Goal: Task Accomplishment & Management: Use online tool/utility

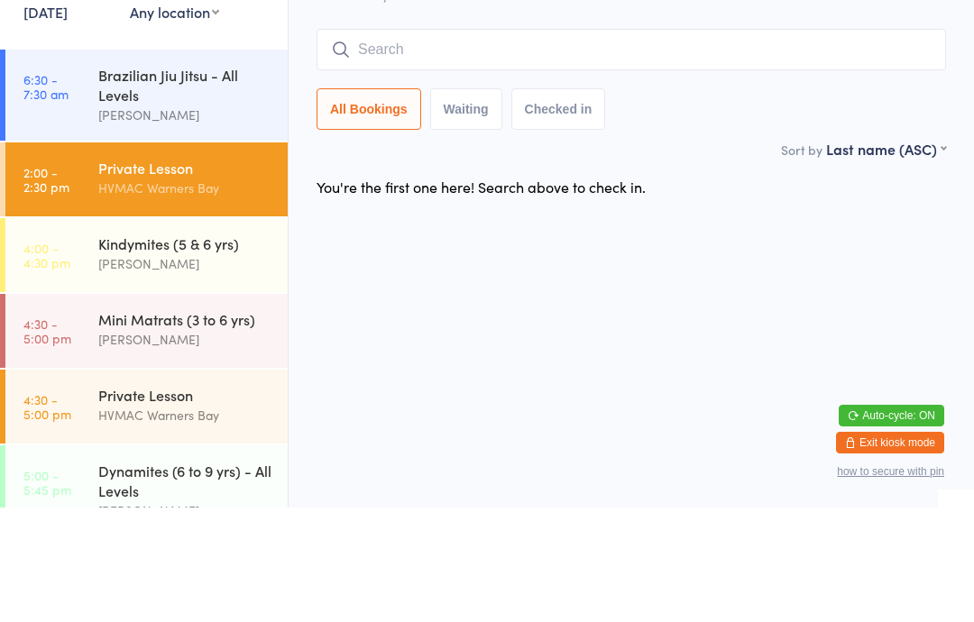
scroll to position [462, 0]
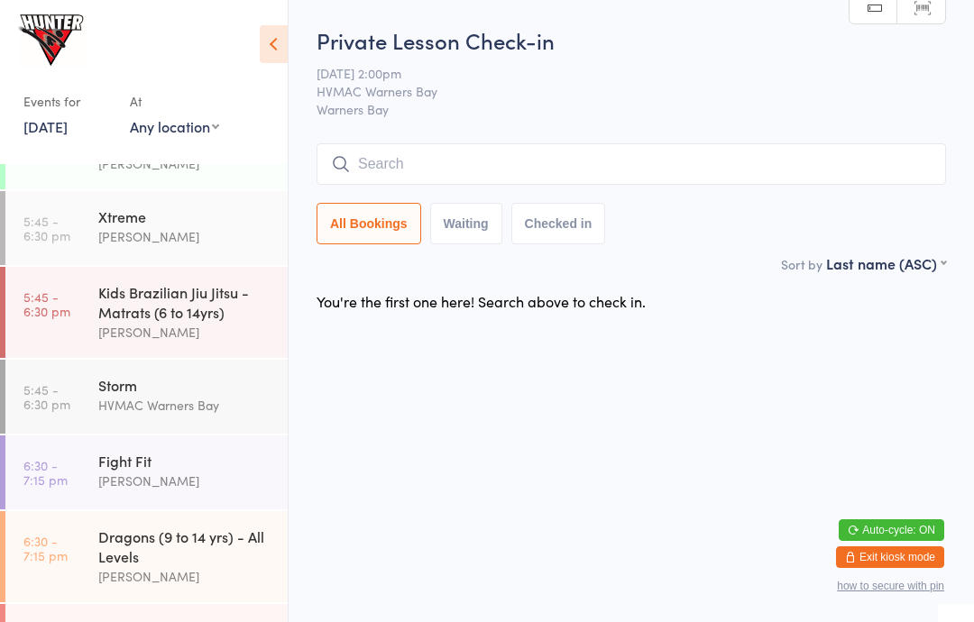
click at [153, 298] on div "Kids Brazilian Jiu Jitsu - Matrats (6 to 14yrs)" at bounding box center [185, 302] width 174 height 40
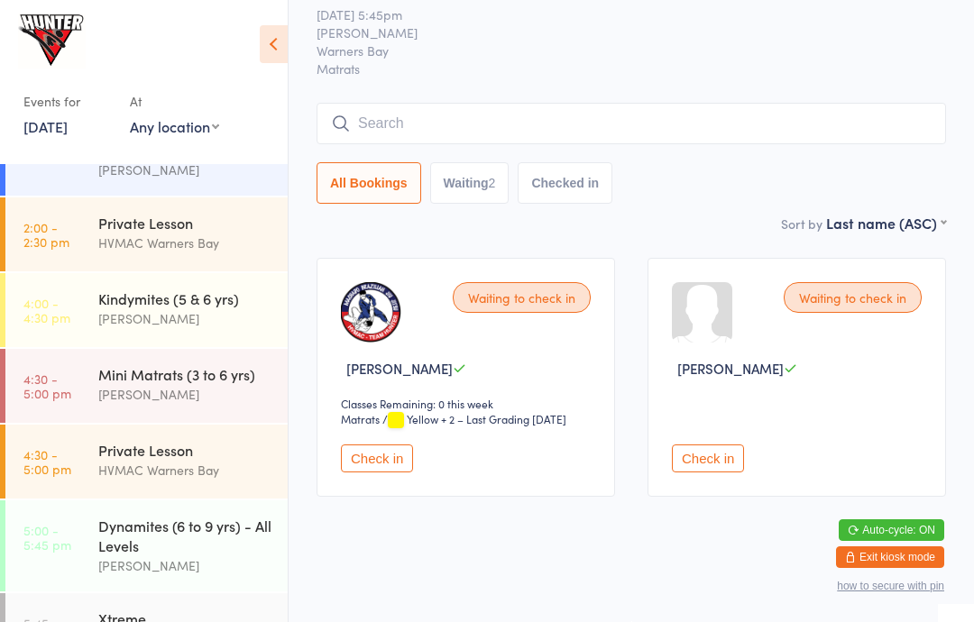
scroll to position [65, 0]
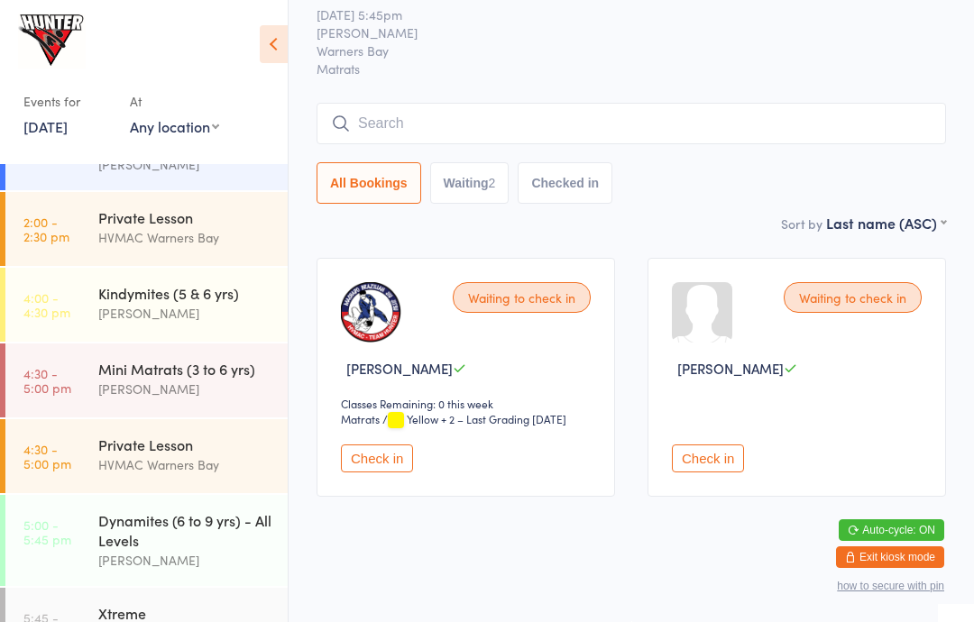
click at [157, 303] on div "Kindymites (5 & 6 yrs)" at bounding box center [185, 293] width 174 height 20
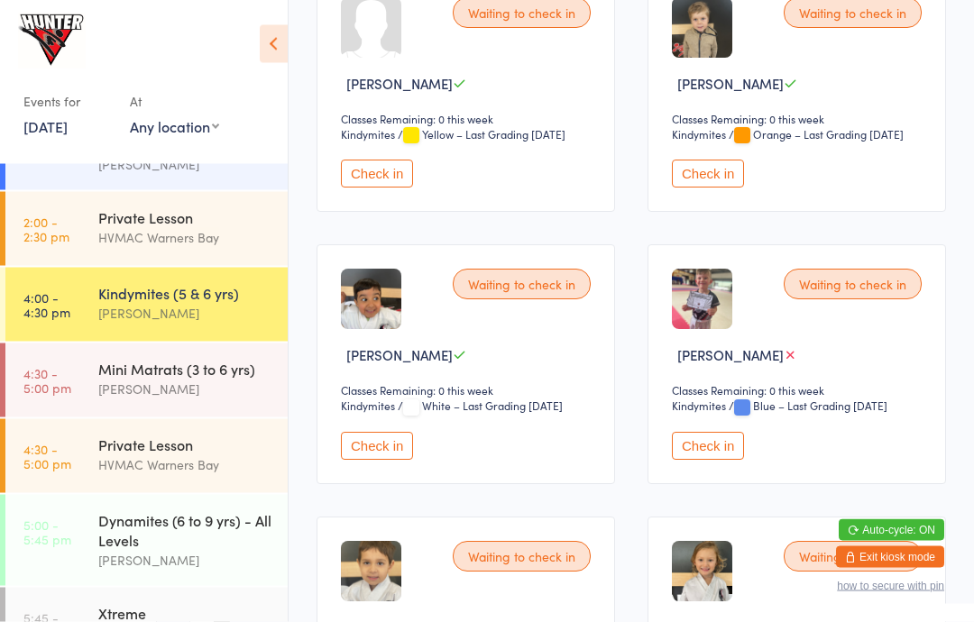
scroll to position [615, 0]
click at [696, 460] on button "Check in" at bounding box center [708, 446] width 72 height 28
click at [195, 363] on div "Mini Matrats (3 to 6 yrs)" at bounding box center [185, 369] width 174 height 20
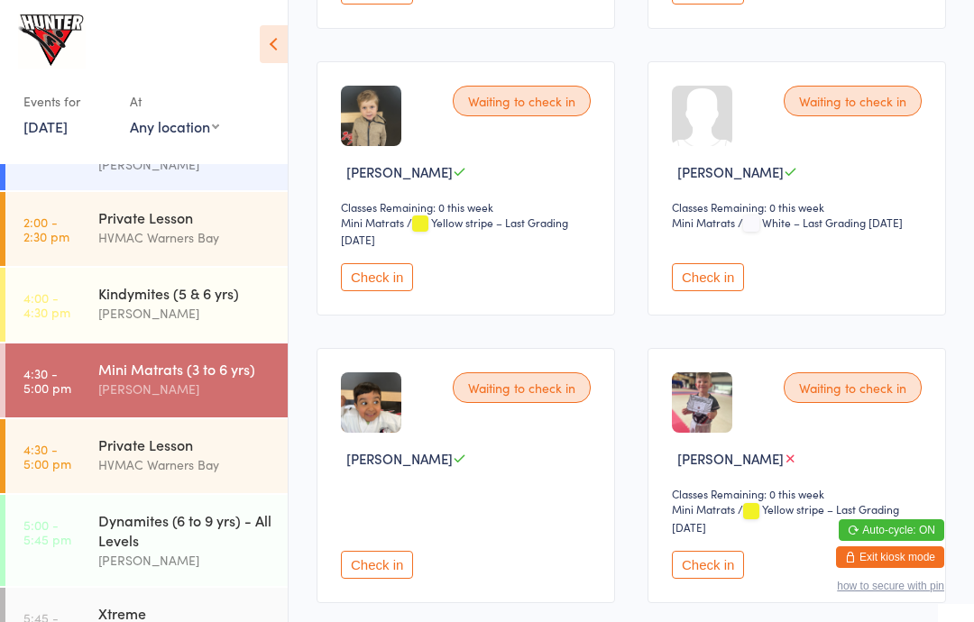
scroll to position [533, 0]
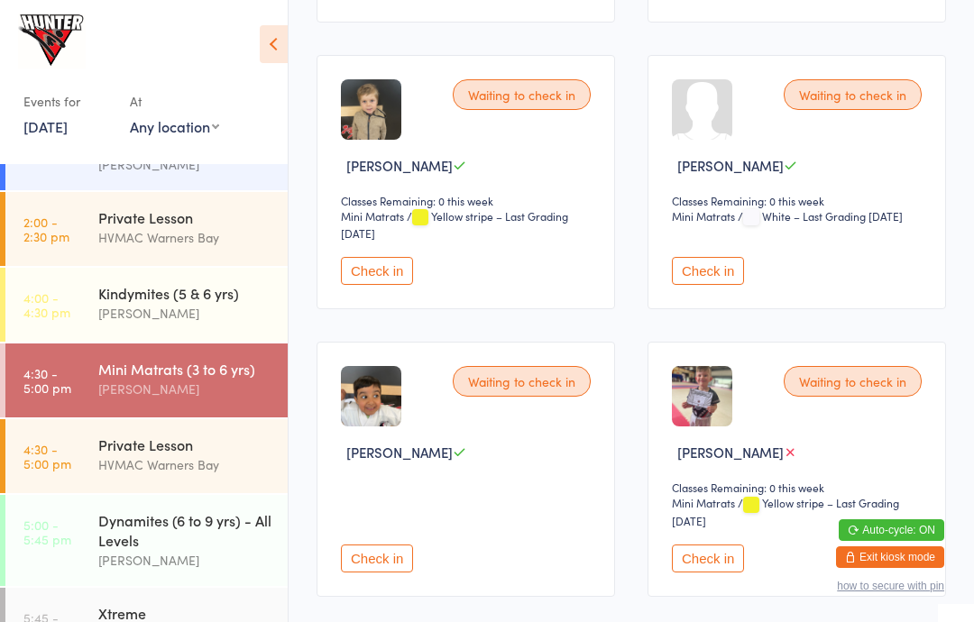
click at [713, 572] on button "Check in" at bounding box center [708, 559] width 72 height 28
click at [372, 285] on button "Check in" at bounding box center [377, 271] width 72 height 28
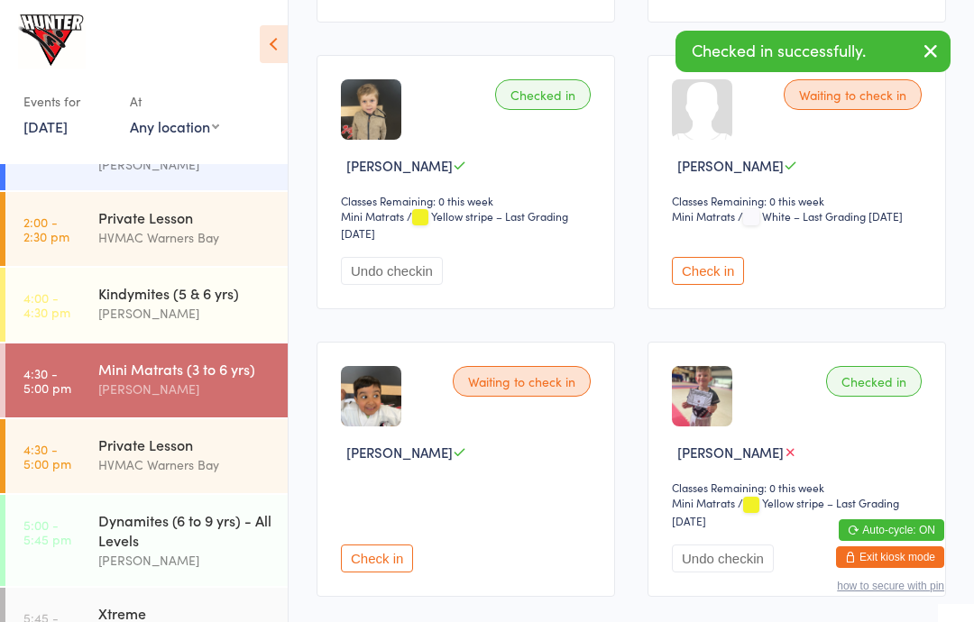
click at [396, 285] on button "Undo checkin" at bounding box center [392, 271] width 102 height 28
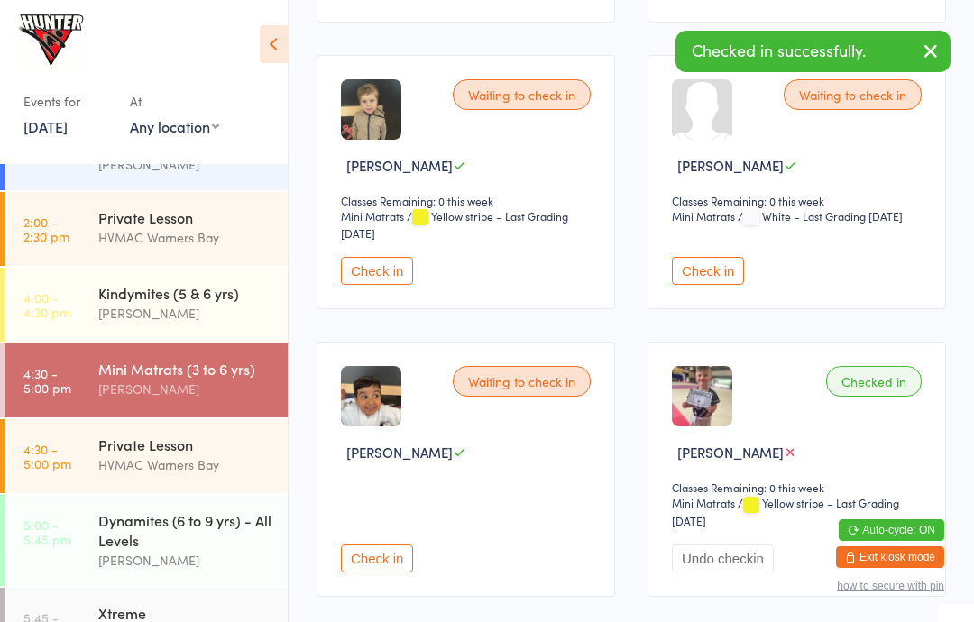
click at [382, 273] on button "Check in" at bounding box center [377, 271] width 72 height 28
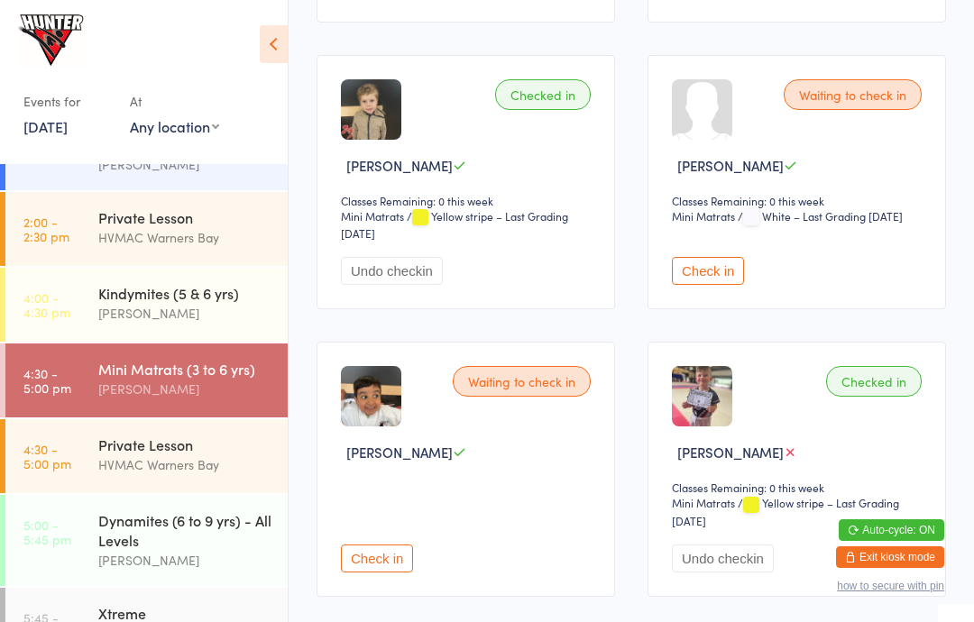
click at [24, 301] on time "4:00 - 4:30 pm" at bounding box center [46, 304] width 47 height 29
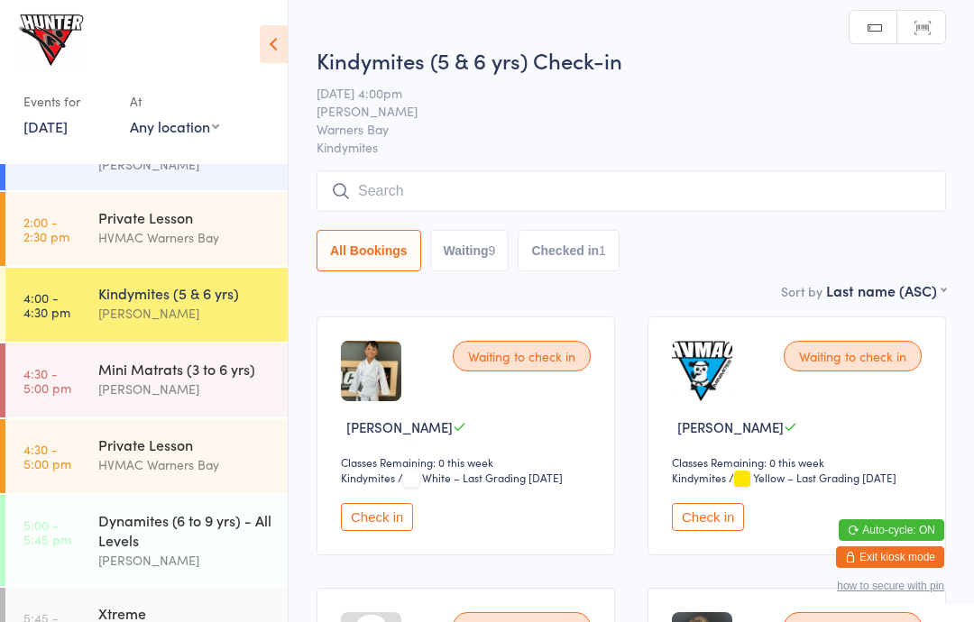
click at [261, 37] on icon at bounding box center [274, 44] width 28 height 38
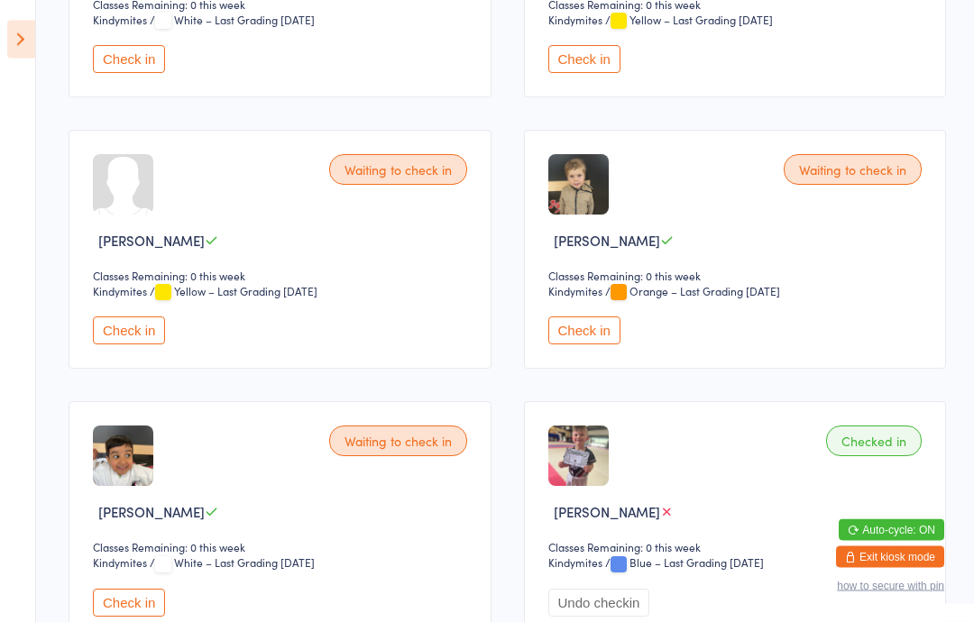
scroll to position [458, 0]
click at [90, 546] on div "Waiting to check in [PERSON_NAME] Classes Remaining: 0 this week Kindymites Kin…" at bounding box center [280, 520] width 423 height 239
click at [603, 345] on button "Check in" at bounding box center [584, 331] width 72 height 28
click at [25, 46] on icon at bounding box center [21, 40] width 28 height 38
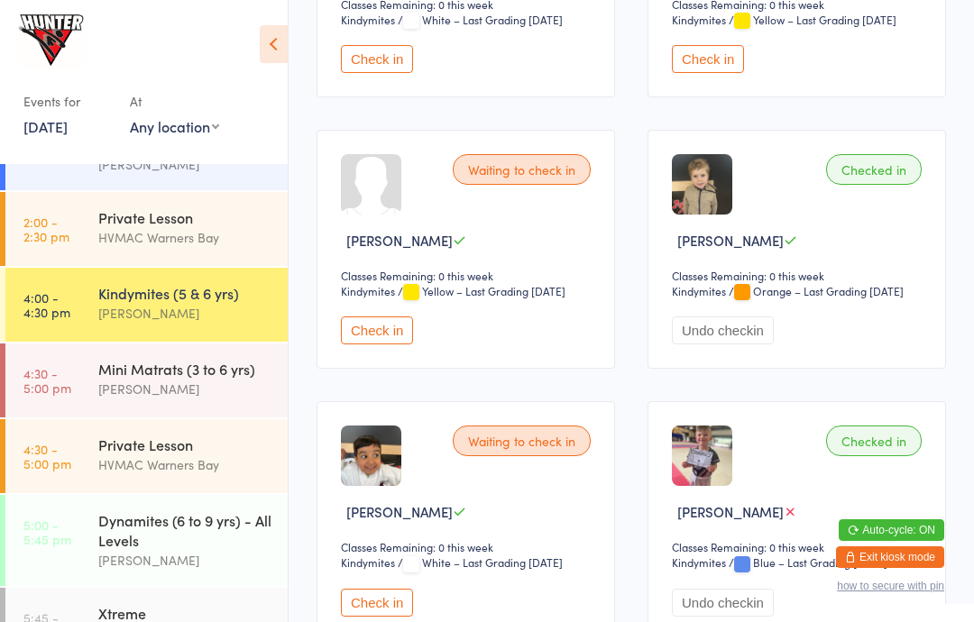
click at [56, 529] on time "5:00 - 5:45 pm" at bounding box center [47, 532] width 48 height 29
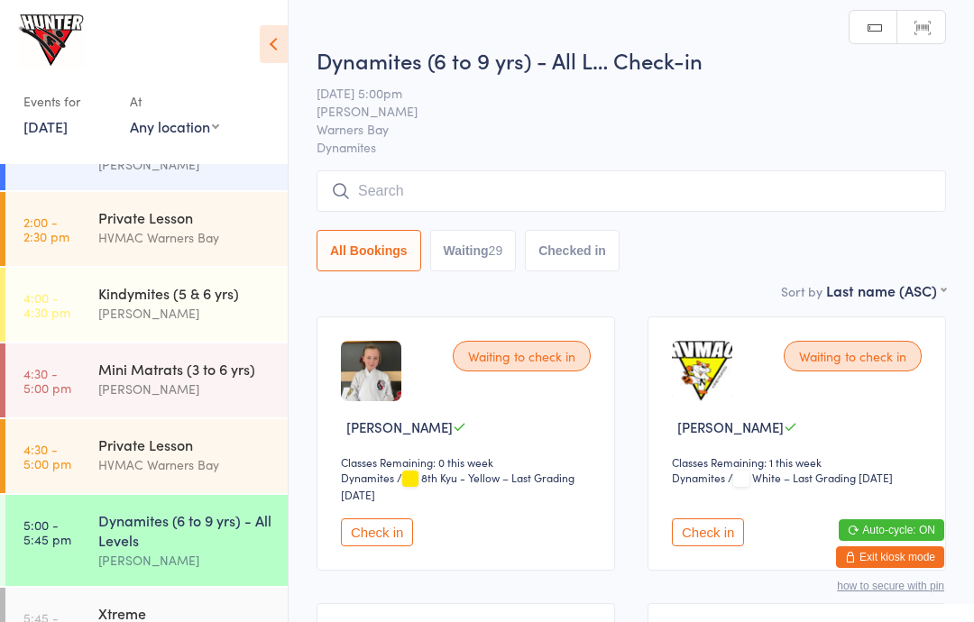
click at [280, 29] on icon at bounding box center [274, 44] width 28 height 38
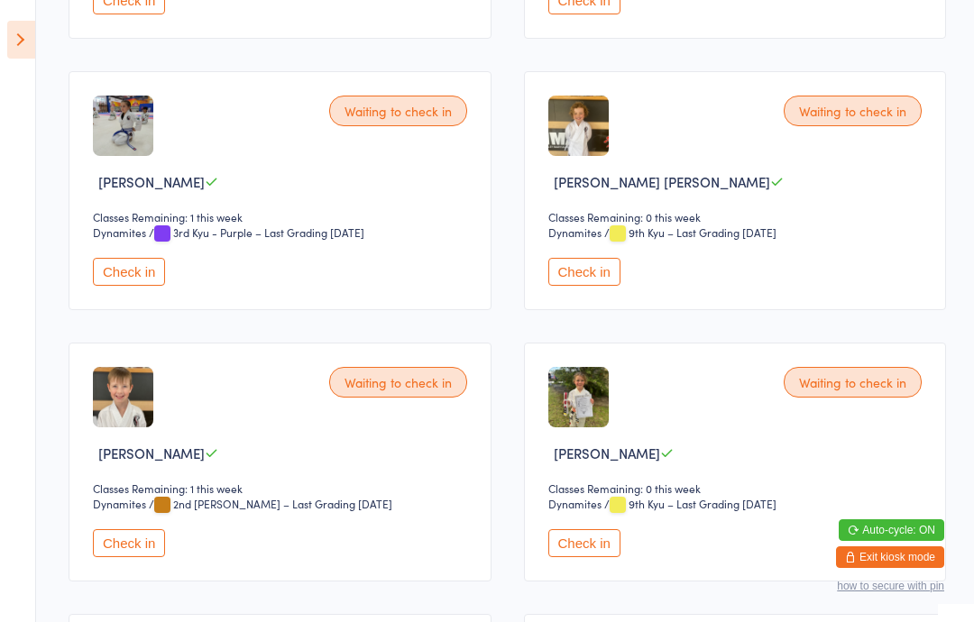
scroll to position [1070, 0]
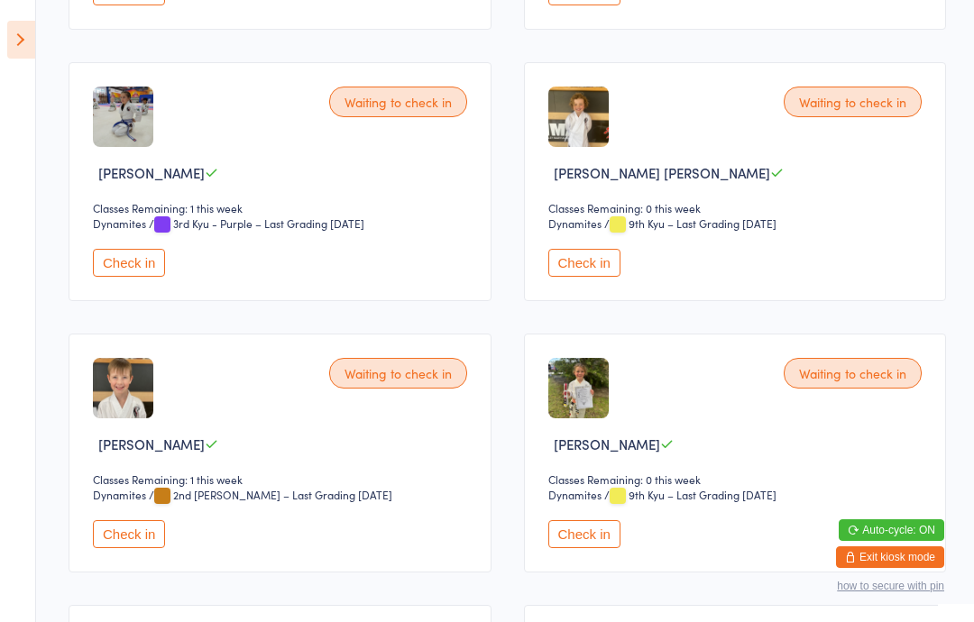
click at [125, 277] on button "Check in" at bounding box center [129, 263] width 72 height 28
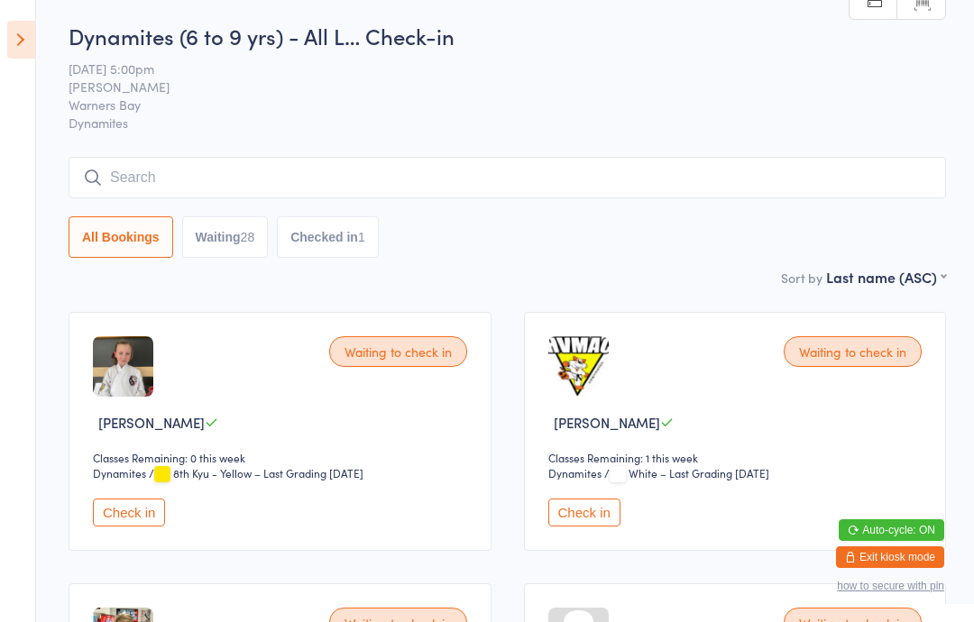
scroll to position [18, 0]
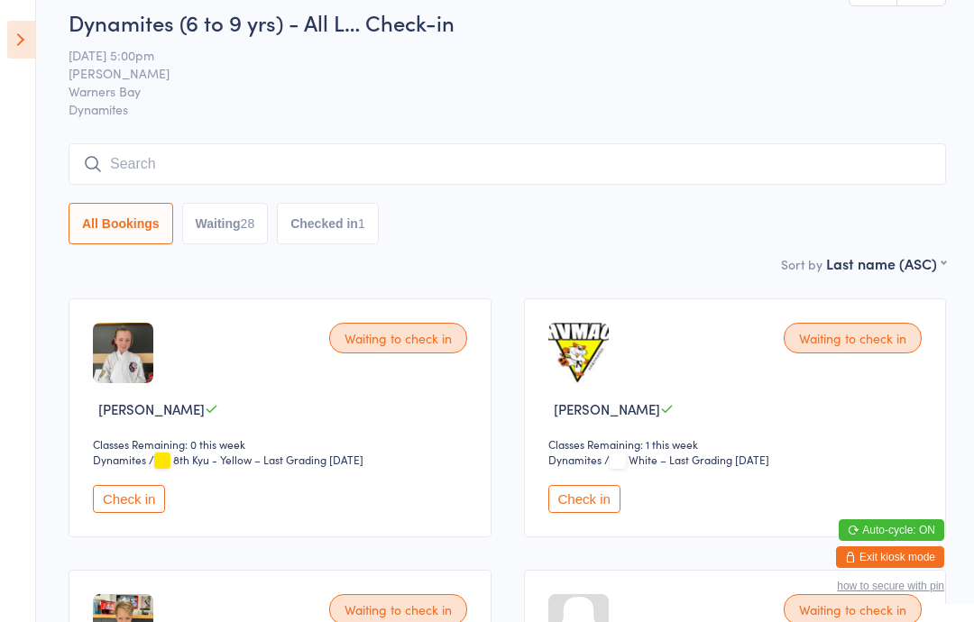
click at [26, 32] on icon at bounding box center [21, 40] width 28 height 38
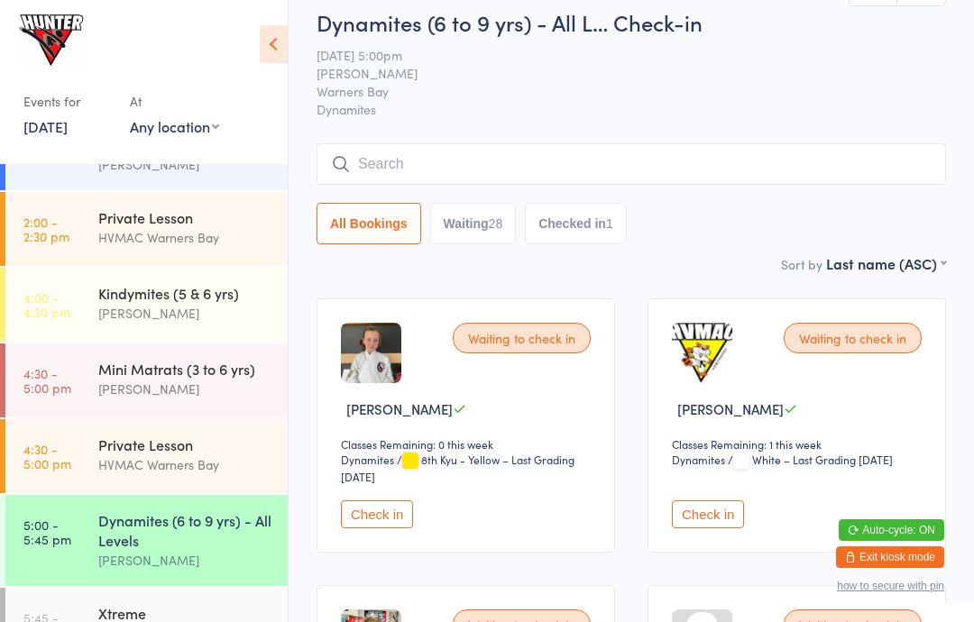
click at [163, 303] on div "Kindymites (5 & 6 yrs)" at bounding box center [185, 293] width 174 height 20
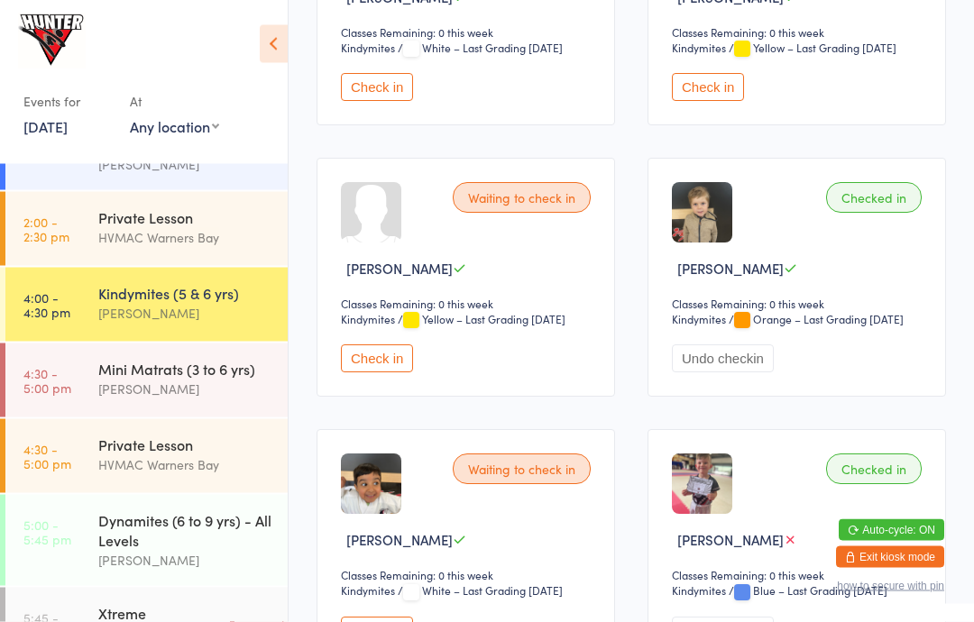
click at [369, 373] on button "Check in" at bounding box center [377, 359] width 72 height 28
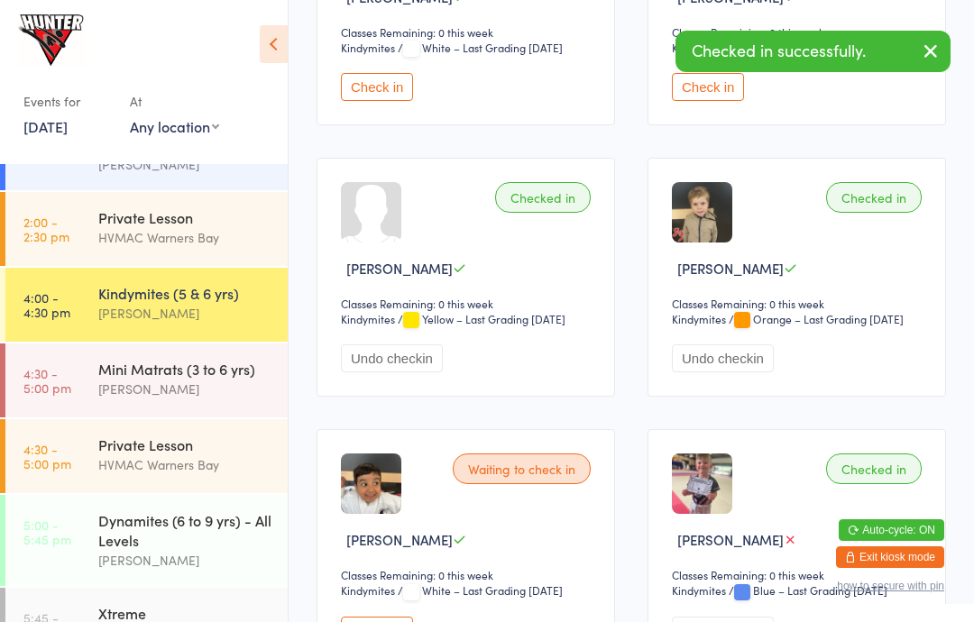
click at [132, 375] on div "Mini Matrats (3 to 6 yrs)" at bounding box center [185, 369] width 174 height 20
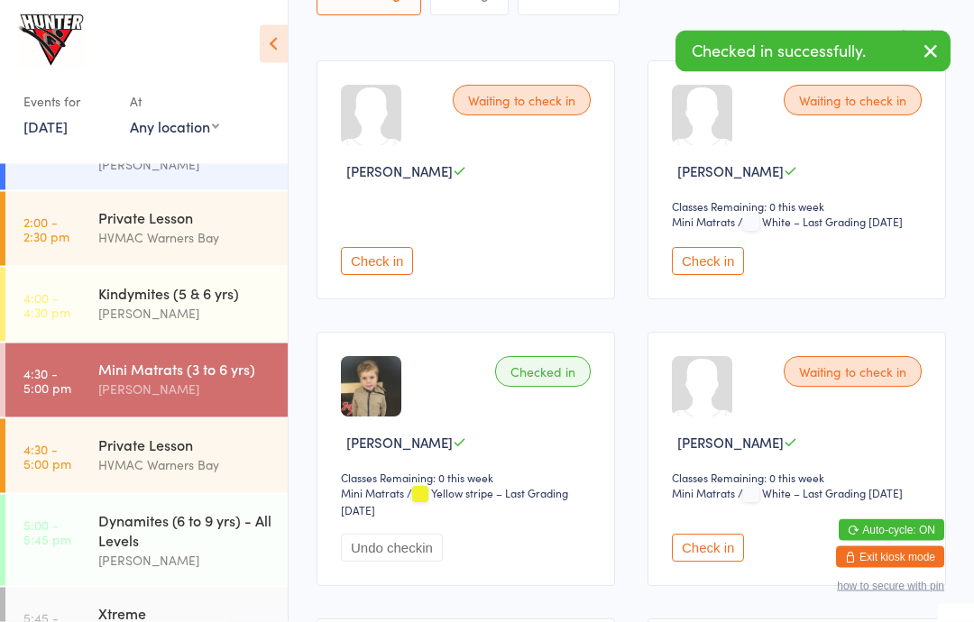
scroll to position [256, 0]
click at [719, 260] on button "Check in" at bounding box center [708, 261] width 72 height 28
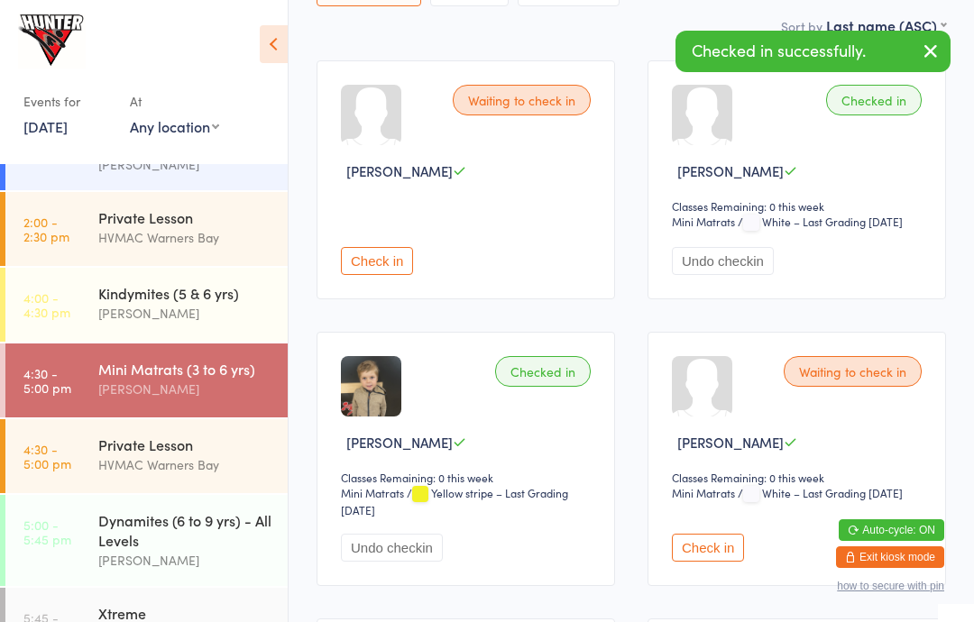
click at [271, 41] on icon at bounding box center [274, 44] width 28 height 38
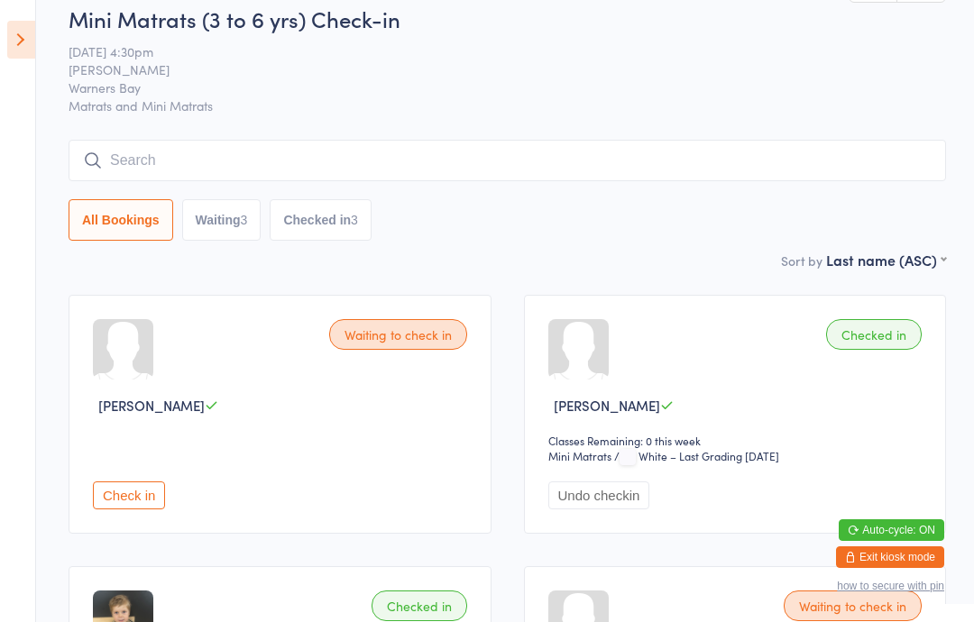
scroll to position [36, 0]
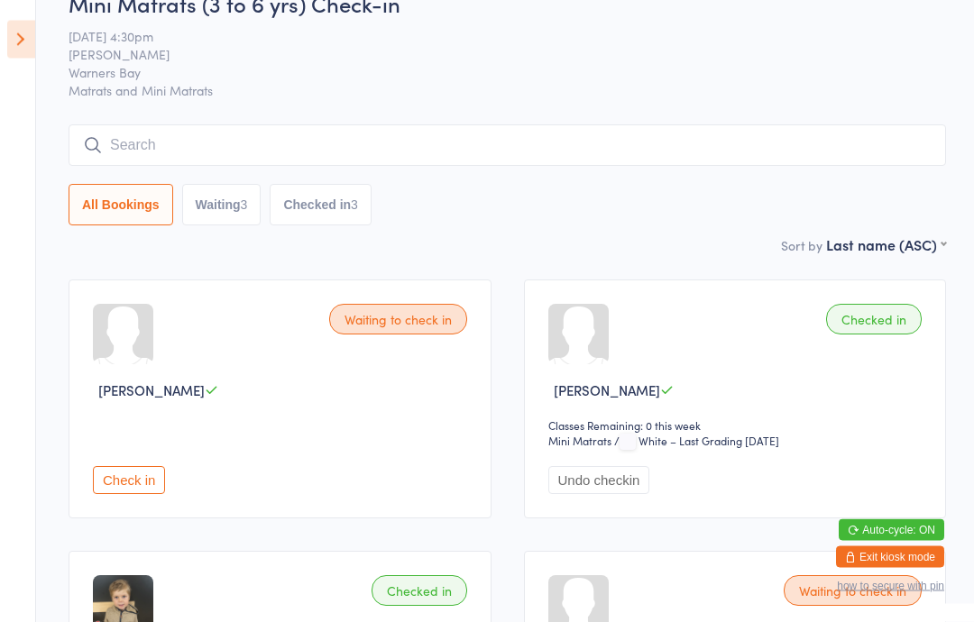
click at [23, 41] on icon at bounding box center [21, 40] width 28 height 38
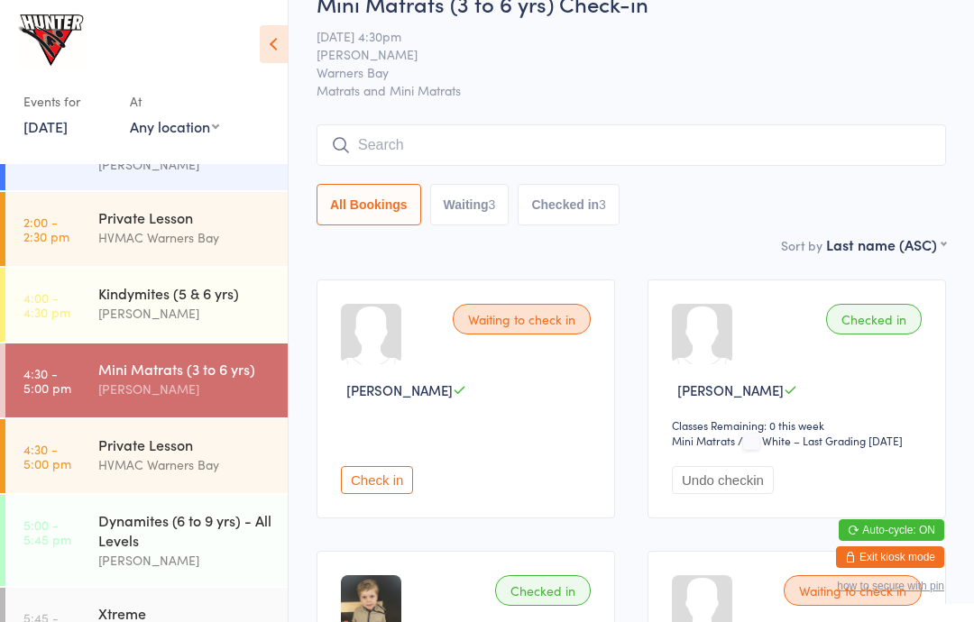
click at [112, 321] on div "[PERSON_NAME]" at bounding box center [185, 313] width 174 height 21
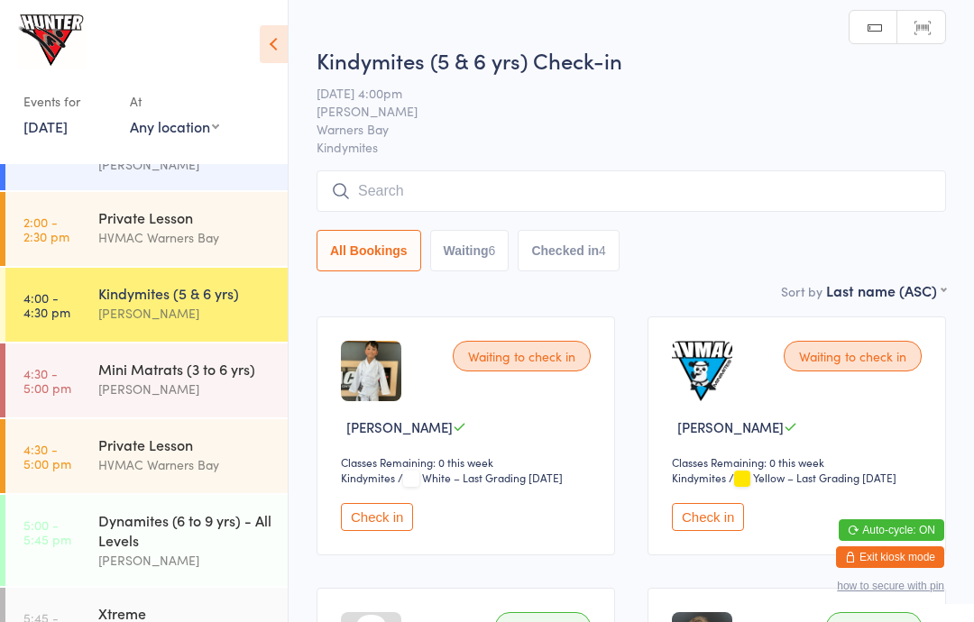
click at [268, 48] on icon at bounding box center [274, 44] width 28 height 38
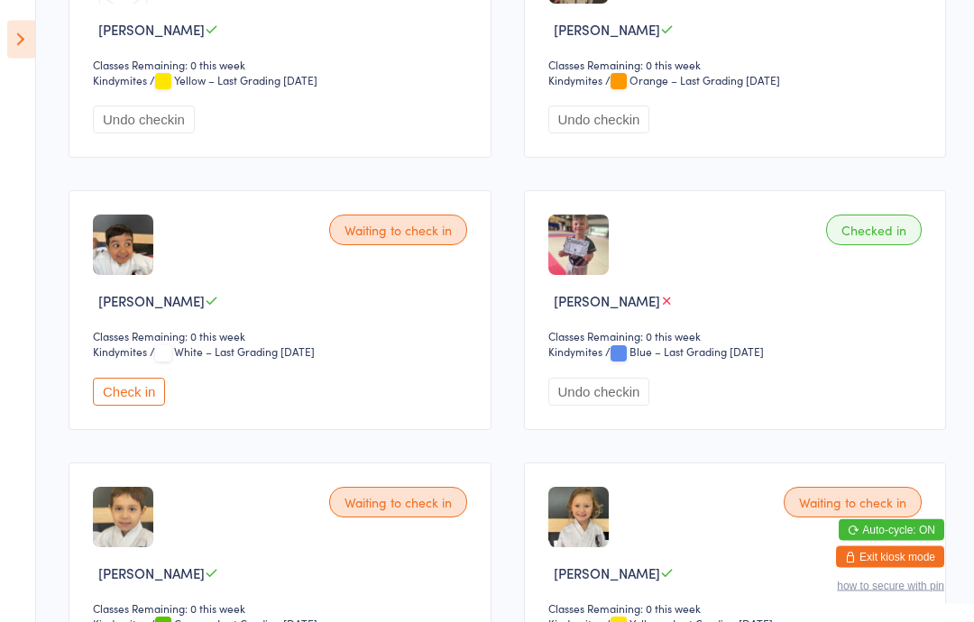
scroll to position [662, 0]
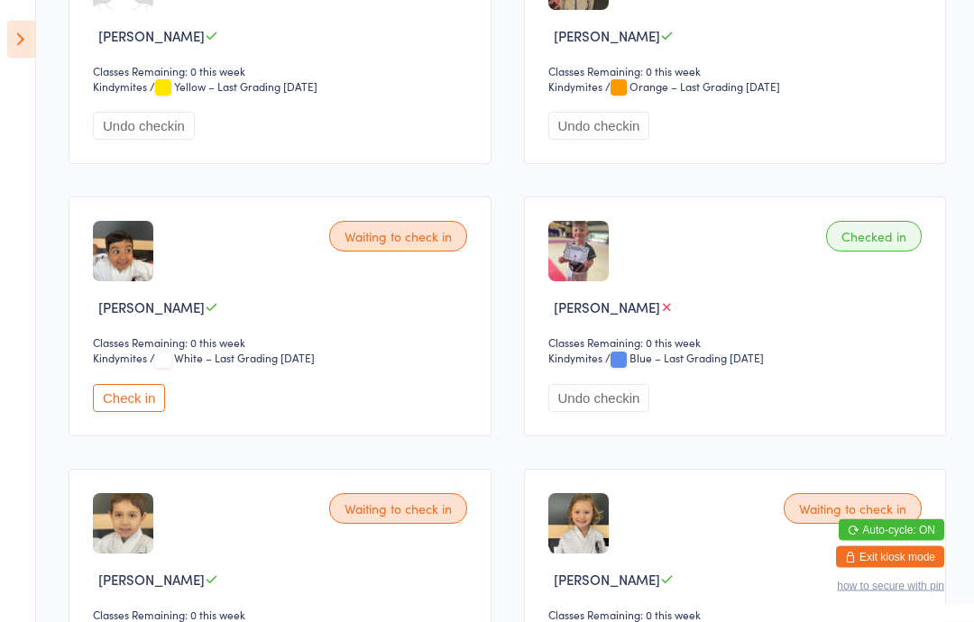
click at [19, 21] on icon at bounding box center [21, 40] width 28 height 38
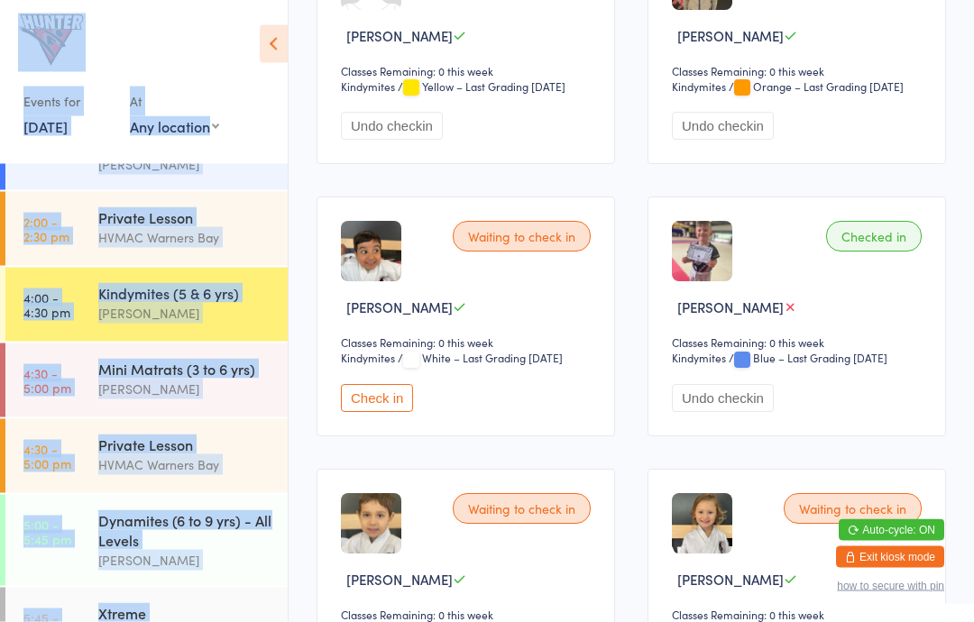
scroll to position [663, 0]
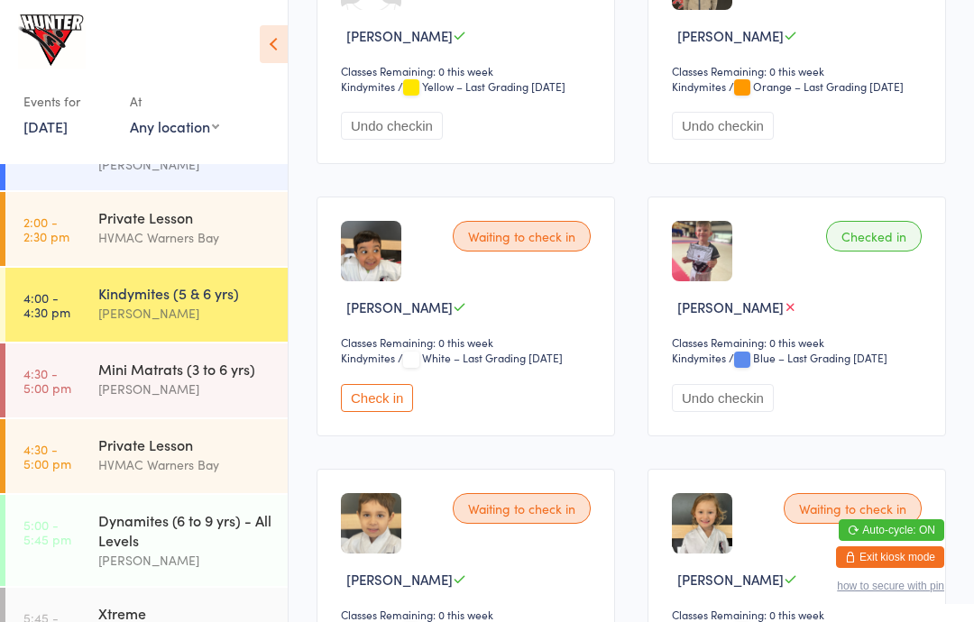
click at [63, 535] on time "5:00 - 5:45 pm" at bounding box center [47, 532] width 48 height 29
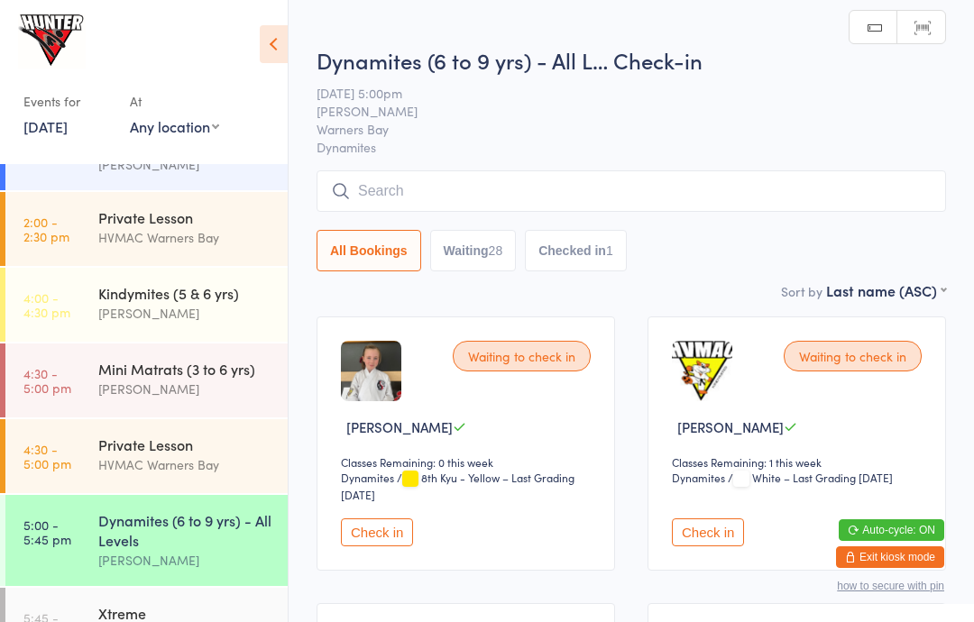
click at [279, 40] on icon at bounding box center [274, 44] width 28 height 38
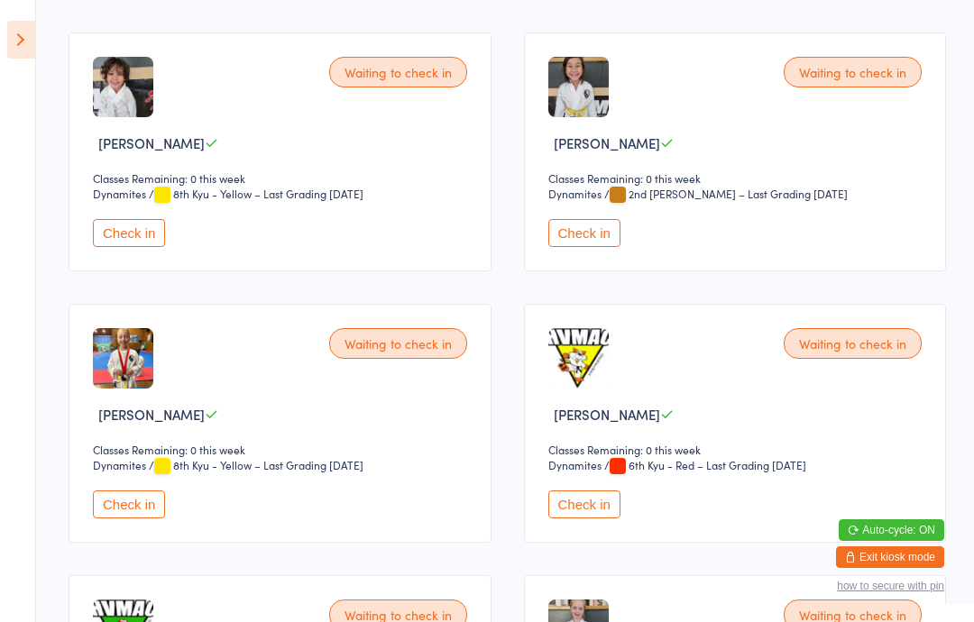
click at [790, 489] on div "Waiting to check in [PERSON_NAME] Classes Remaining: 0 this week Dynamites Dyna…" at bounding box center [735, 423] width 423 height 239
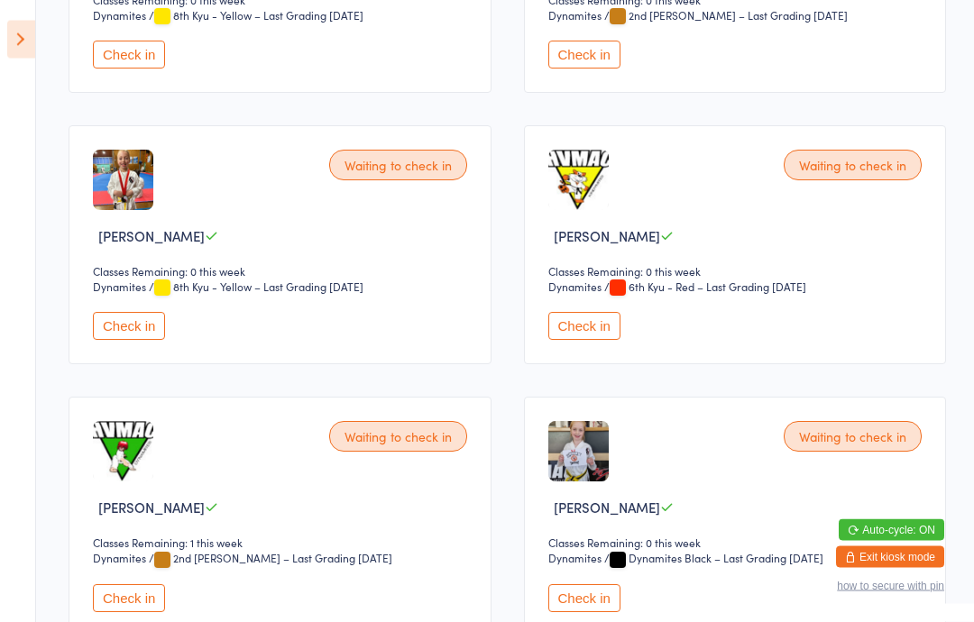
click at [793, 341] on div "Check in" at bounding box center [738, 327] width 380 height 28
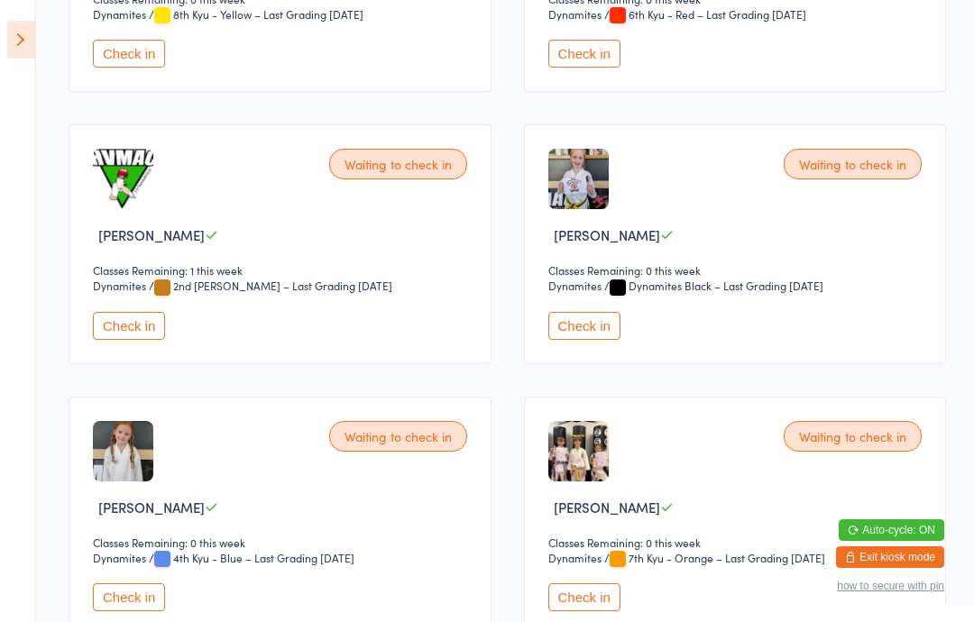
scroll to position [3451, 0]
click at [21, 37] on icon at bounding box center [21, 40] width 28 height 38
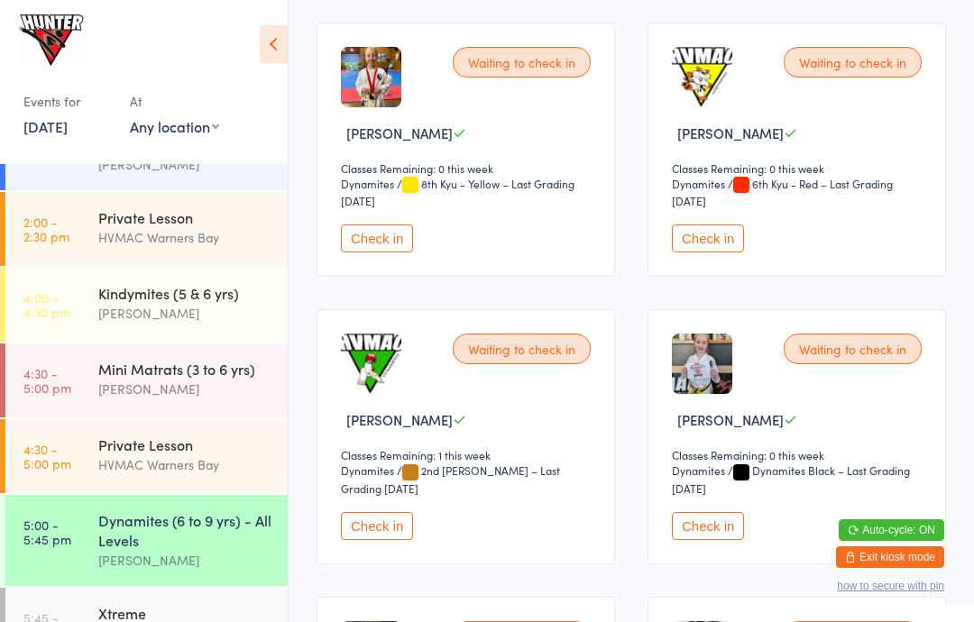
click at [76, 305] on link "4:00 - 4:30 pm Kindymites (5 & 6 yrs) [PERSON_NAME]" at bounding box center [146, 305] width 282 height 74
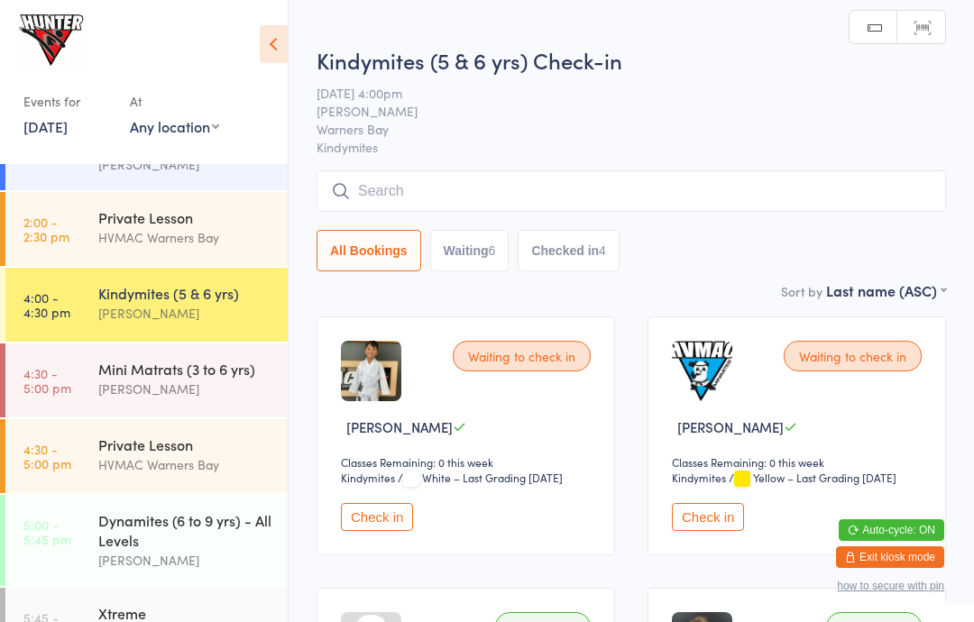
click at [273, 42] on icon at bounding box center [274, 44] width 28 height 38
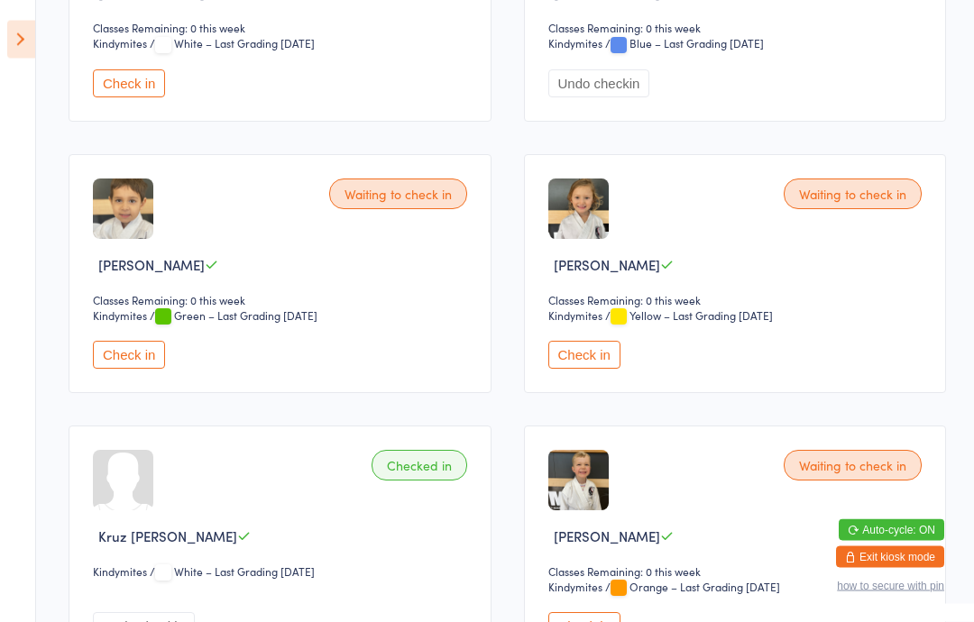
scroll to position [978, 0]
click at [582, 621] on button "Check in" at bounding box center [584, 626] width 72 height 28
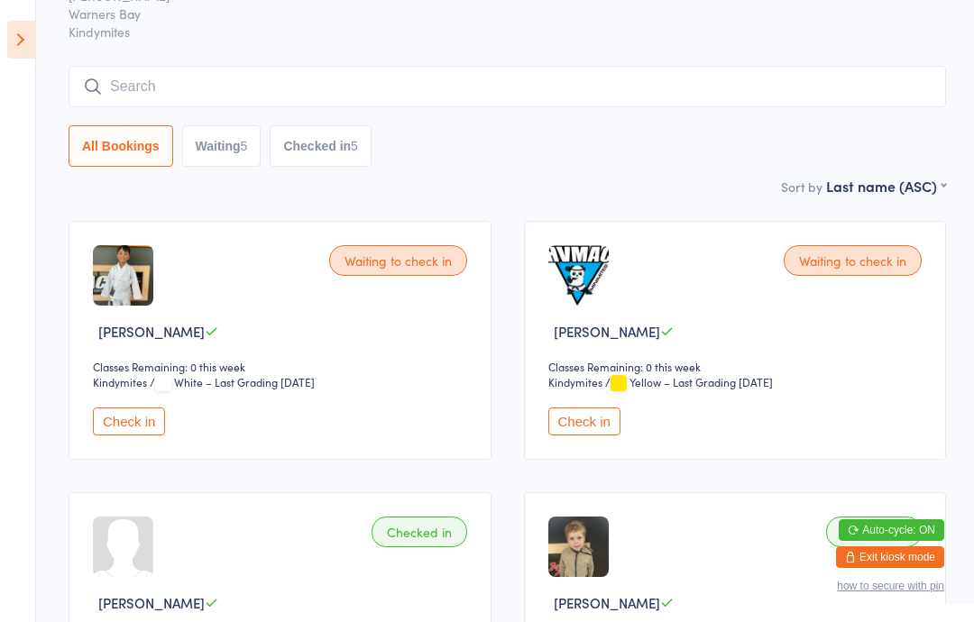
scroll to position [94, 0]
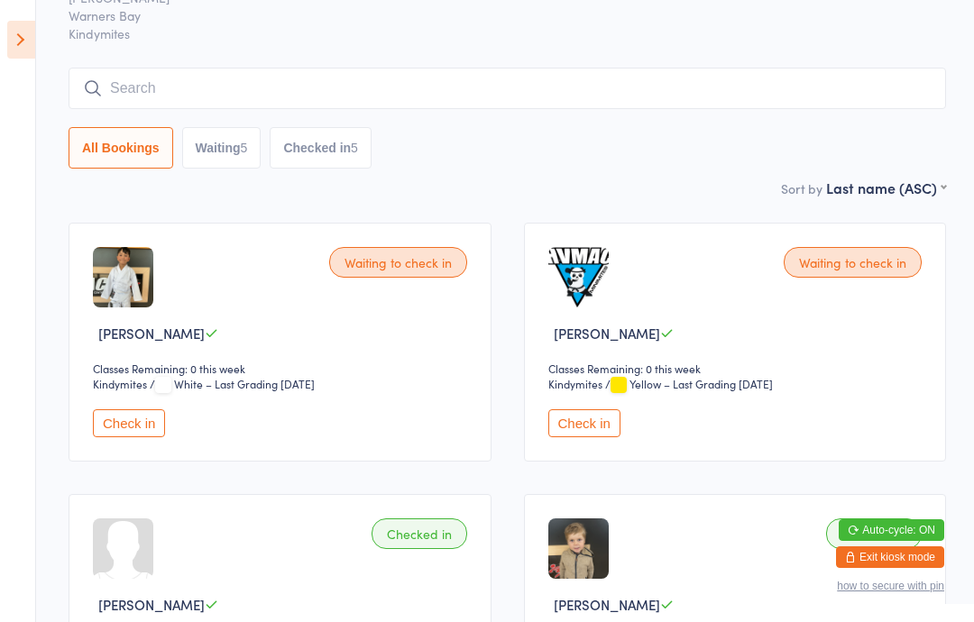
click at [593, 411] on div "Waiting to check in [PERSON_NAME] Classes Remaining: 0 this week Kindymites Kin…" at bounding box center [735, 342] width 423 height 239
click at [596, 428] on button "Check in" at bounding box center [584, 423] width 72 height 28
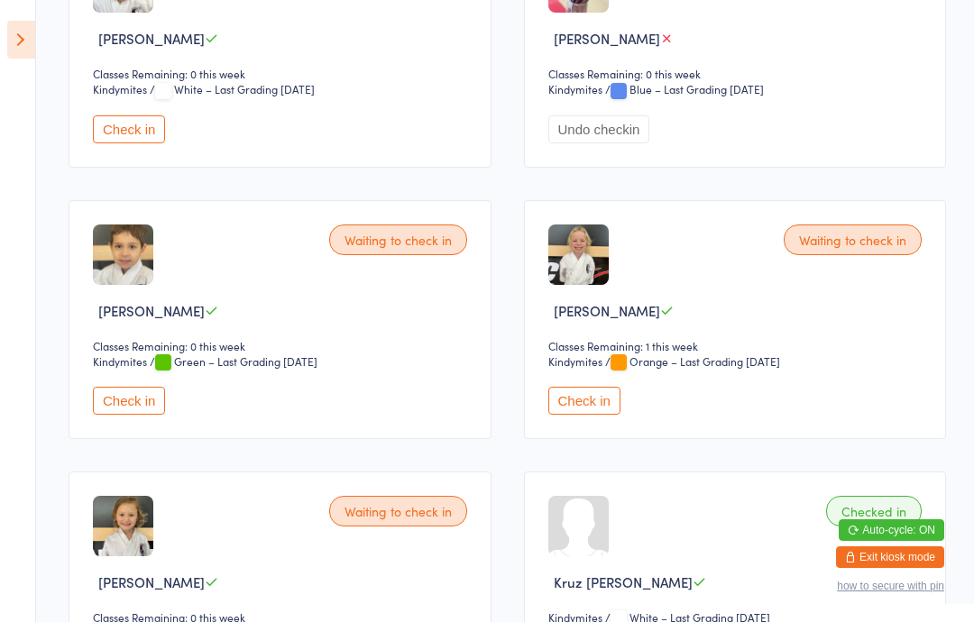
scroll to position [939, 0]
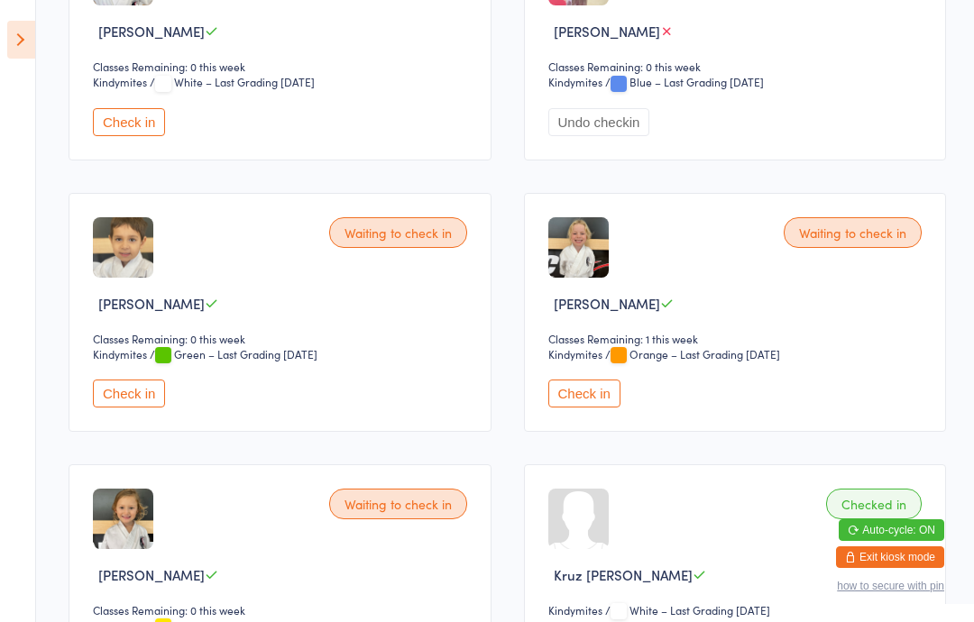
click at [164, 408] on button "Check in" at bounding box center [129, 394] width 72 height 28
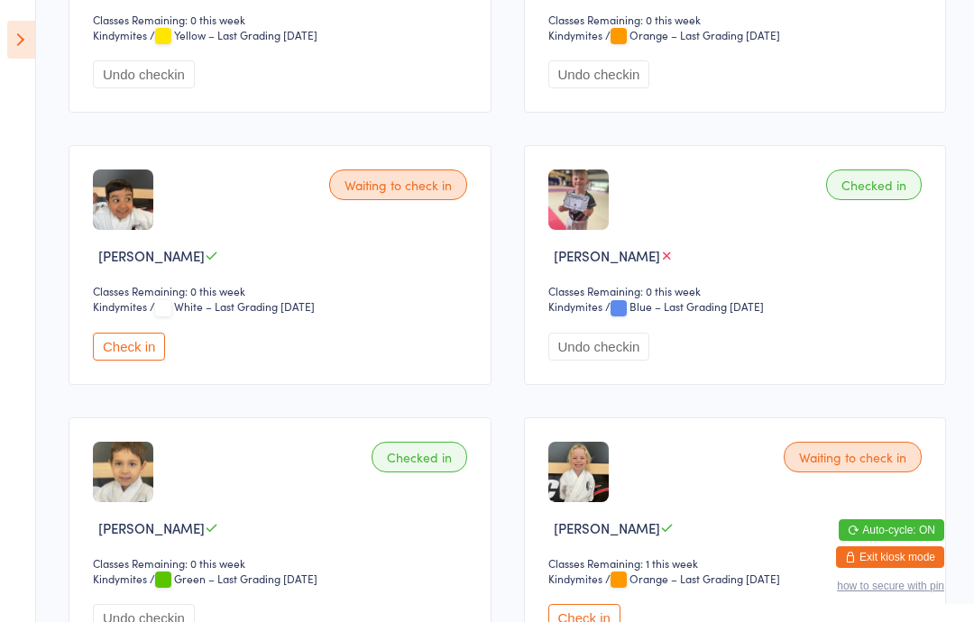
scroll to position [722, 0]
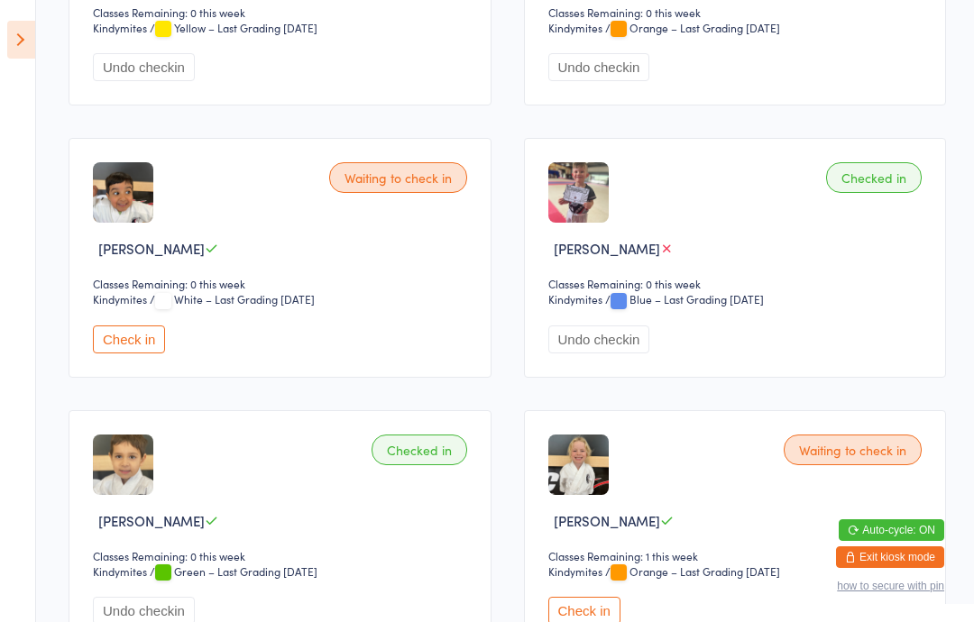
click at [130, 354] on button "Check in" at bounding box center [129, 340] width 72 height 28
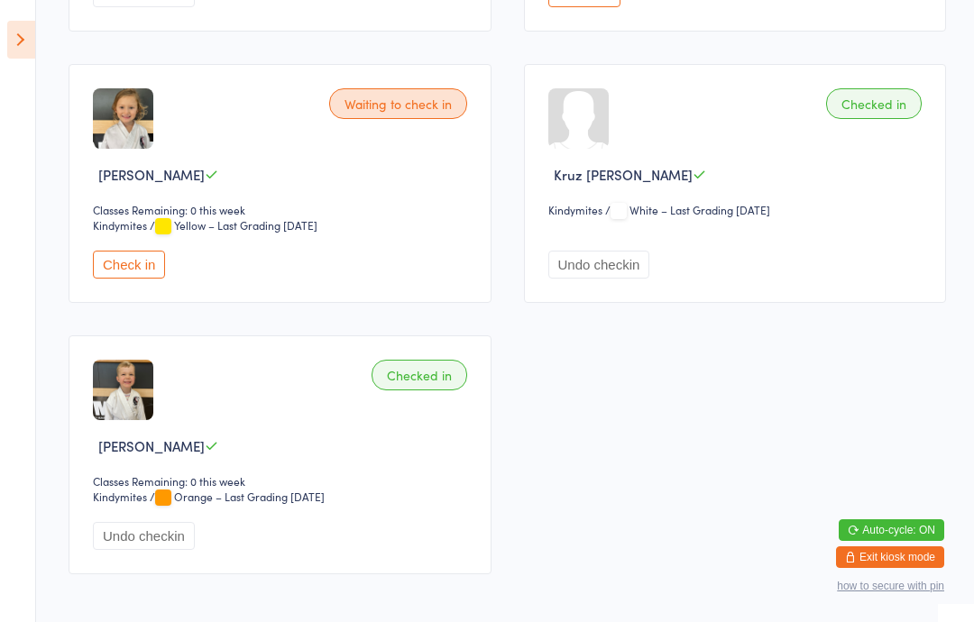
scroll to position [1336, 0]
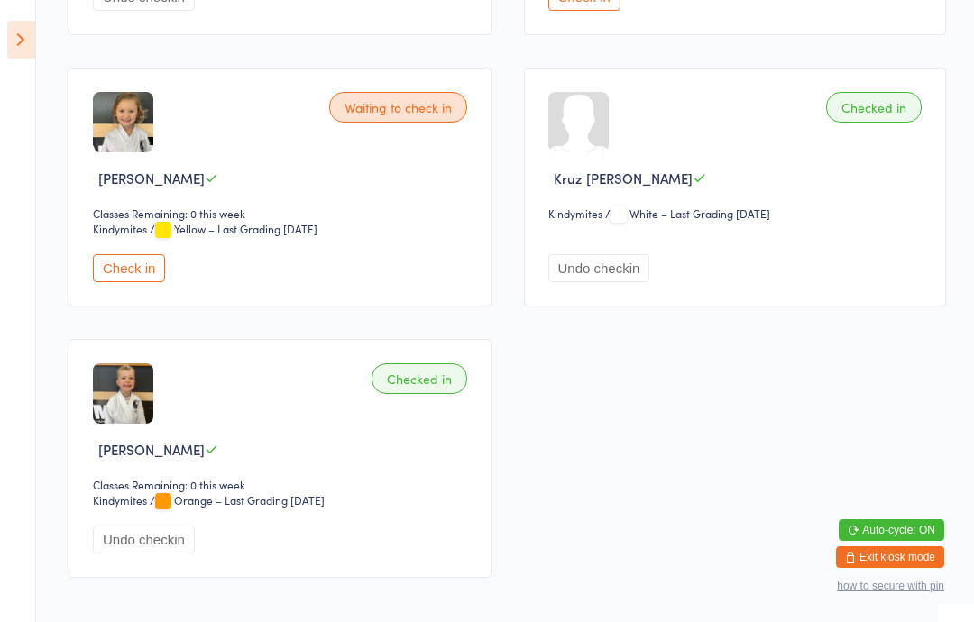
click at [138, 282] on button "Check in" at bounding box center [129, 268] width 72 height 28
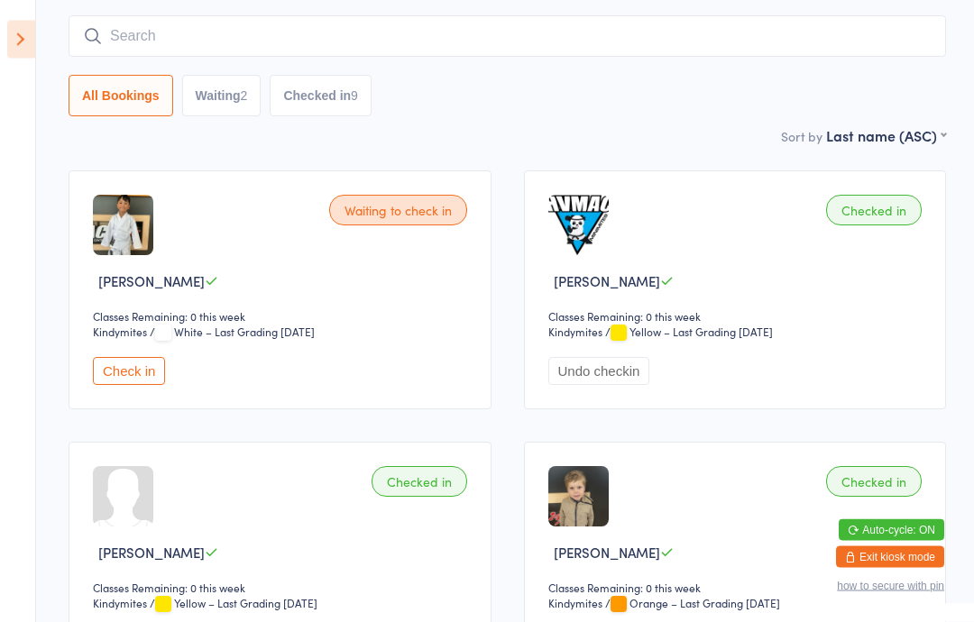
scroll to position [0, 0]
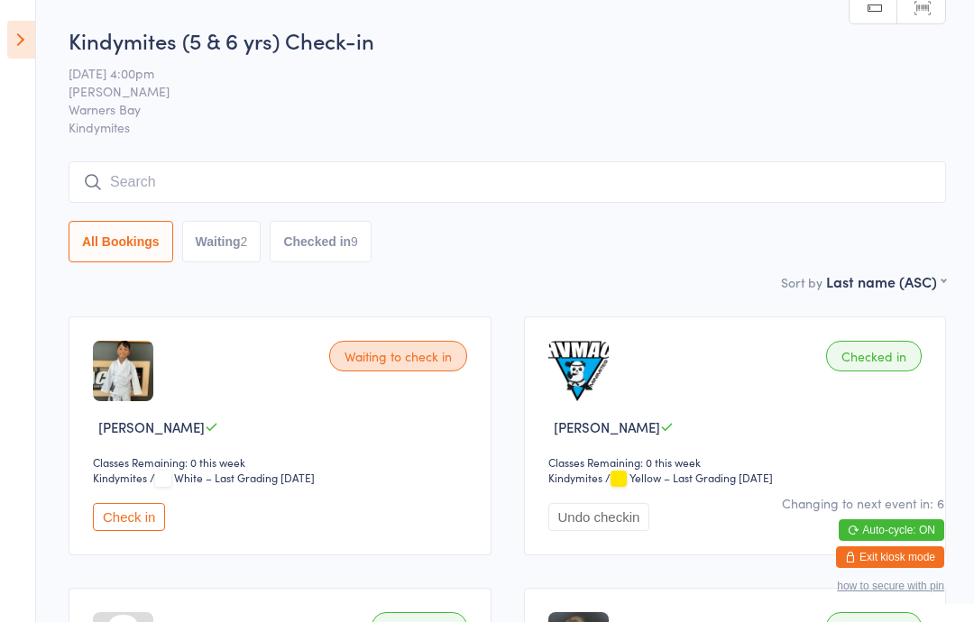
click at [11, 50] on icon at bounding box center [21, 40] width 28 height 38
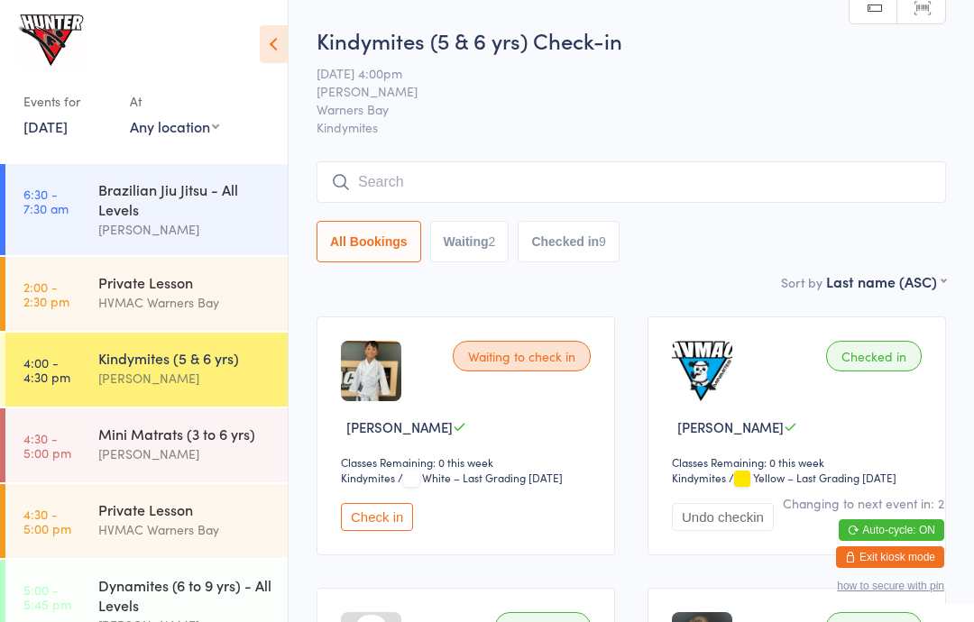
click at [175, 461] on div "[PERSON_NAME]" at bounding box center [185, 454] width 174 height 21
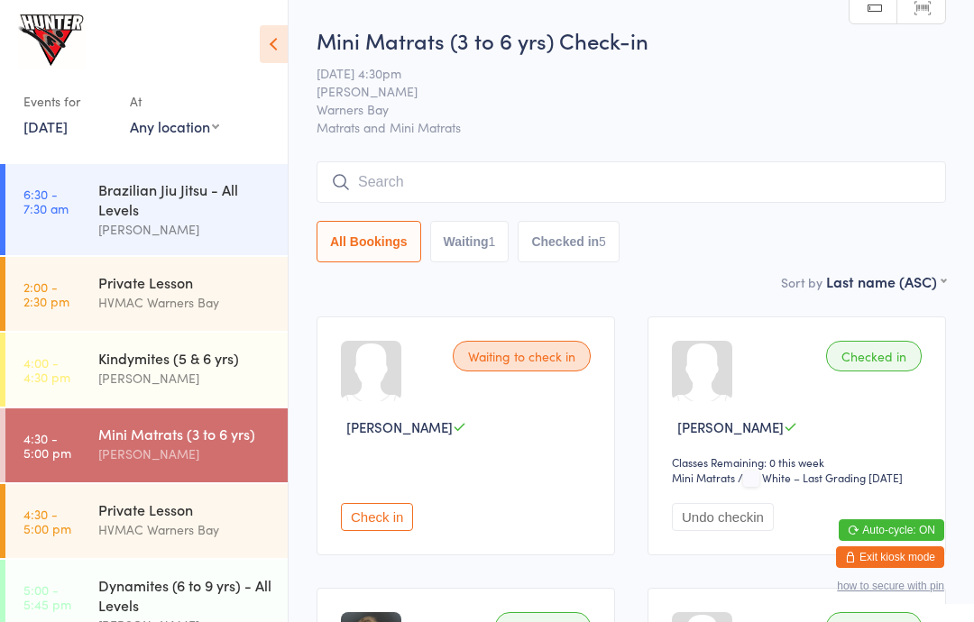
click at [271, 43] on icon at bounding box center [274, 44] width 28 height 38
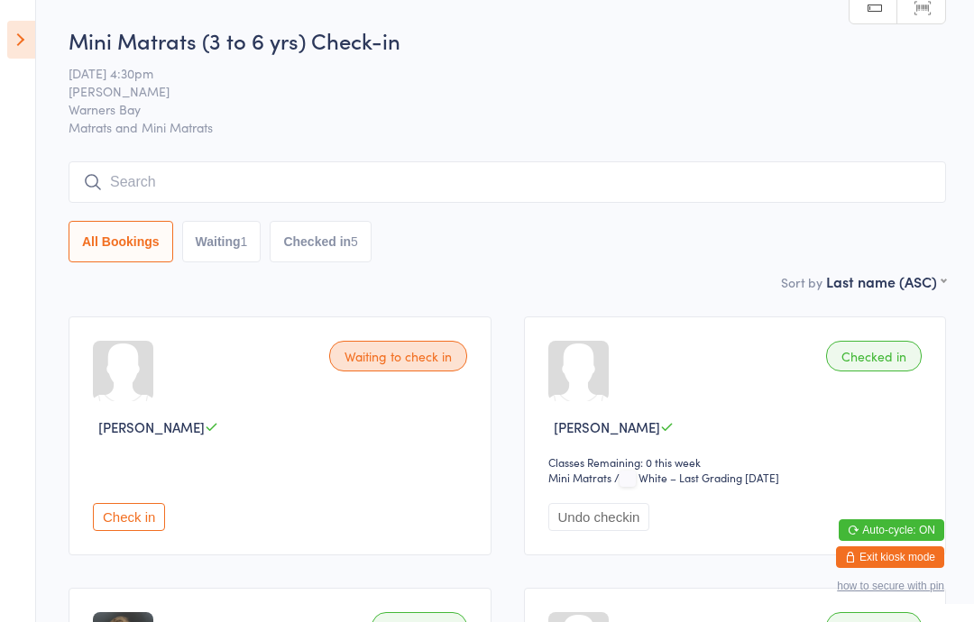
click at [154, 531] on button "Check in" at bounding box center [129, 517] width 72 height 28
click at [938, 13] on link "Scanner input" at bounding box center [921, 8] width 48 height 34
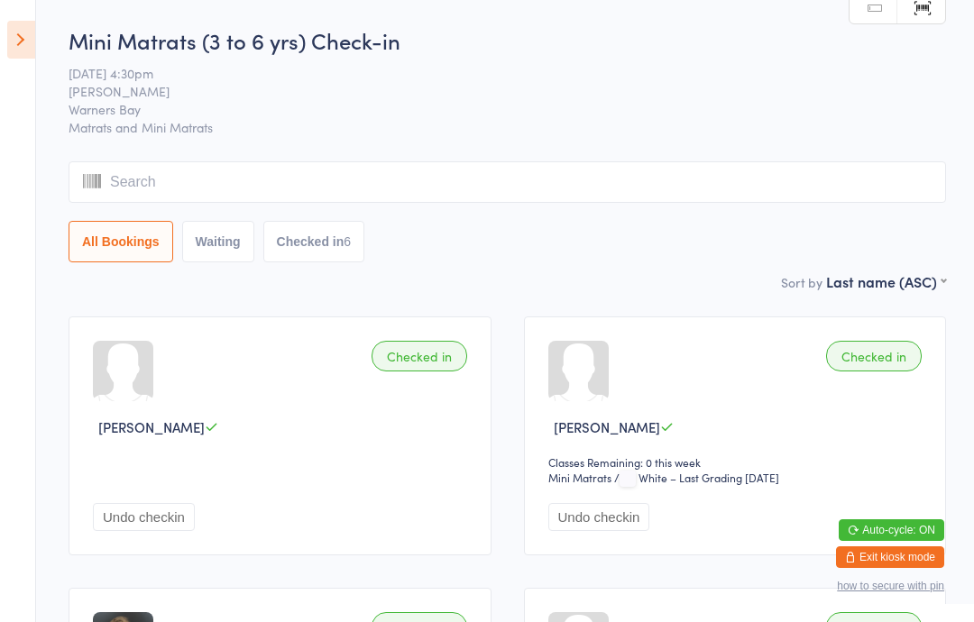
click at [30, 54] on icon at bounding box center [21, 40] width 28 height 38
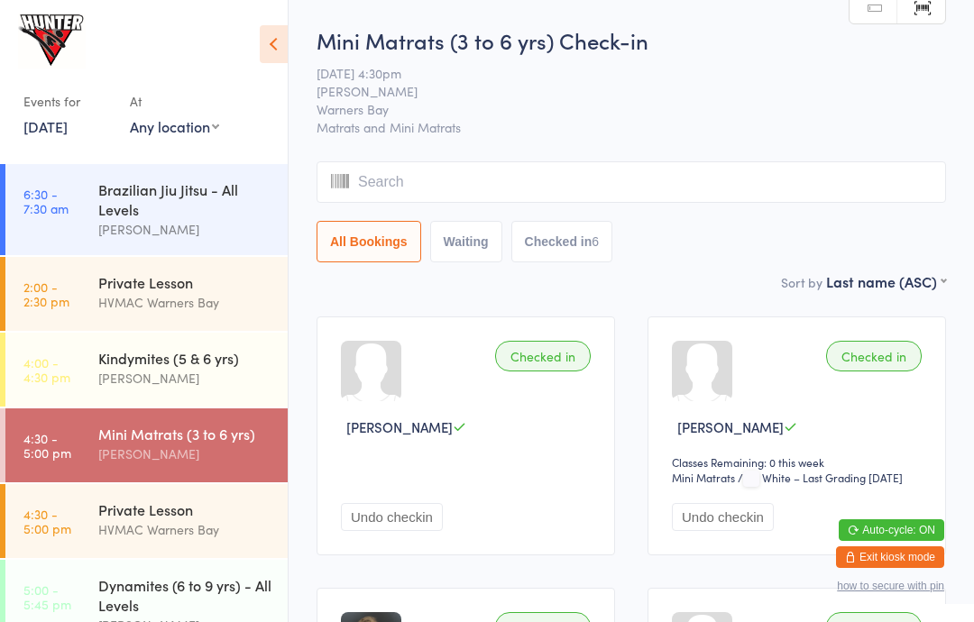
click at [123, 602] on div "Dynamites (6 to 9 yrs) - All Levels" at bounding box center [185, 595] width 174 height 40
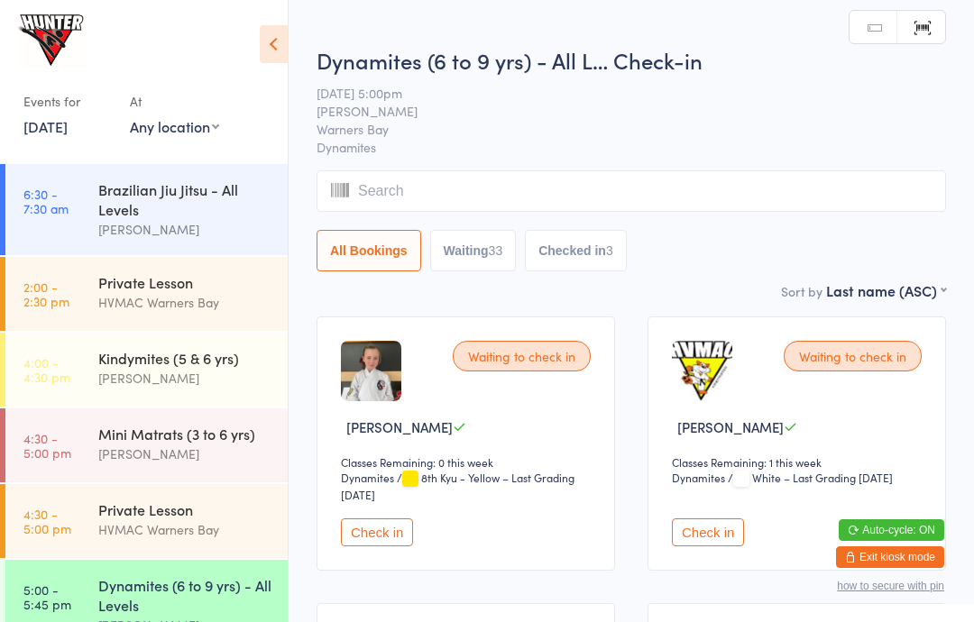
click at [272, 39] on icon at bounding box center [274, 44] width 28 height 38
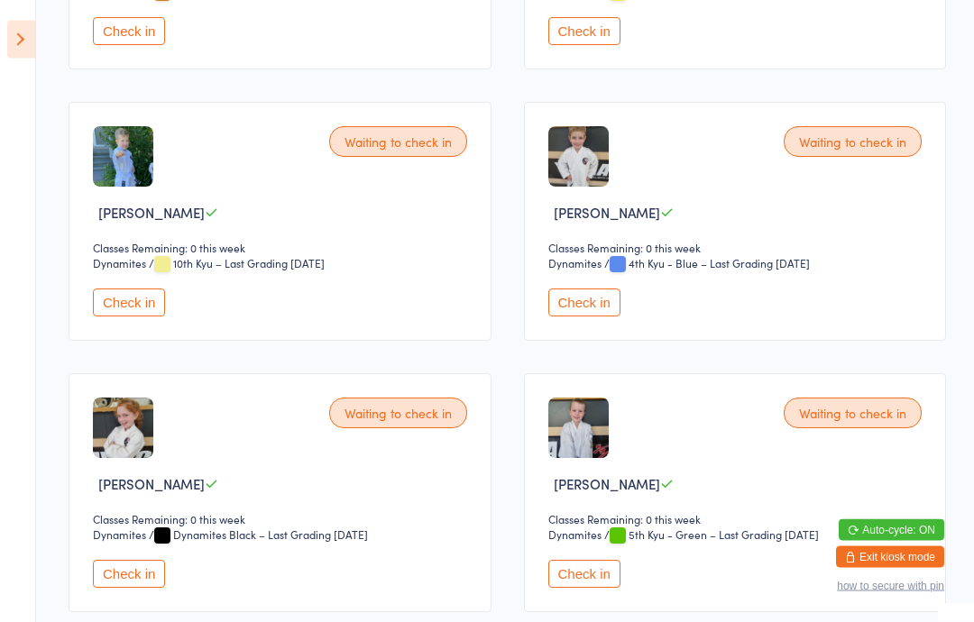
scroll to position [1573, 0]
click at [600, 317] on button "Check in" at bounding box center [584, 303] width 72 height 28
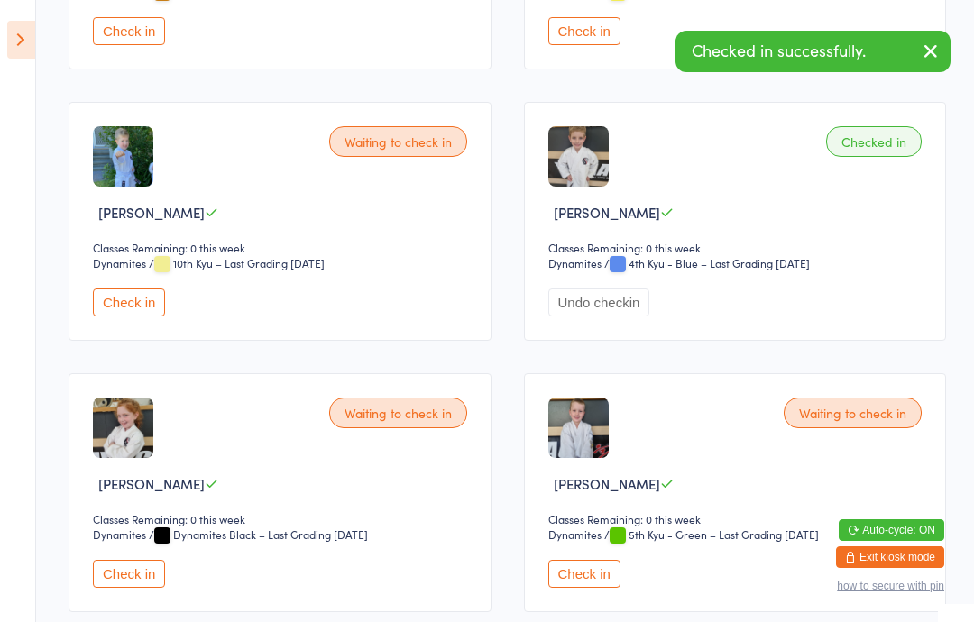
click at [132, 588] on button "Check in" at bounding box center [129, 574] width 72 height 28
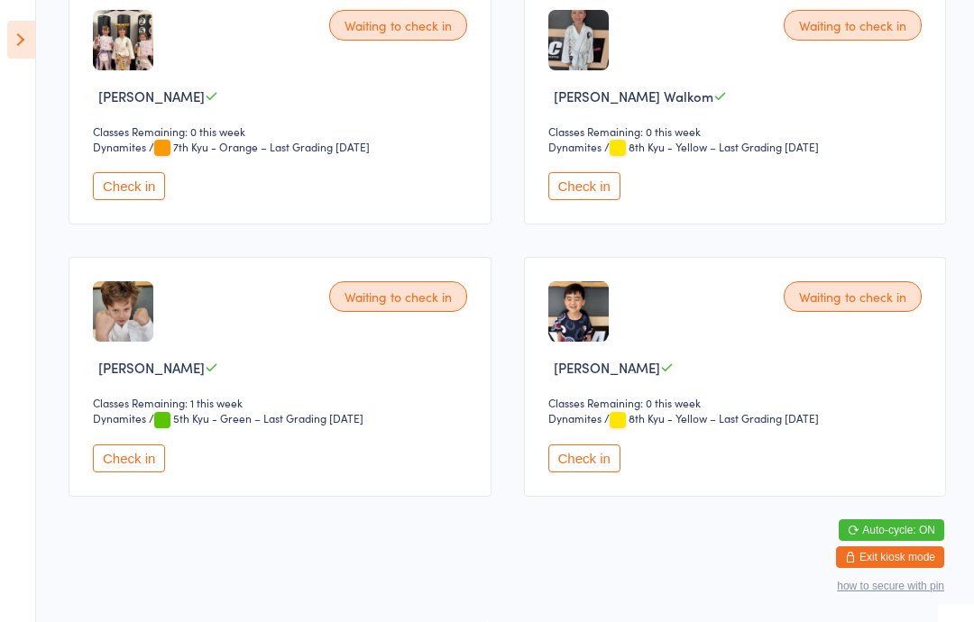
scroll to position [4703, 0]
click at [408, 312] on div "Waiting to check in" at bounding box center [398, 296] width 138 height 31
click at [135, 473] on button "Check in" at bounding box center [129, 459] width 72 height 28
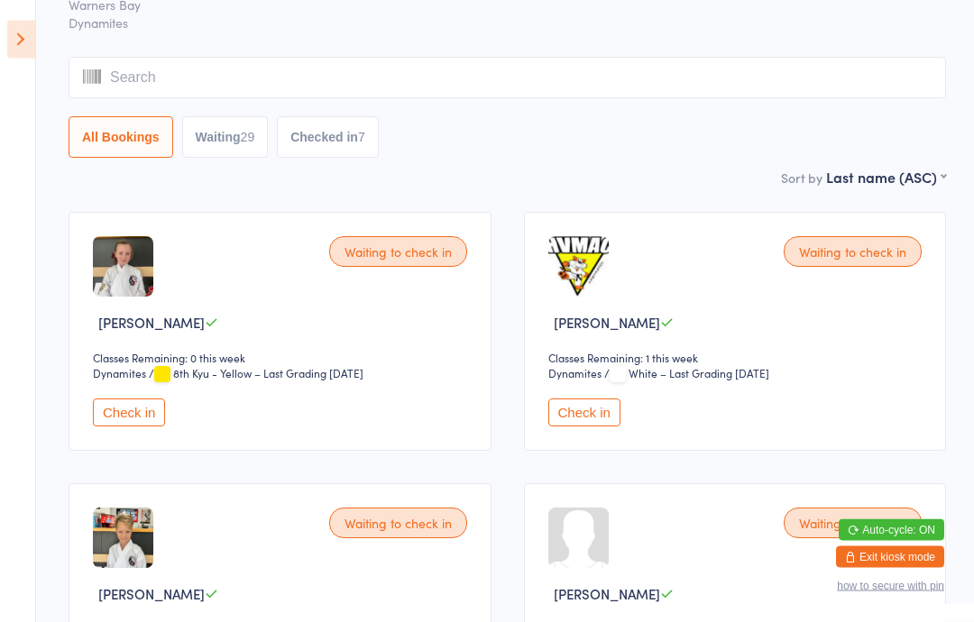
scroll to position [105, 0]
click at [120, 416] on button "Check in" at bounding box center [129, 413] width 72 height 28
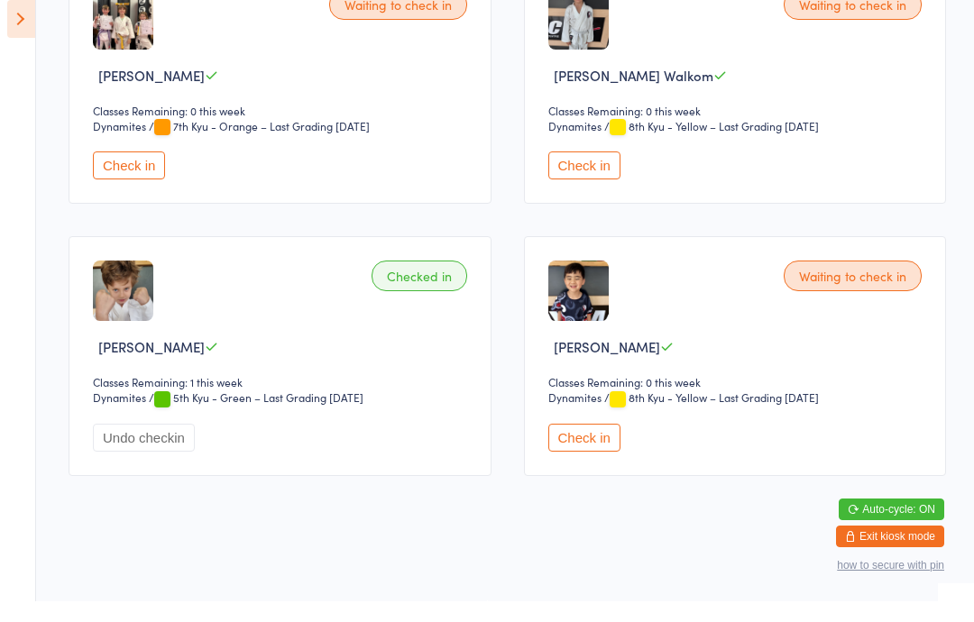
scroll to position [4703, 0]
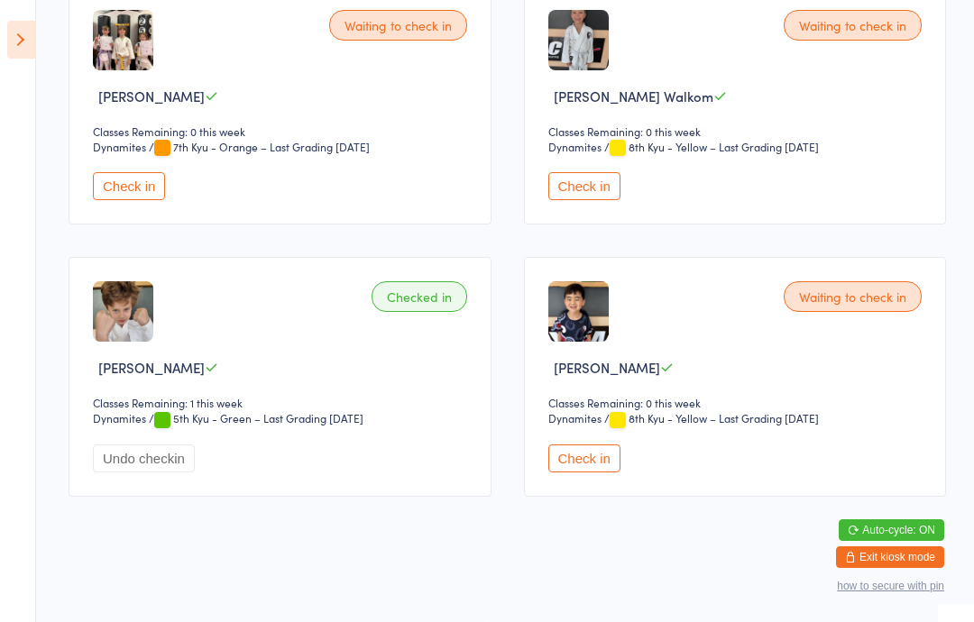
click at [122, 200] on button "Check in" at bounding box center [129, 186] width 72 height 28
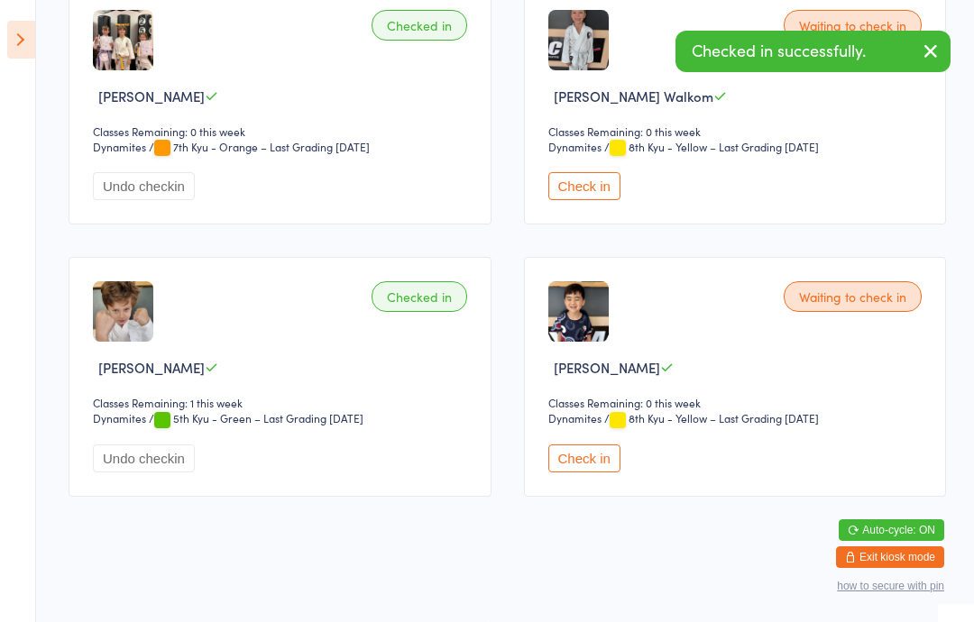
scroll to position [4775, 0]
click at [601, 445] on button "Check in" at bounding box center [584, 459] width 72 height 28
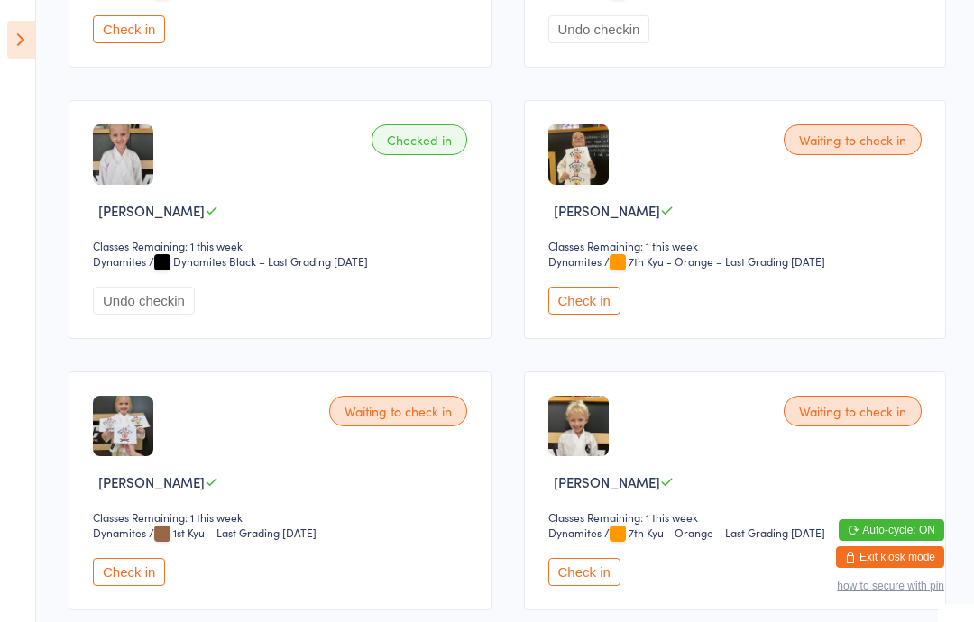
scroll to position [2932, 0]
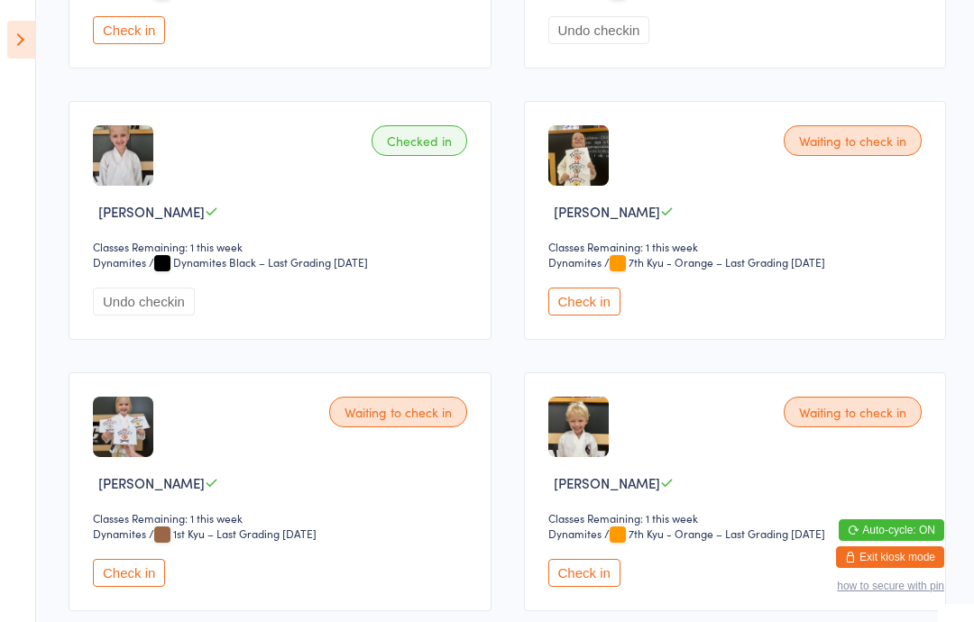
click at [568, 316] on button "Check in" at bounding box center [584, 302] width 72 height 28
click at [4, 35] on aside "Events for [DATE] [DATE] [DATE] Sun Mon Tue Wed Thu Fri Sat 36 31 01 02 03 04 0…" at bounding box center [18, 311] width 36 height 622
click at [25, 42] on icon at bounding box center [21, 40] width 28 height 38
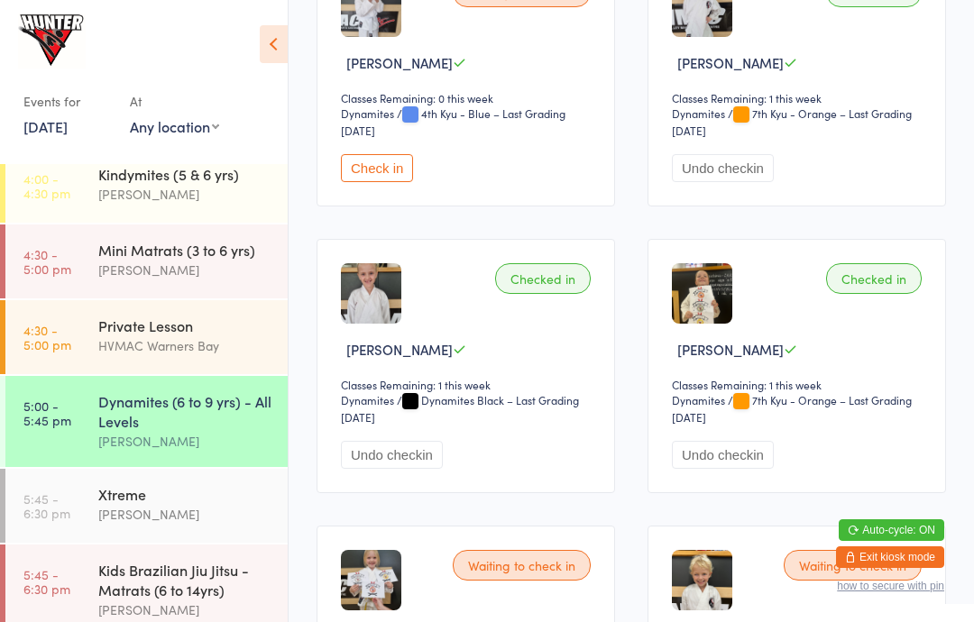
scroll to position [186, 0]
click at [67, 519] on time "5:45 - 6:30 pm" at bounding box center [46, 504] width 47 height 29
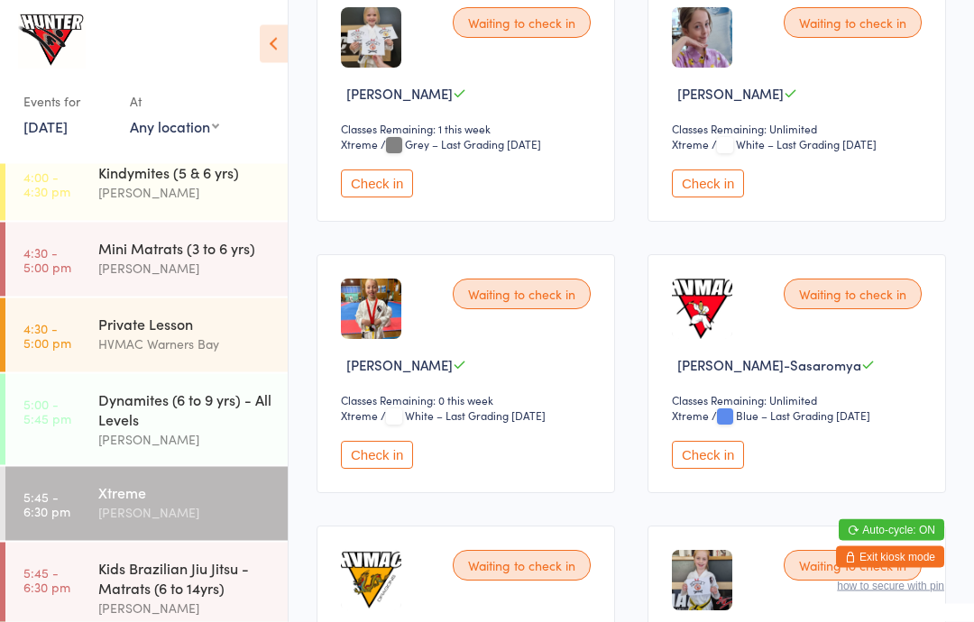
scroll to position [1422, 0]
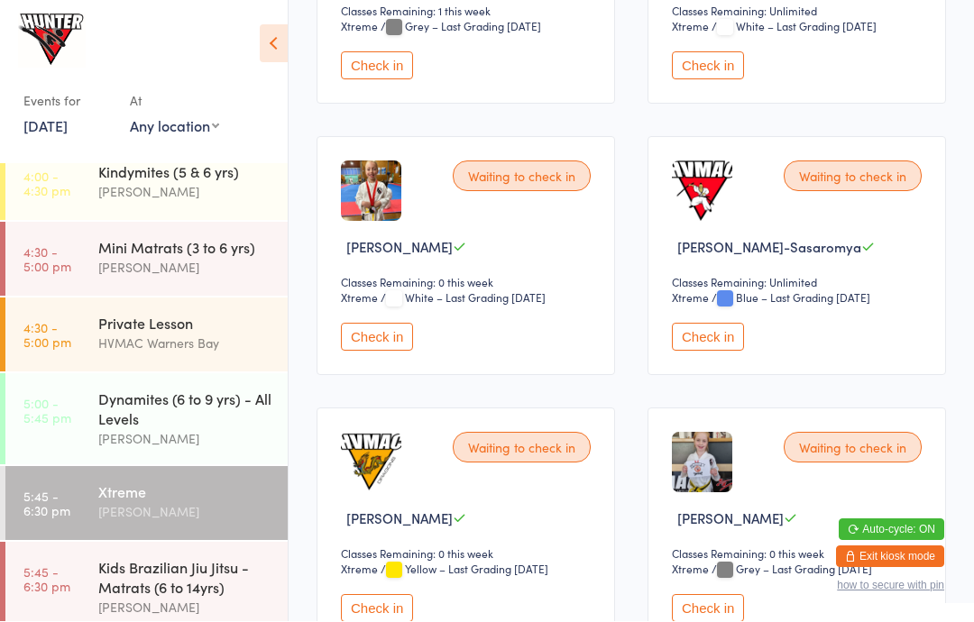
click at [811, 271] on div "Waiting to check in [PERSON_NAME]-Sasaromya Classes Remaining: Unlimited Xtreme…" at bounding box center [797, 256] width 299 height 239
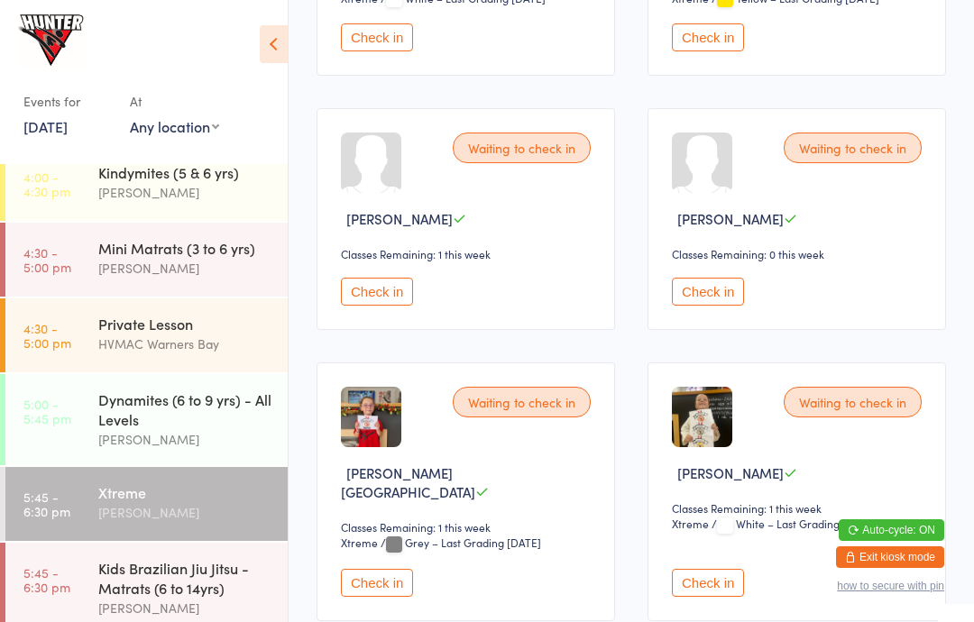
scroll to position [599, 0]
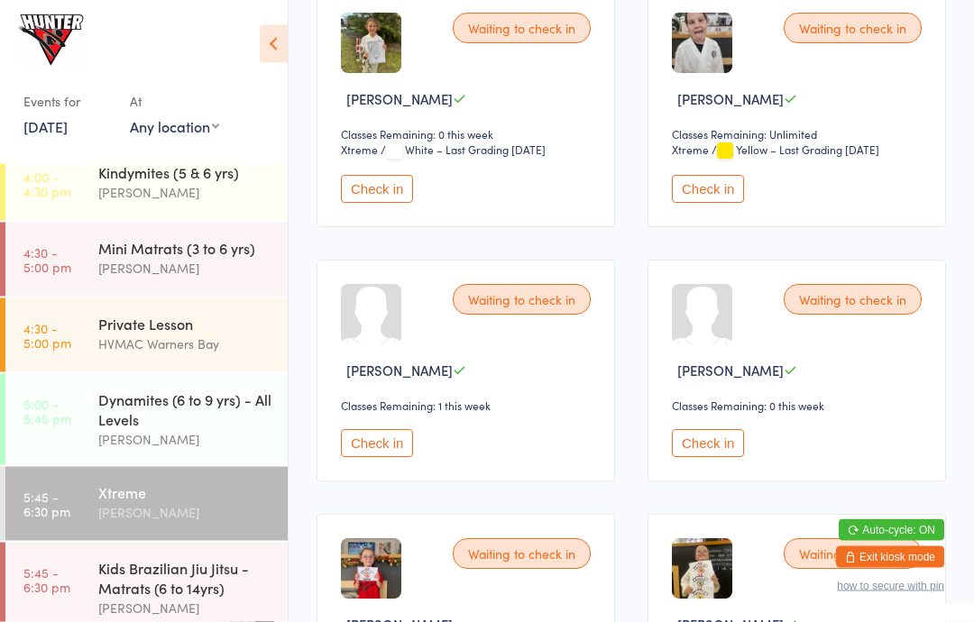
click at [148, 428] on div "Dynamites (6 to 9 yrs) - All Levels" at bounding box center [185, 410] width 174 height 40
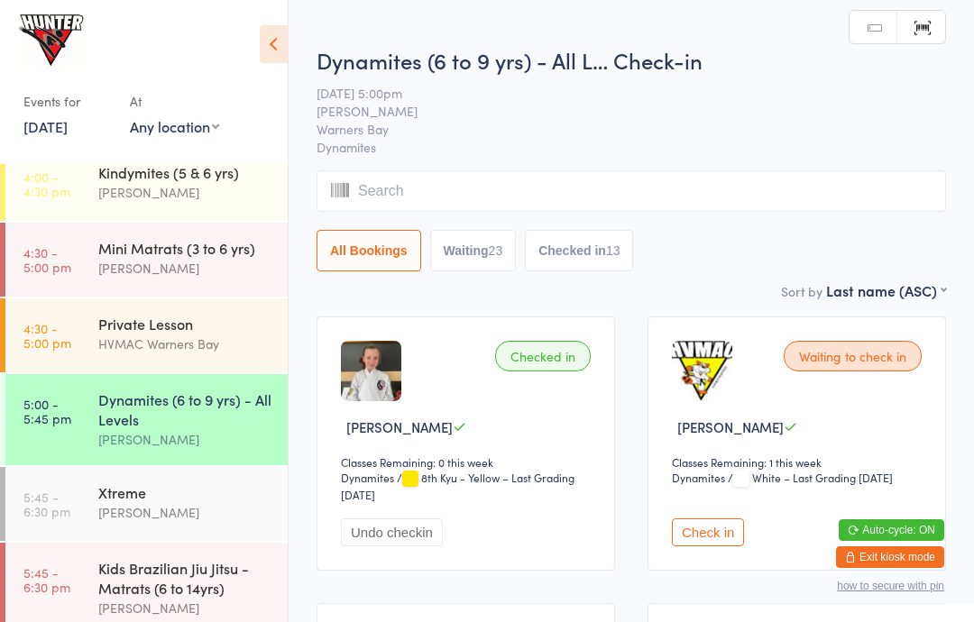
click at [472, 234] on button "Waiting 23" at bounding box center [473, 250] width 87 height 41
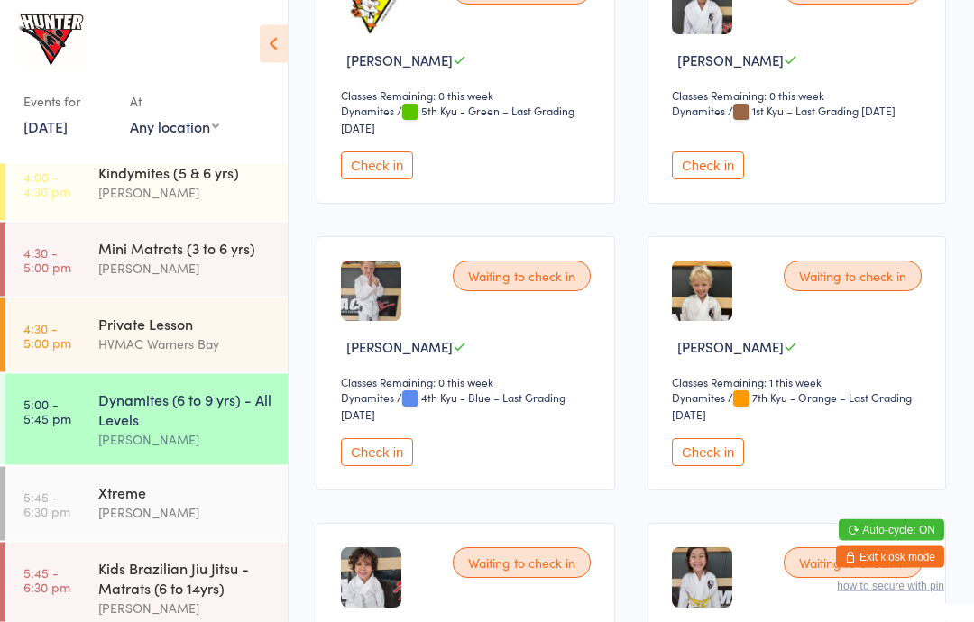
scroll to position [1770, 0]
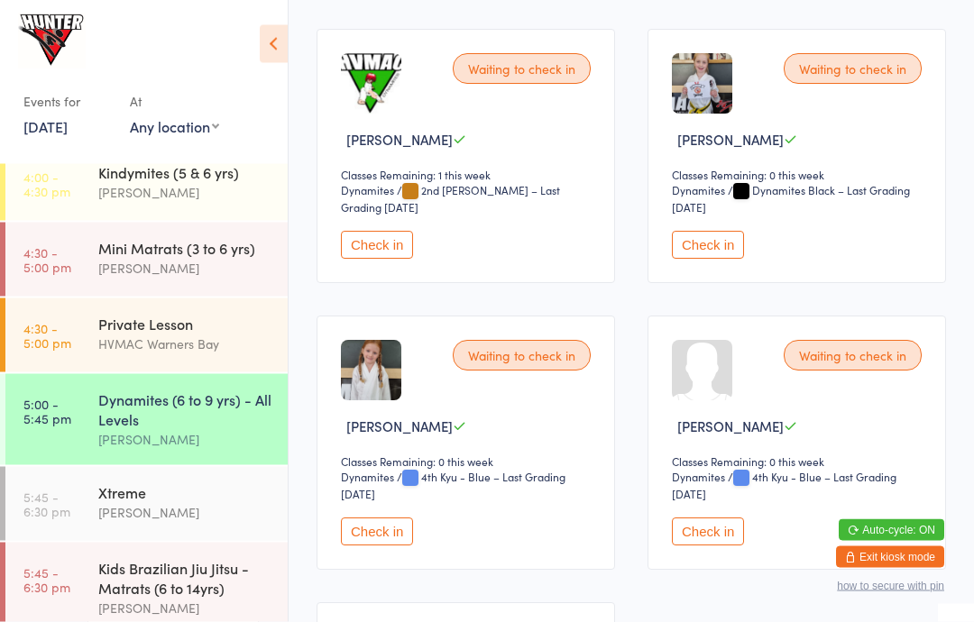
click at [373, 260] on button "Check in" at bounding box center [377, 246] width 72 height 28
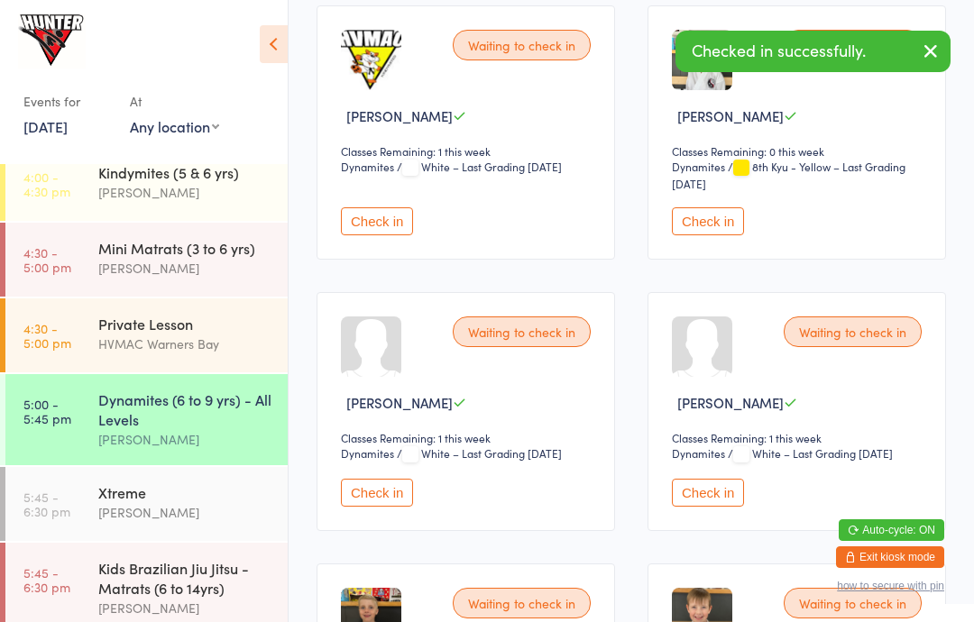
scroll to position [0, 0]
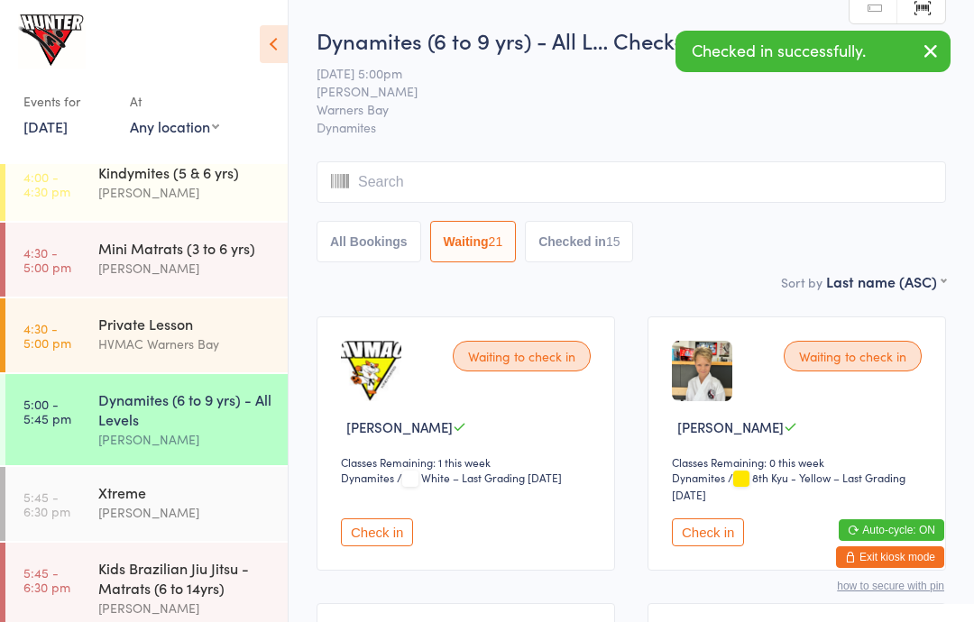
click at [336, 242] on button "All Bookings" at bounding box center [369, 241] width 105 height 41
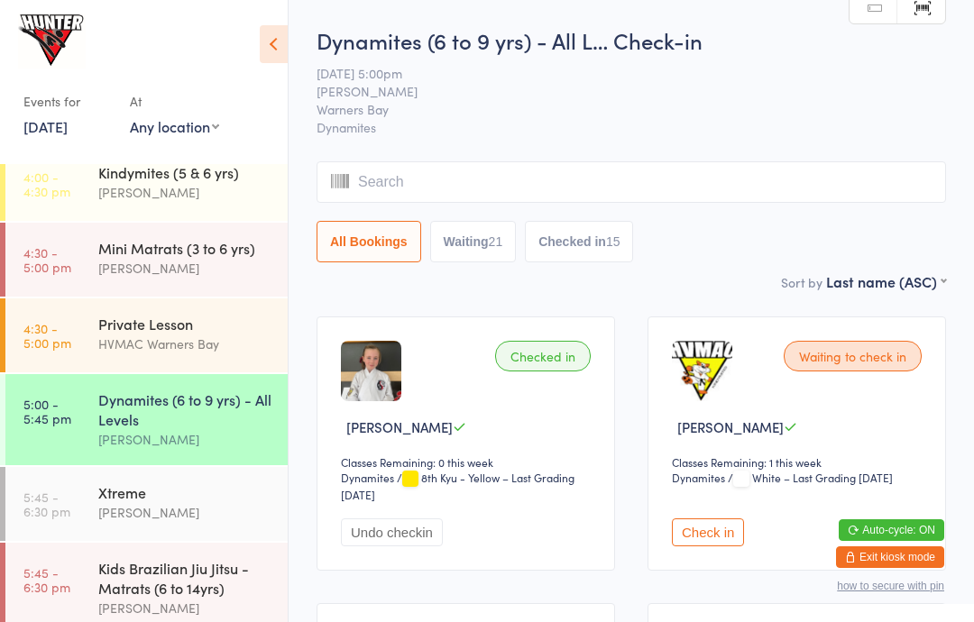
click at [262, 39] on icon at bounding box center [274, 44] width 28 height 38
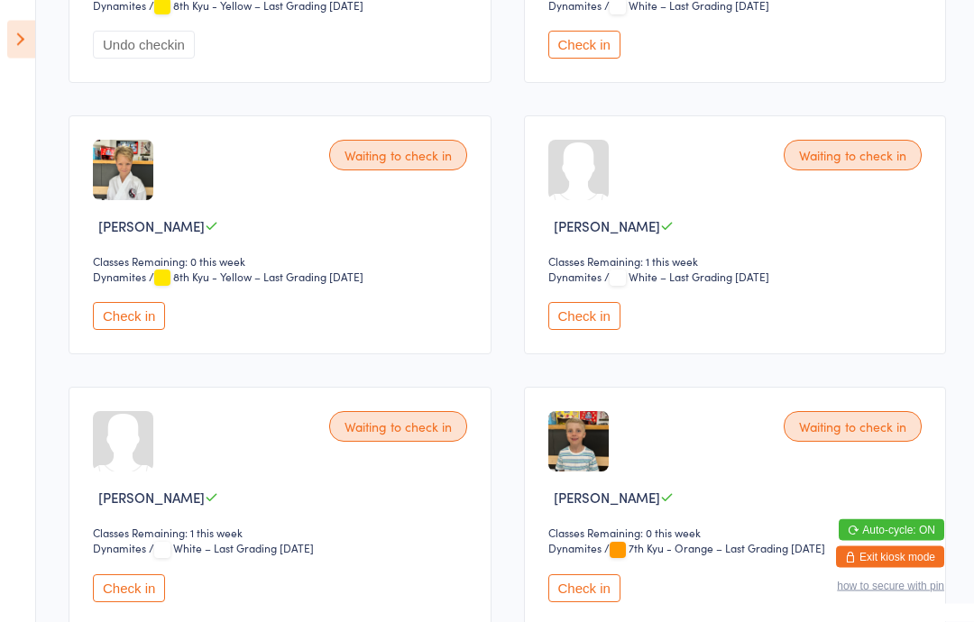
scroll to position [473, 0]
click at [580, 602] on button "Check in" at bounding box center [584, 589] width 72 height 28
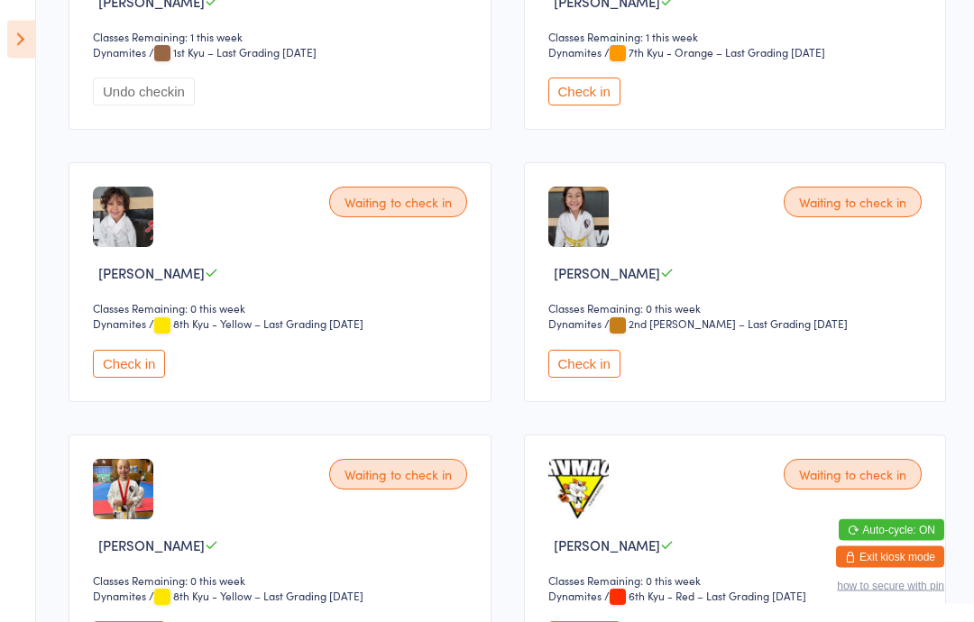
scroll to position [3414, 0]
click at [618, 401] on div "Waiting to check in [PERSON_NAME] Classes Remaining: 0 this week Dynamites Dyna…" at bounding box center [735, 281] width 423 height 239
click at [588, 377] on button "Check in" at bounding box center [584, 363] width 72 height 28
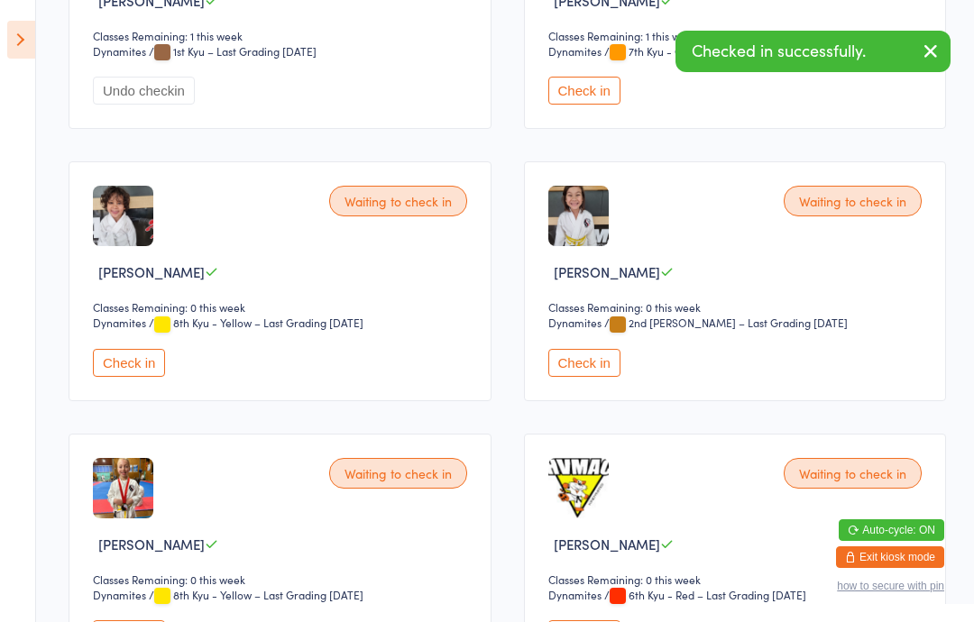
click at [106, 377] on button "Check in" at bounding box center [129, 363] width 72 height 28
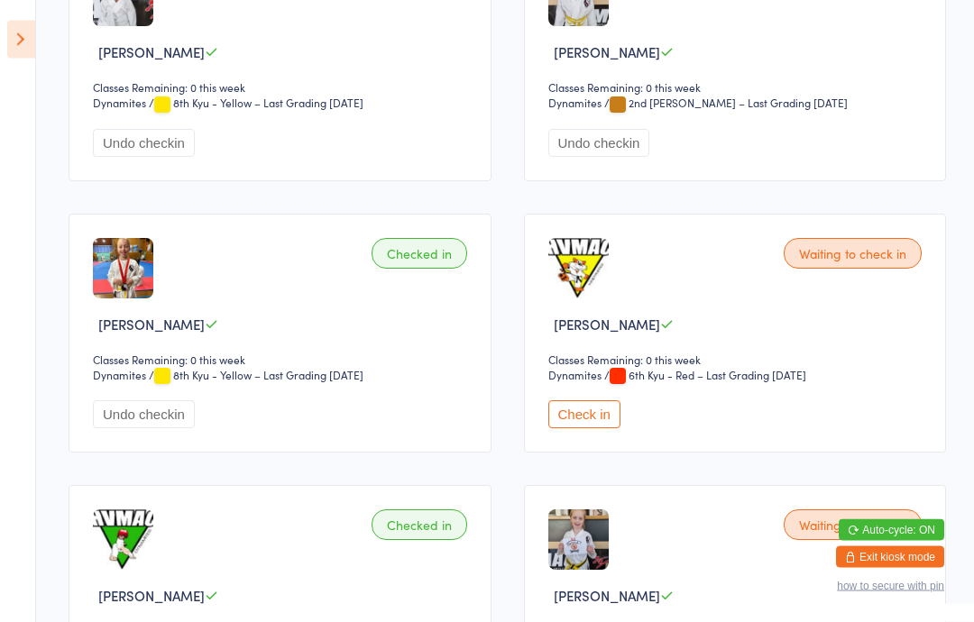
scroll to position [3635, 0]
click at [605, 428] on button "Check in" at bounding box center [584, 414] width 72 height 28
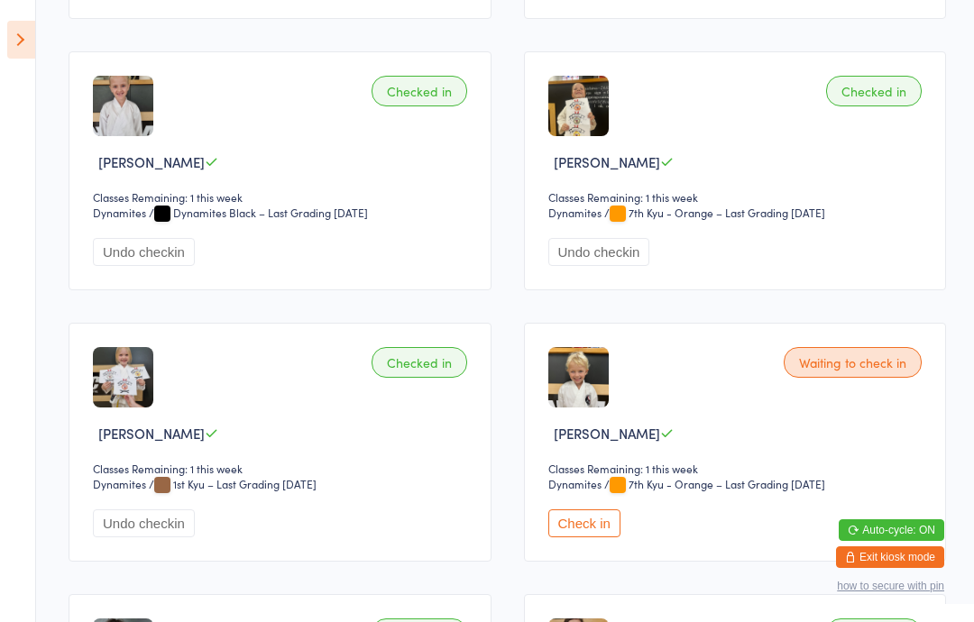
scroll to position [2939, 0]
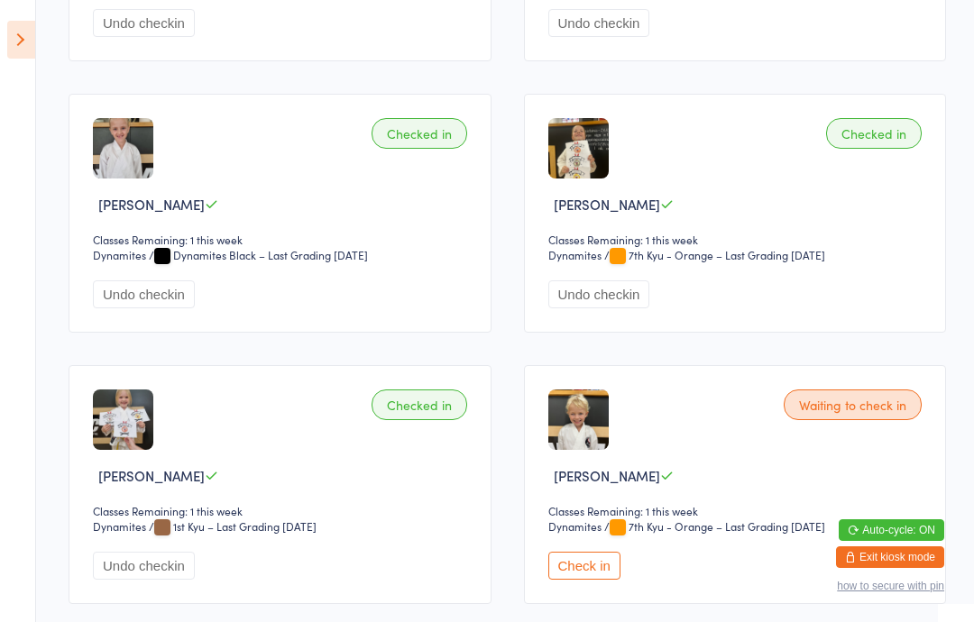
click at [28, 46] on icon at bounding box center [21, 40] width 28 height 38
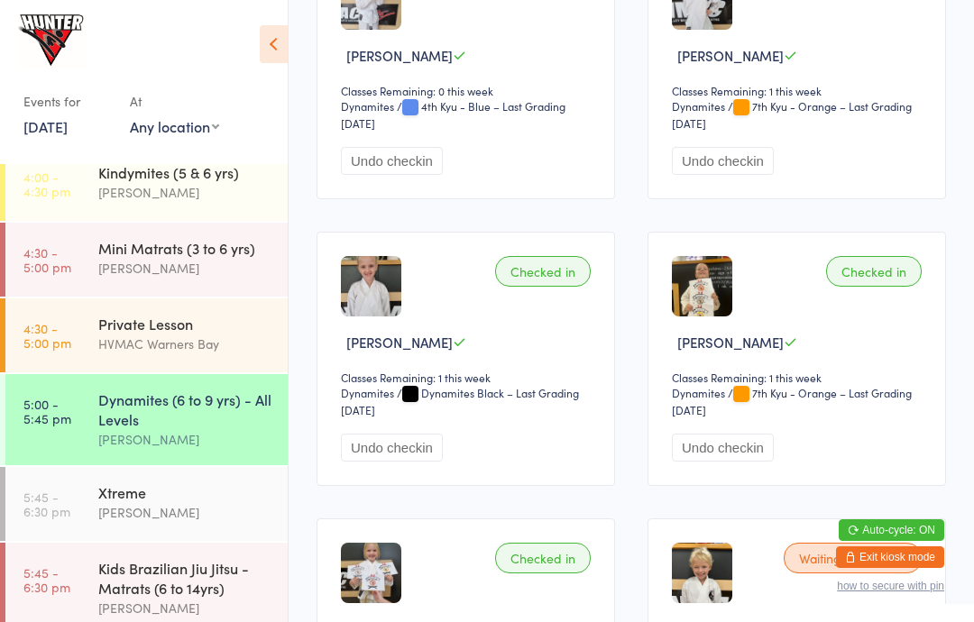
click at [284, 37] on icon at bounding box center [274, 44] width 28 height 38
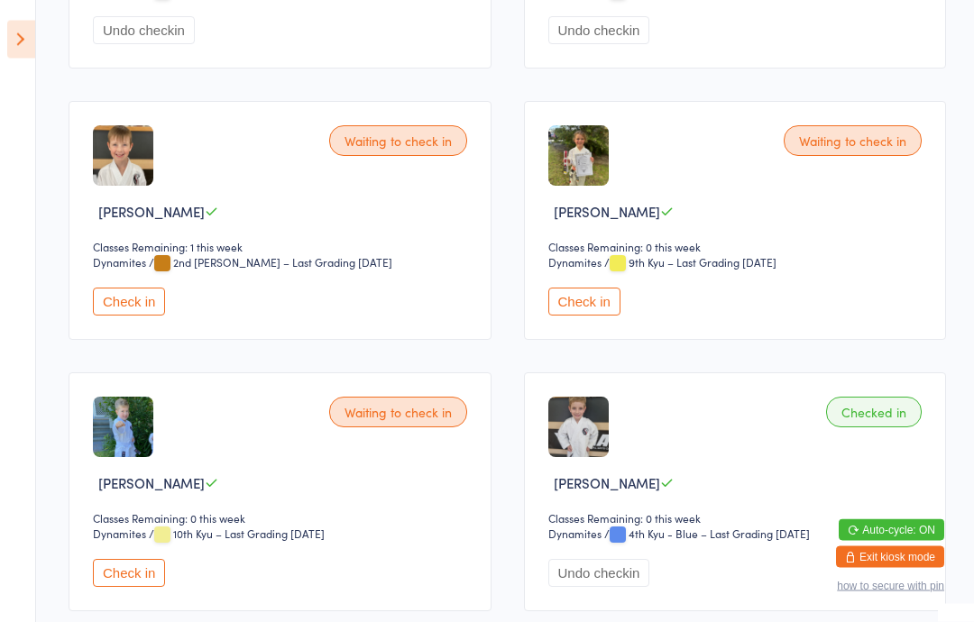
scroll to position [1299, 0]
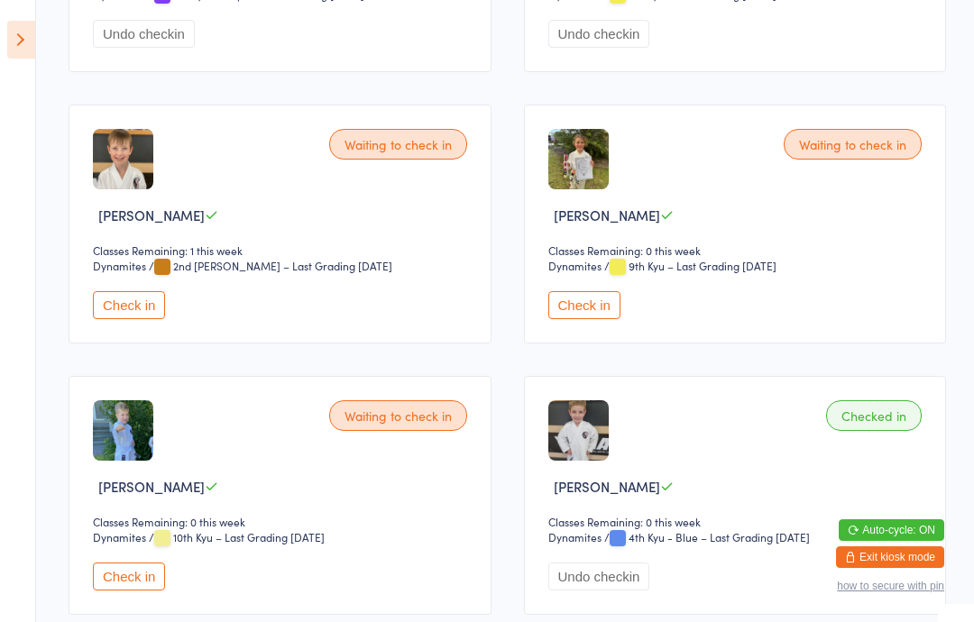
click at [620, 319] on button "Check in" at bounding box center [584, 305] width 72 height 28
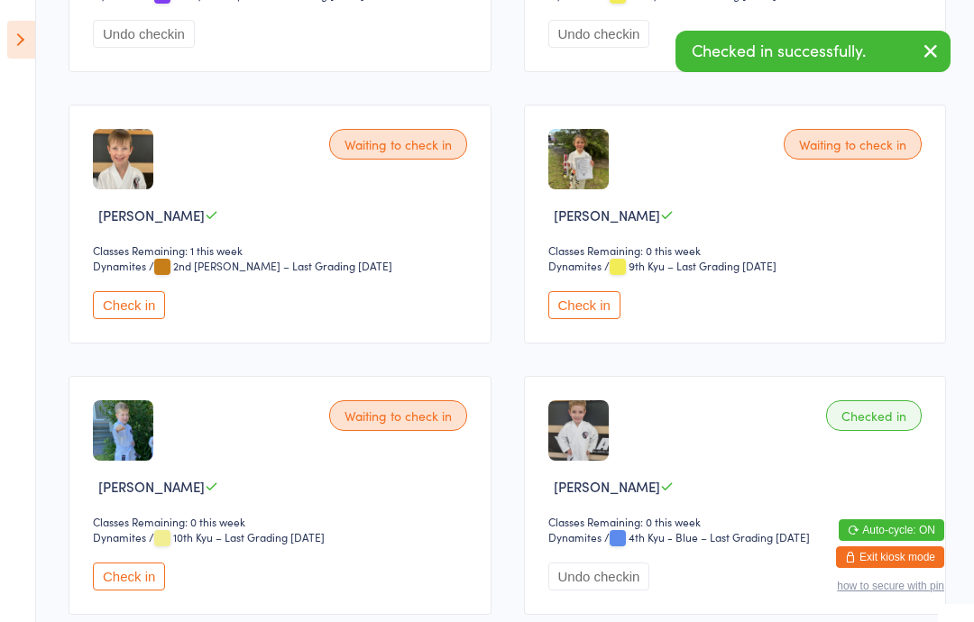
click at [120, 319] on button "Check in" at bounding box center [129, 305] width 72 height 28
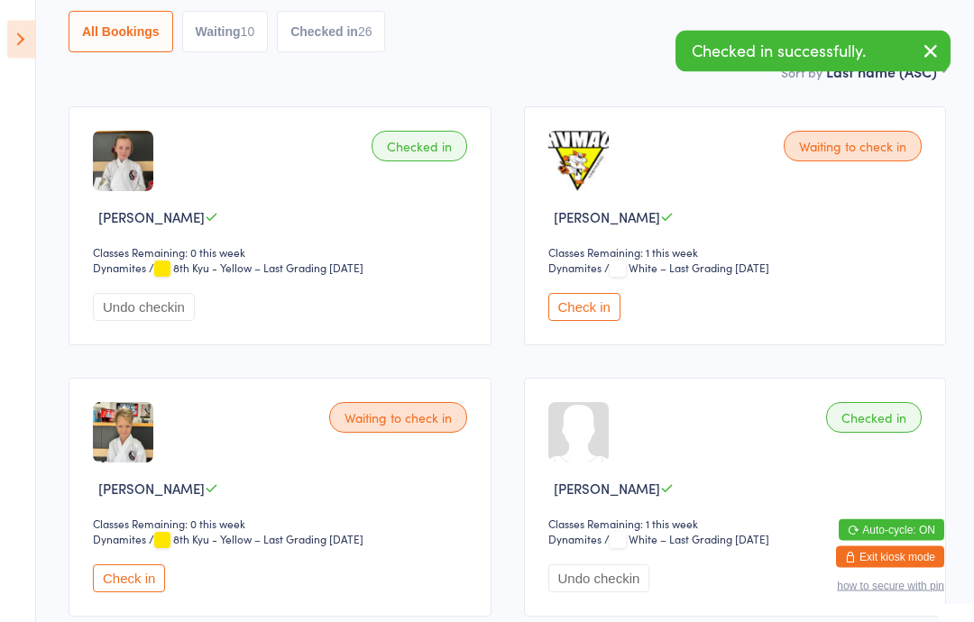
scroll to position [0, 0]
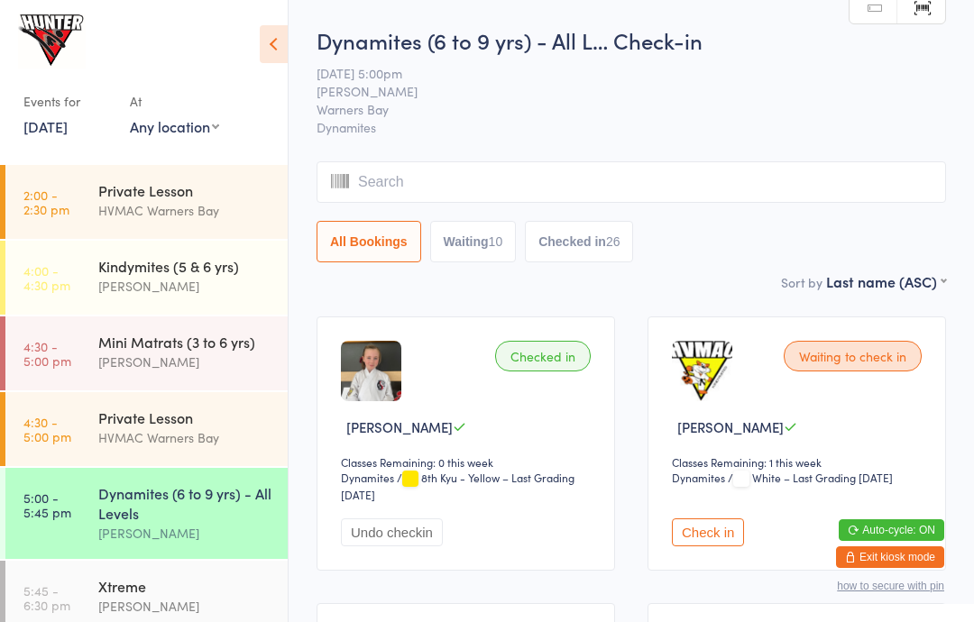
scroll to position [131, 0]
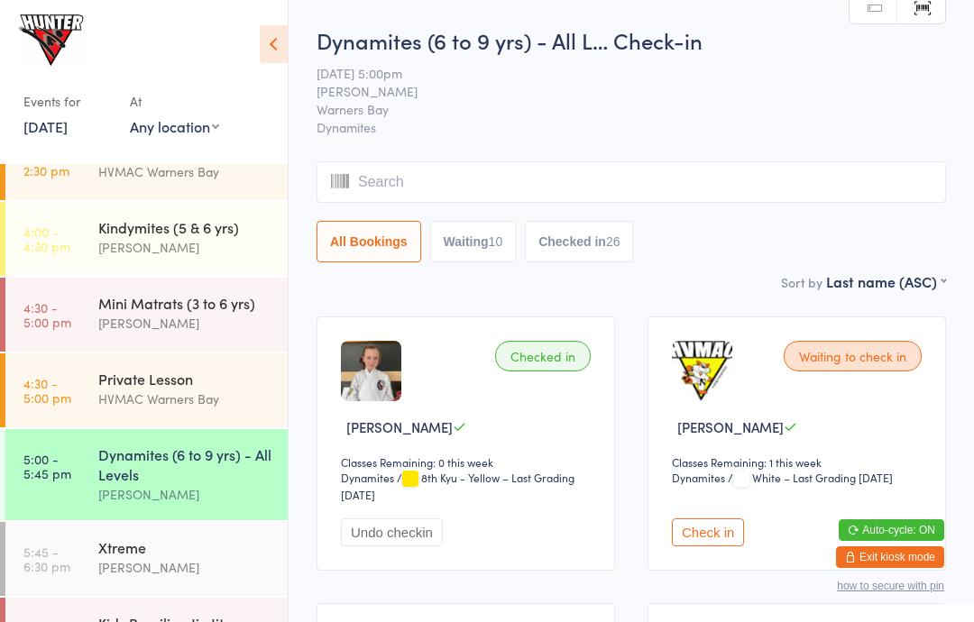
click at [62, 491] on link "5:00 - 5:45 pm Dynamites (6 to 9 yrs) - All Levels Kelie Fisher" at bounding box center [146, 474] width 282 height 91
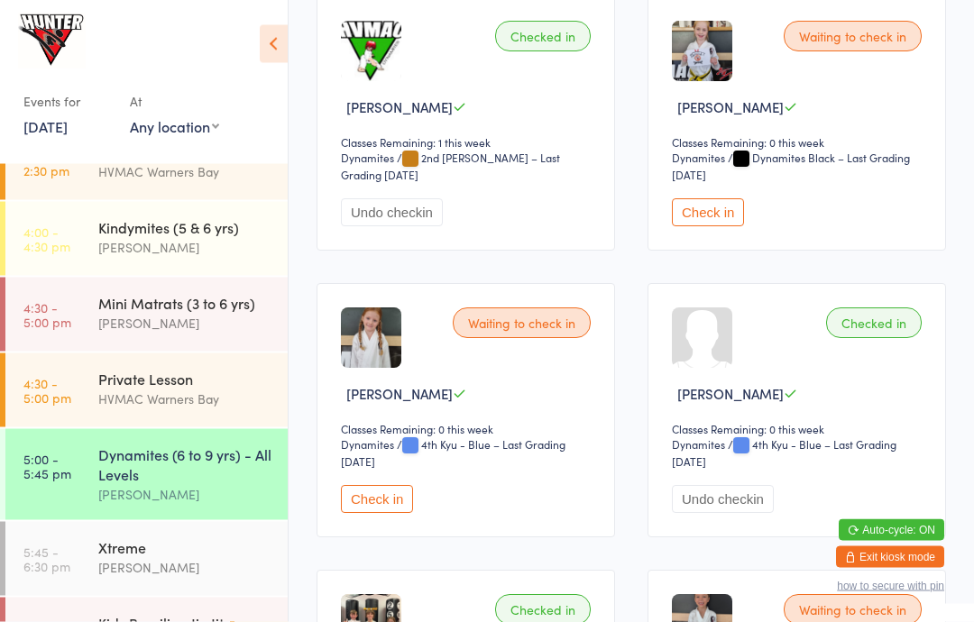
scroll to position [4331, 0]
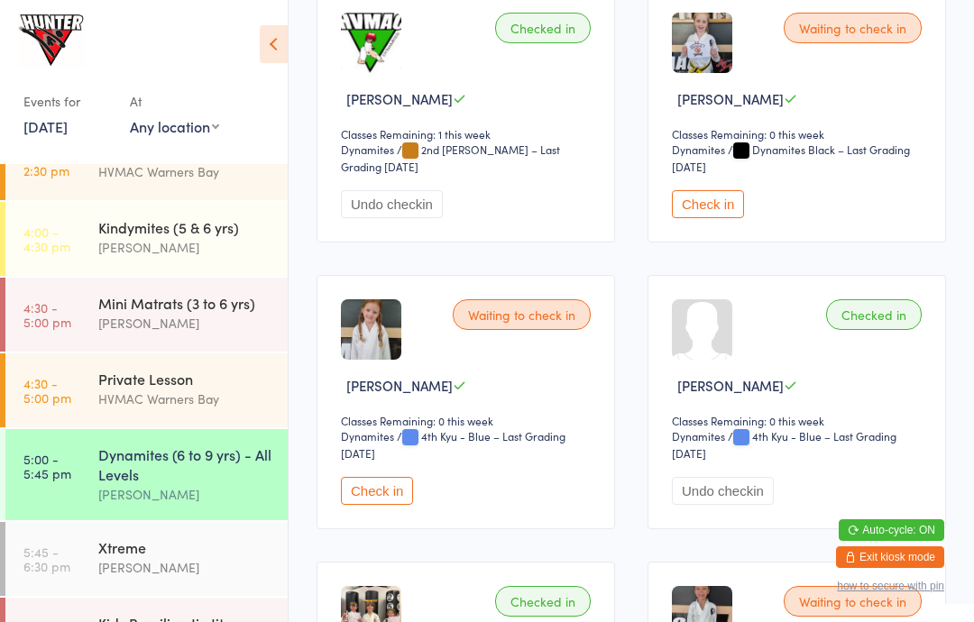
click at [371, 505] on button "Check in" at bounding box center [377, 491] width 72 height 28
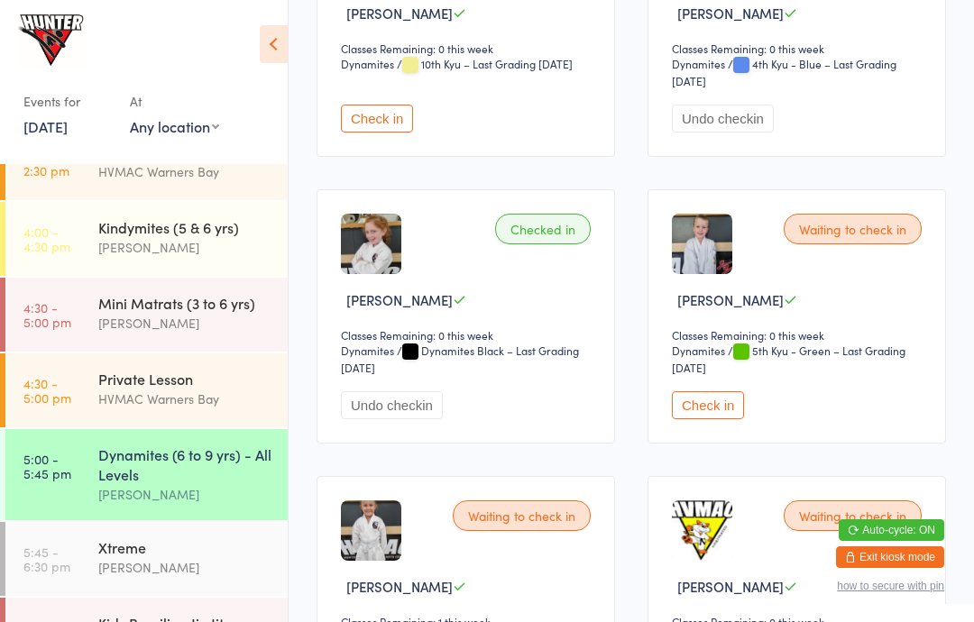
scroll to position [1848, 0]
click at [733, 420] on button "Check in" at bounding box center [708, 406] width 72 height 28
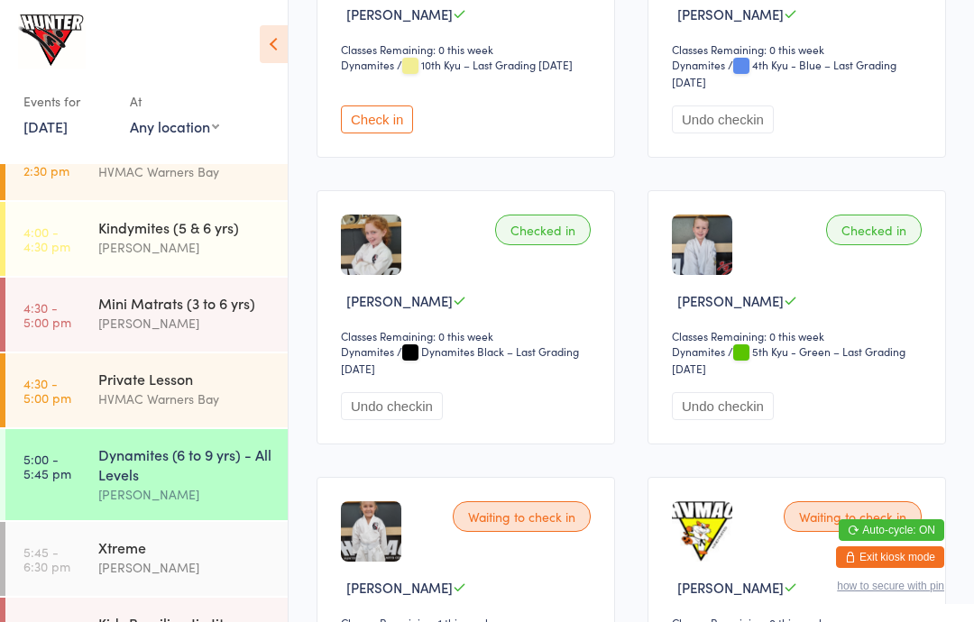
click at [275, 50] on icon at bounding box center [274, 44] width 28 height 38
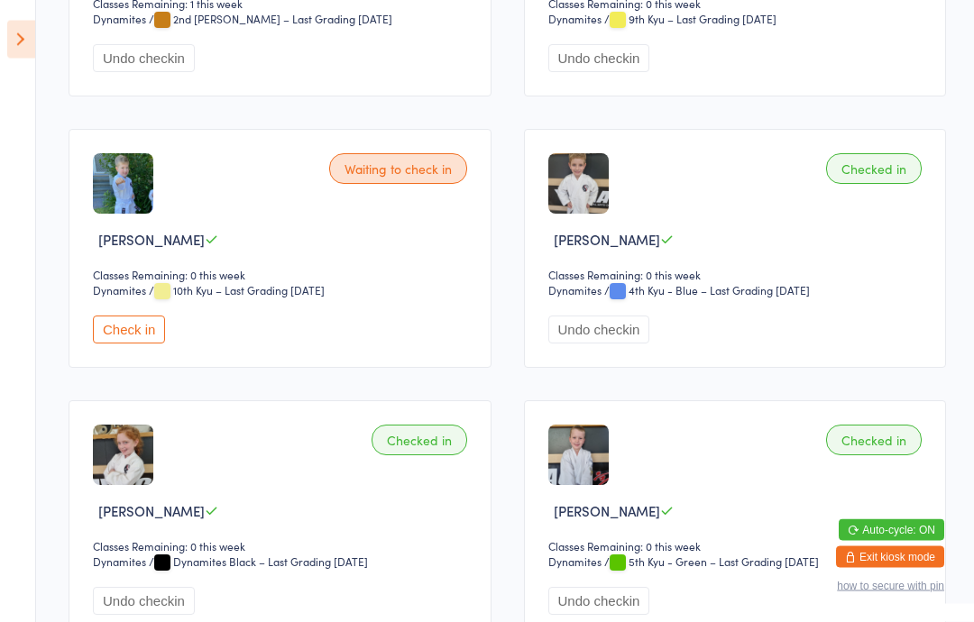
scroll to position [1546, 0]
click at [128, 344] on button "Check in" at bounding box center [129, 330] width 72 height 28
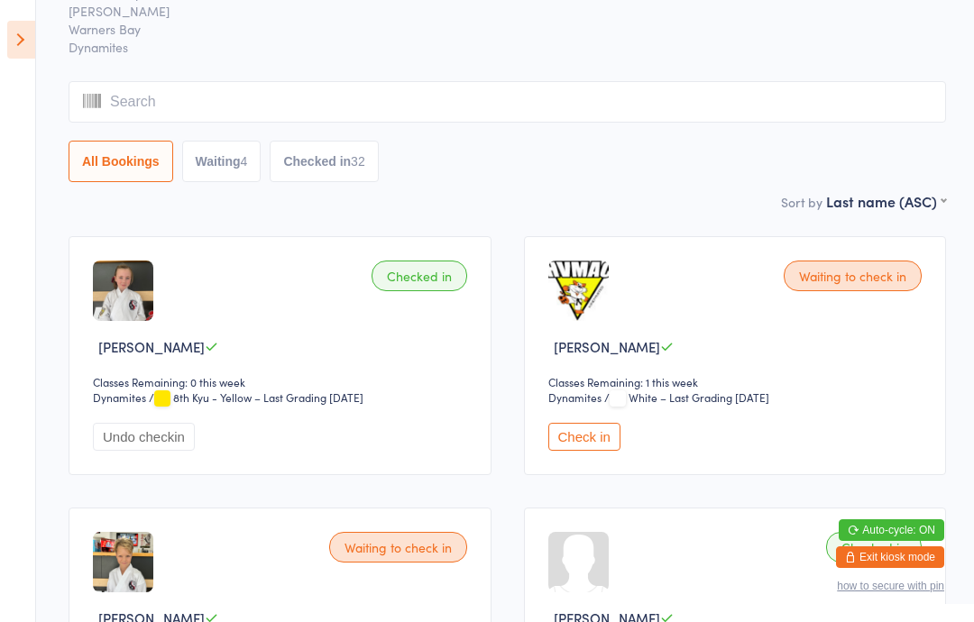
scroll to position [0, 0]
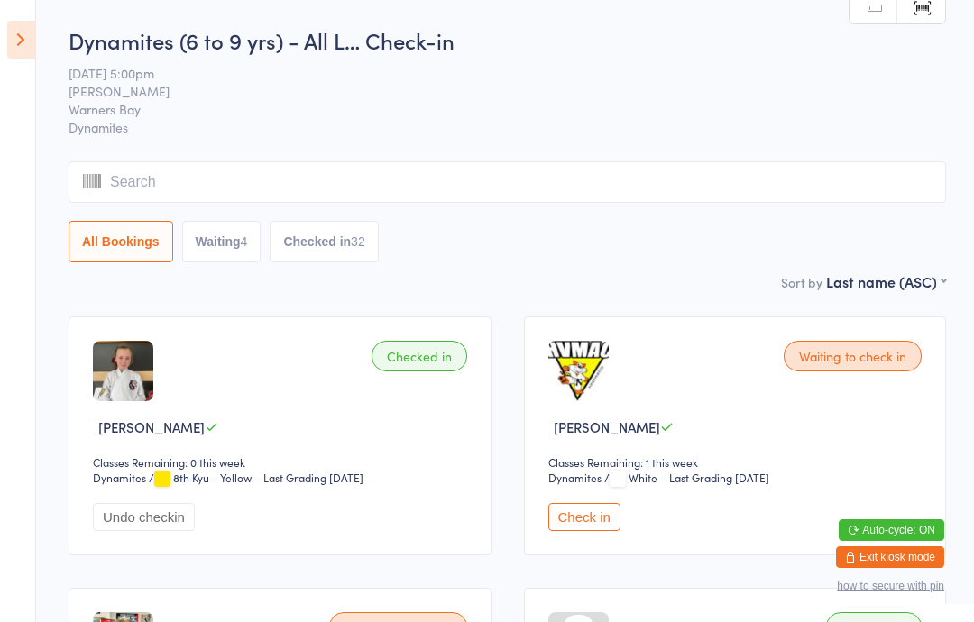
click at [600, 511] on button "Check in" at bounding box center [584, 517] width 72 height 28
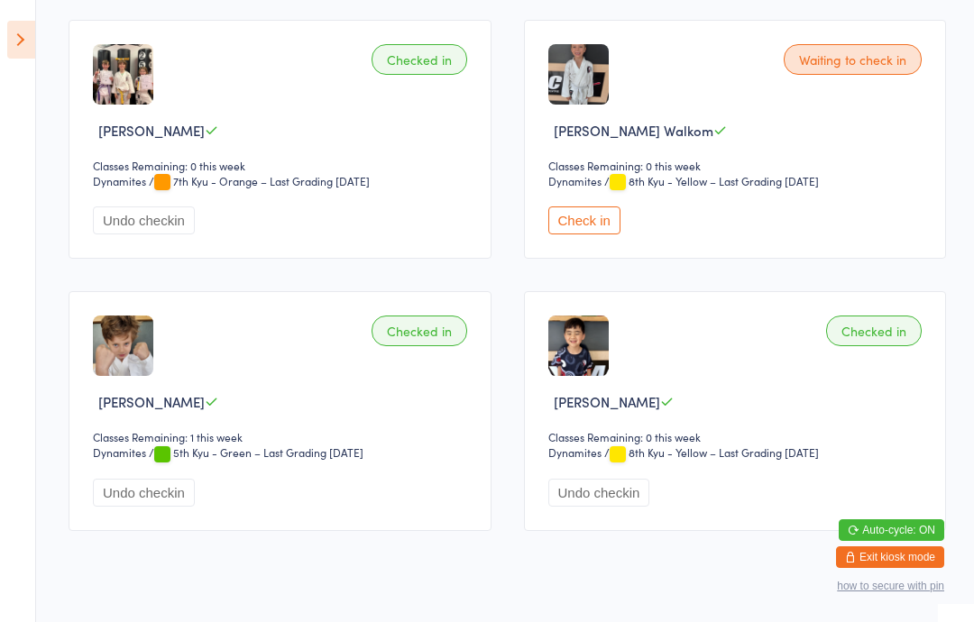
scroll to position [4703, 0]
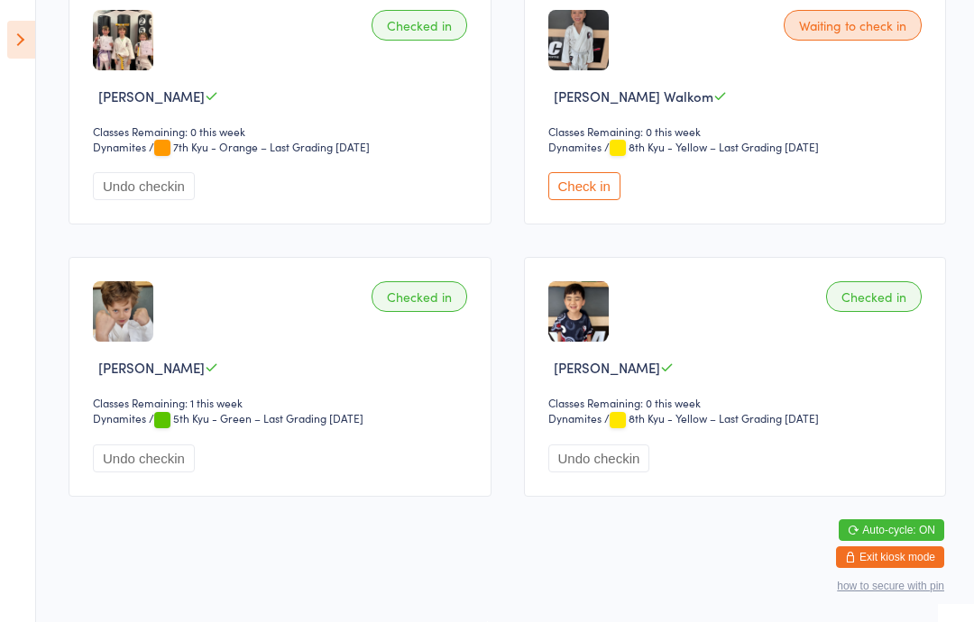
click at [590, 200] on button "Check in" at bounding box center [584, 186] width 72 height 28
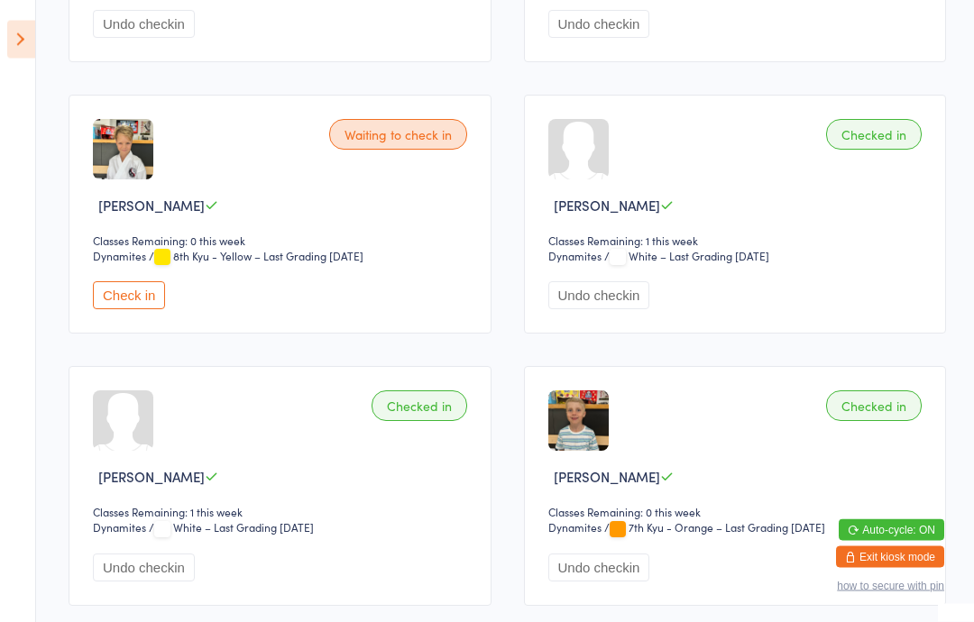
scroll to position [493, 0]
click at [139, 300] on button "Check in" at bounding box center [129, 295] width 72 height 28
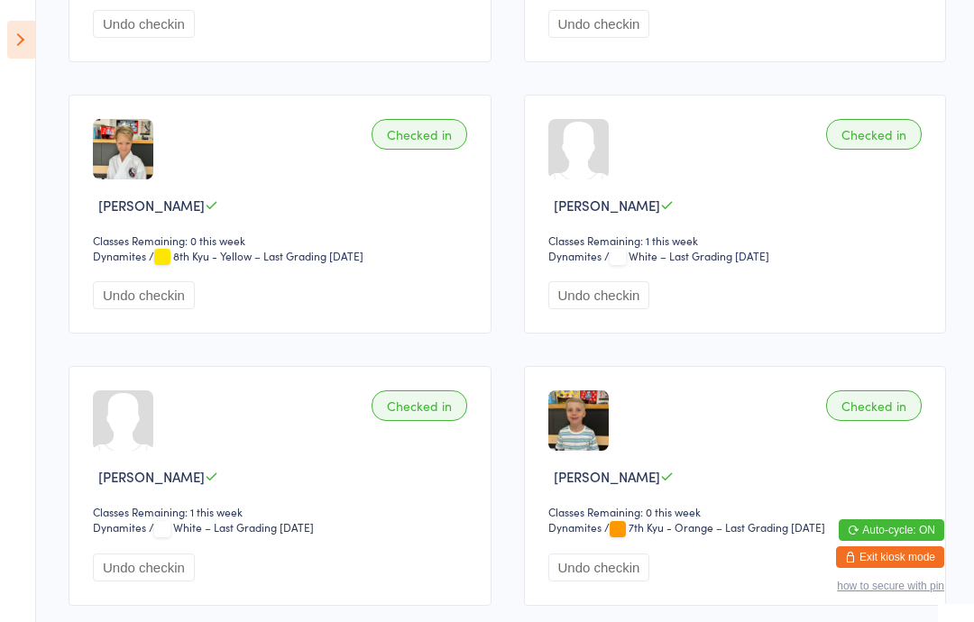
click at [23, 43] on icon at bounding box center [21, 40] width 28 height 38
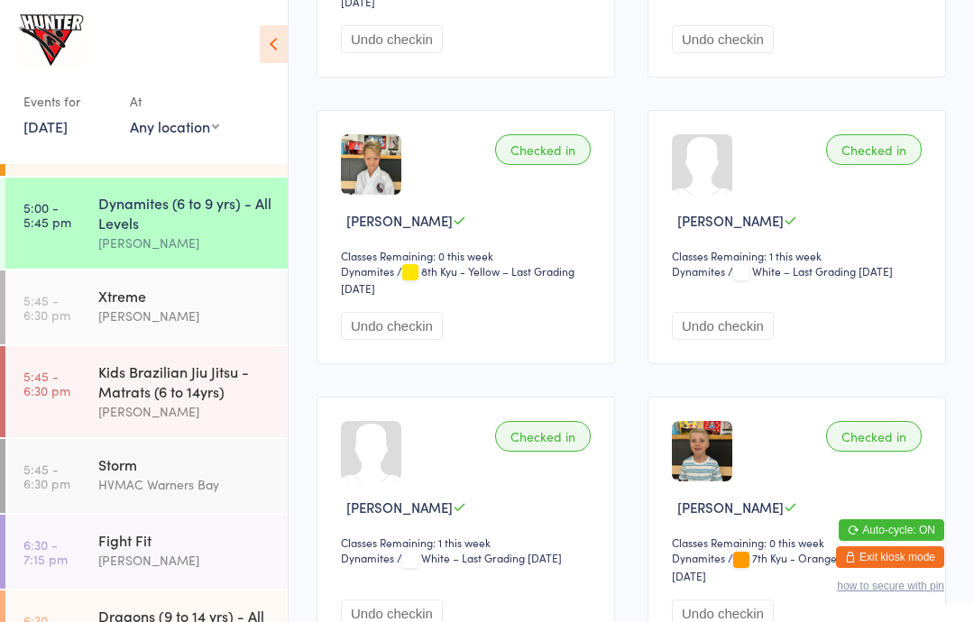
scroll to position [392, 0]
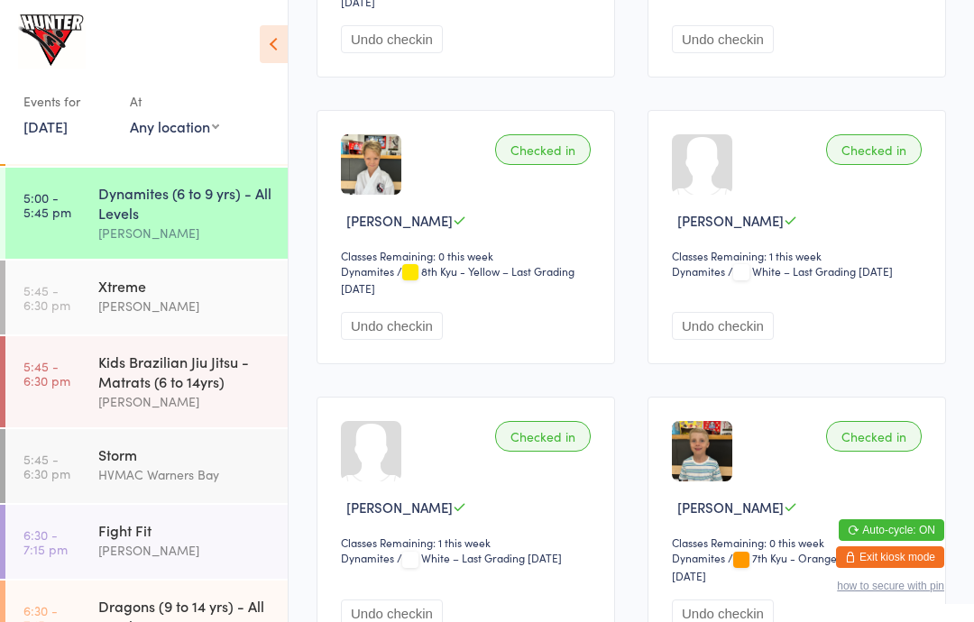
click at [142, 296] on div "Xtreme" at bounding box center [185, 286] width 174 height 20
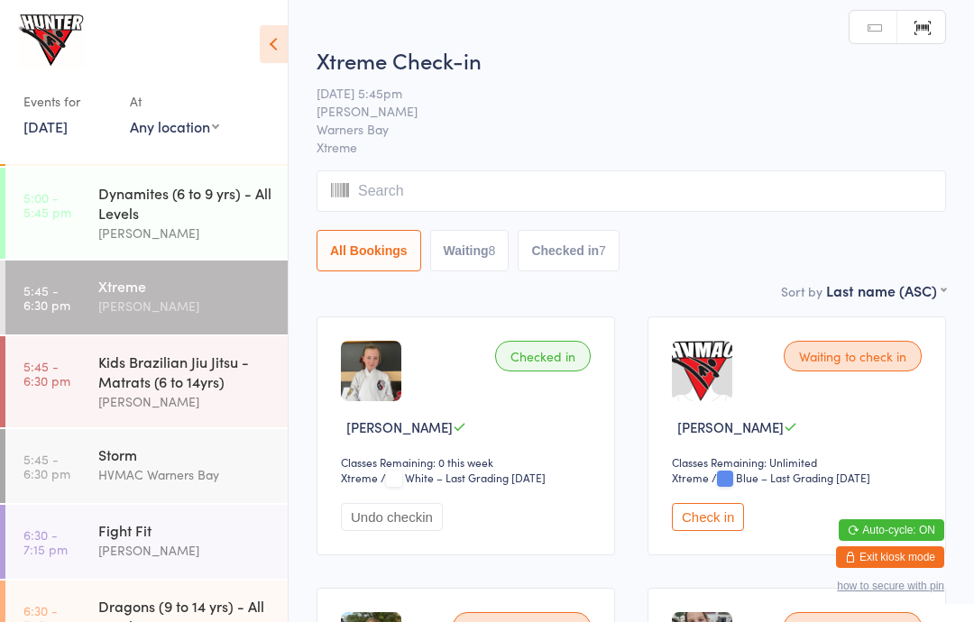
click at [271, 41] on icon at bounding box center [274, 44] width 28 height 38
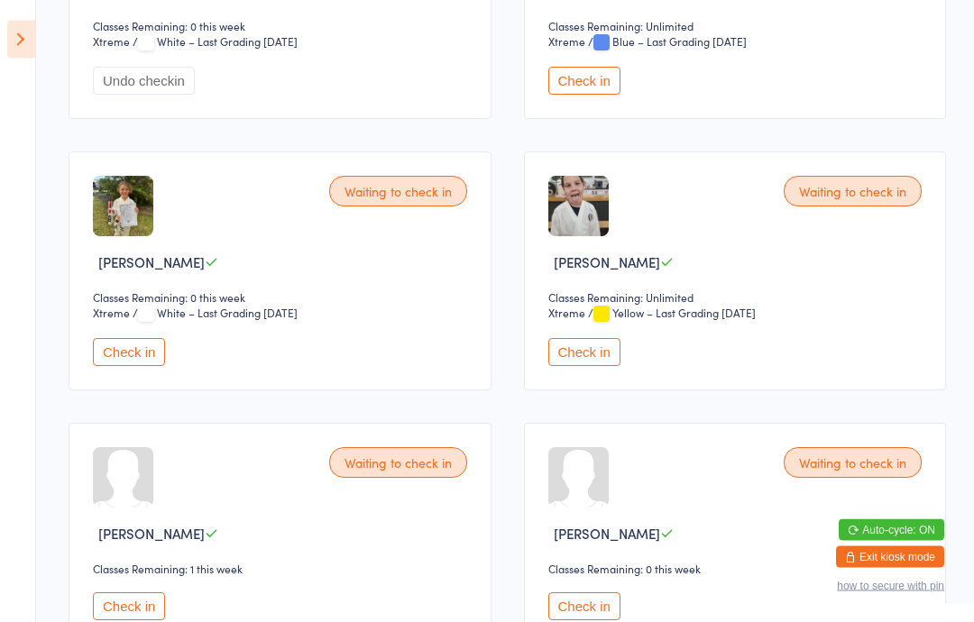
scroll to position [437, 0]
click at [583, 621] on button "Check in" at bounding box center [584, 607] width 72 height 28
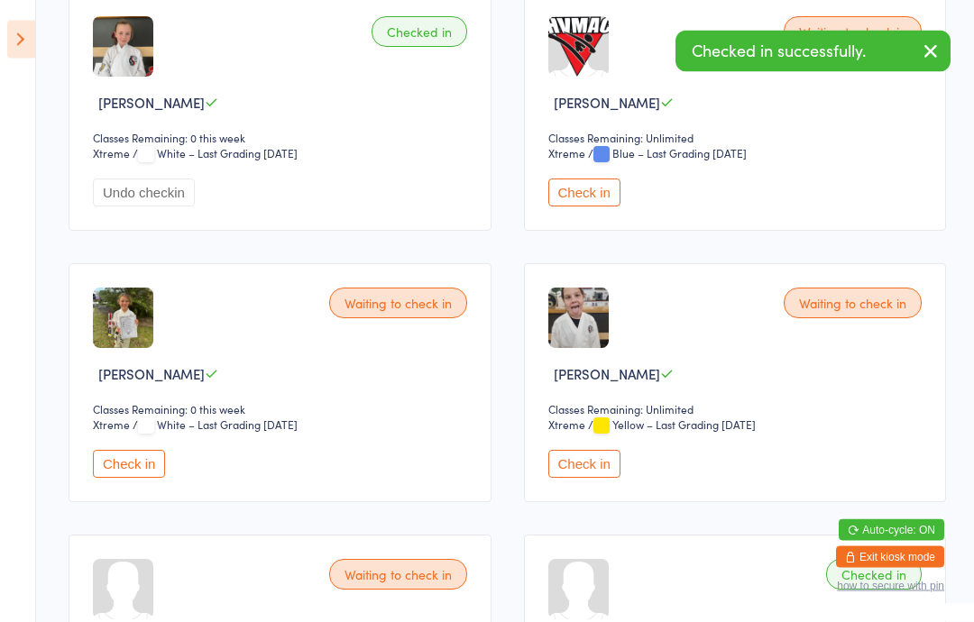
scroll to position [0, 0]
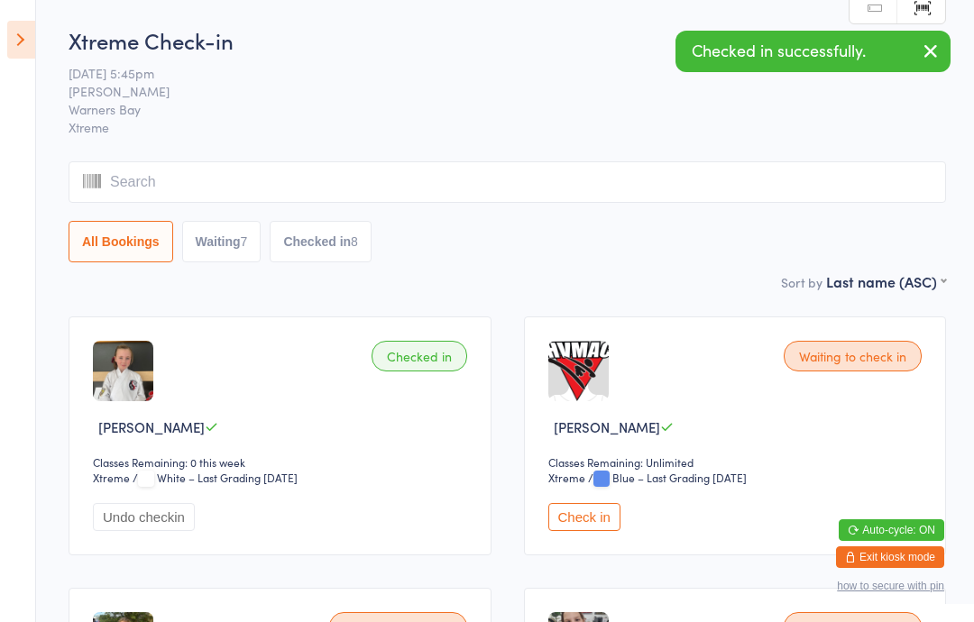
click at [22, 41] on icon at bounding box center [21, 40] width 28 height 38
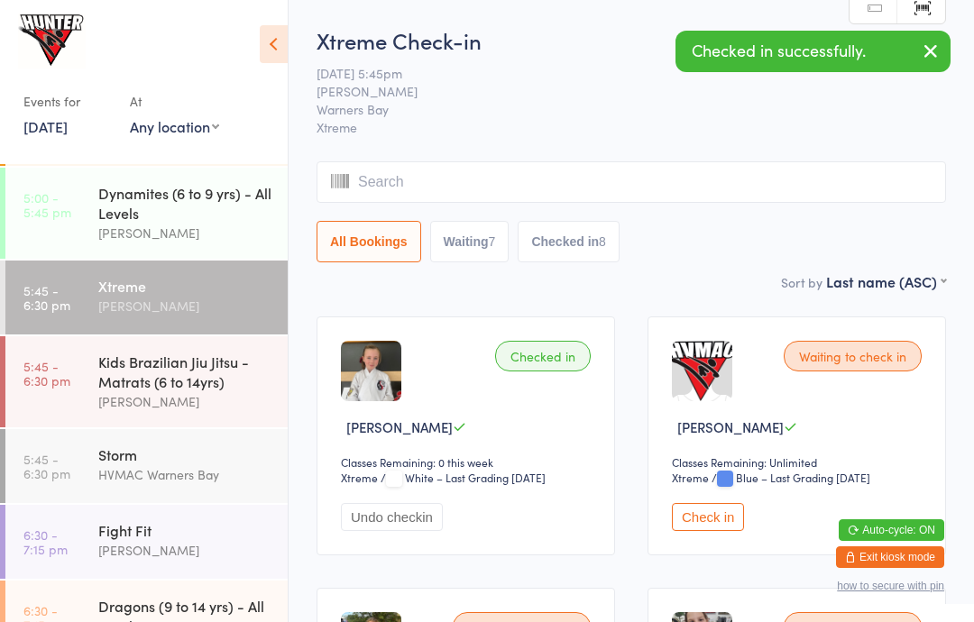
click at [115, 216] on div "Dynamites (6 to 9 yrs) - All Levels" at bounding box center [185, 203] width 174 height 40
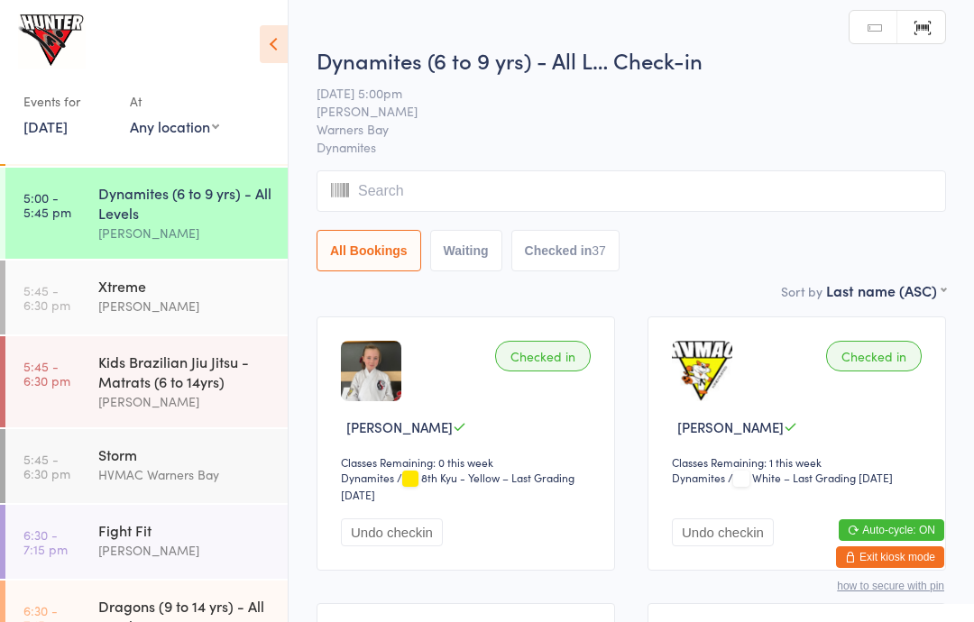
click at [287, 50] on icon at bounding box center [274, 44] width 28 height 38
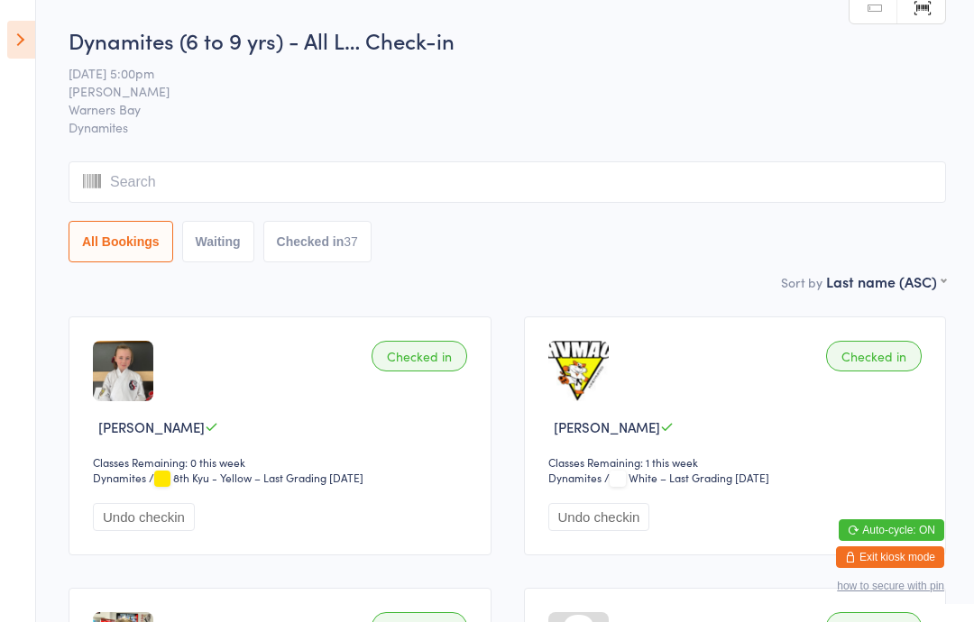
click at [25, 36] on icon at bounding box center [21, 40] width 28 height 38
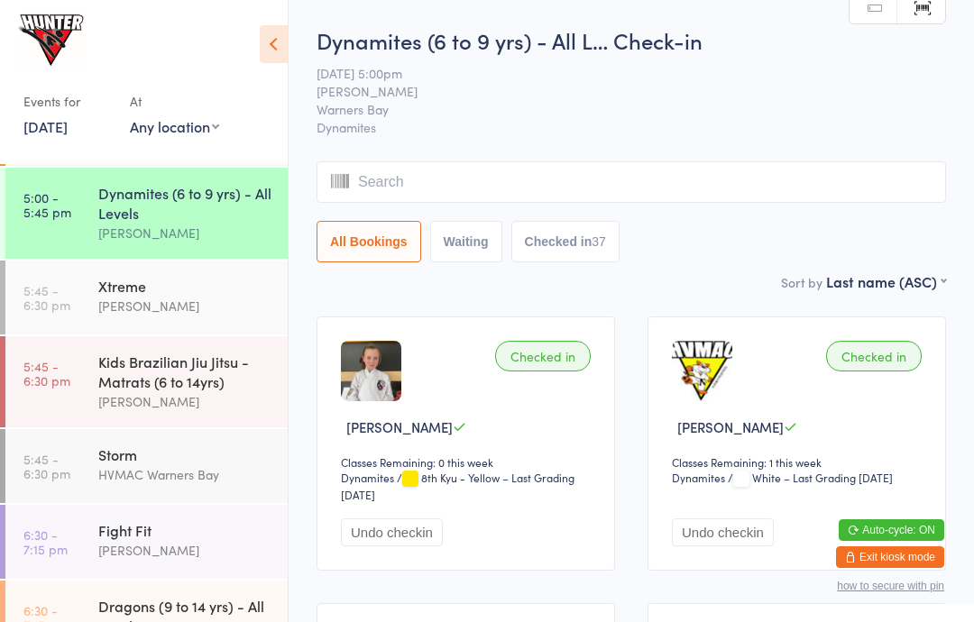
click at [115, 317] on div "[PERSON_NAME]" at bounding box center [185, 306] width 174 height 21
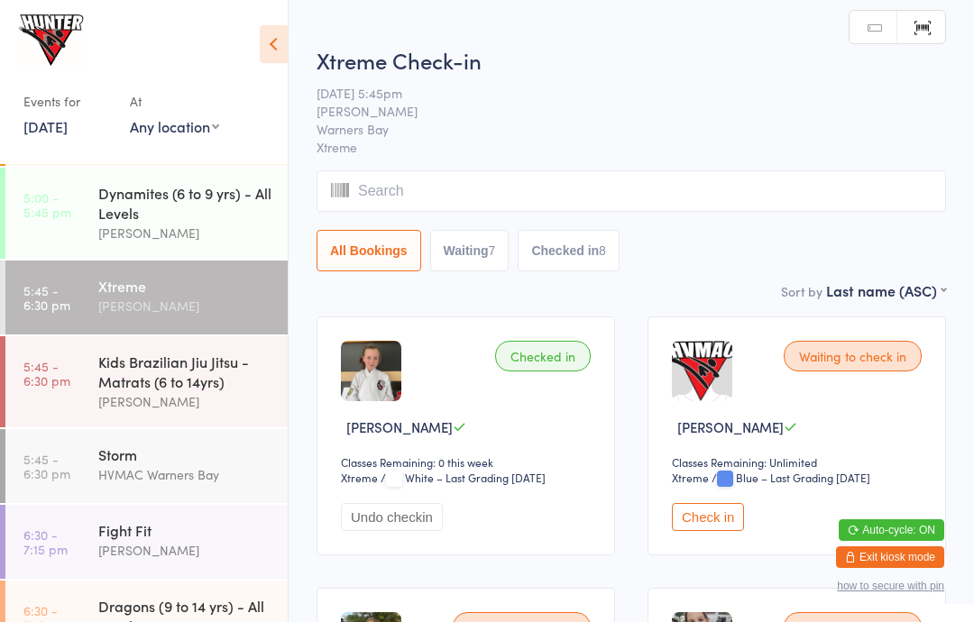
click at [277, 49] on icon at bounding box center [274, 44] width 28 height 38
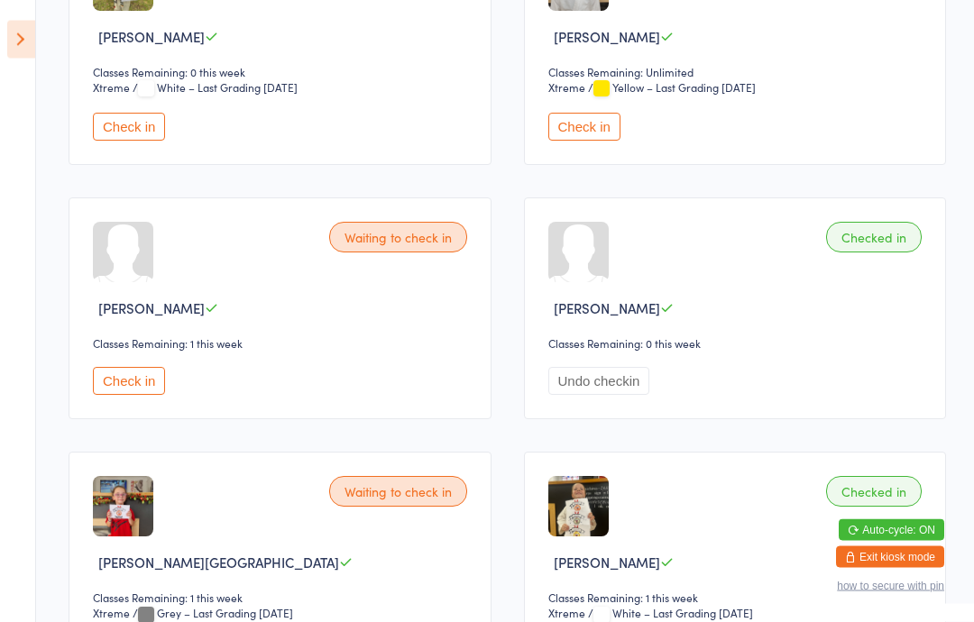
scroll to position [649, 0]
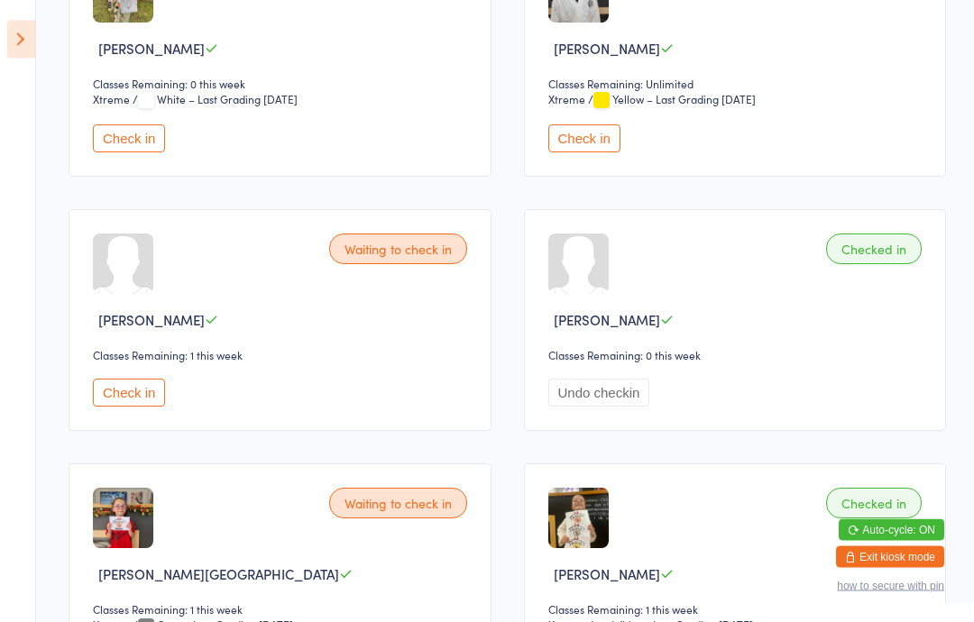
click at [33, 21] on icon at bounding box center [21, 40] width 28 height 38
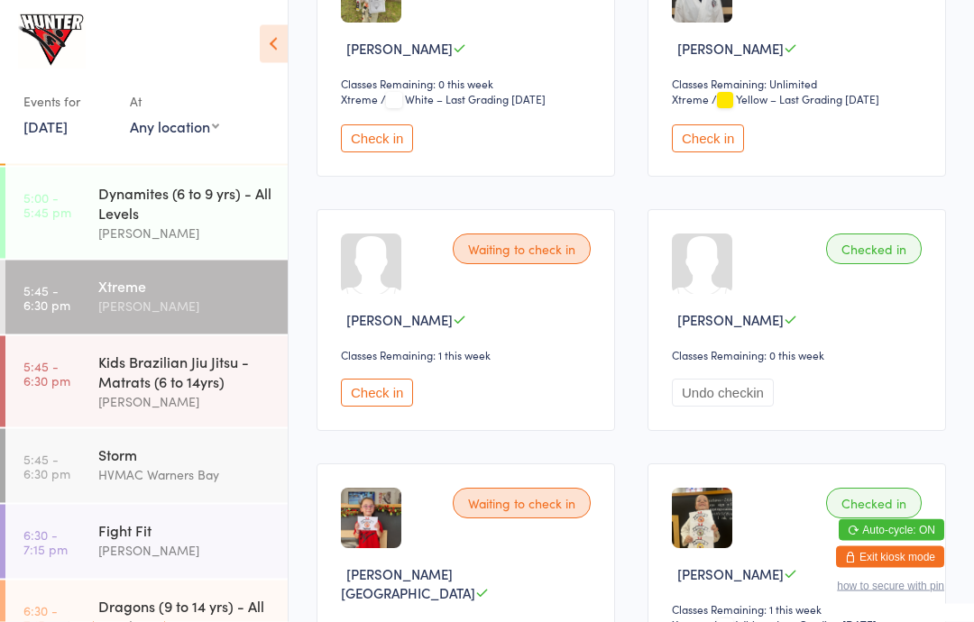
scroll to position [650, 0]
click at [93, 222] on link "5:00 - 5:45 pm Dynamites (6 to 9 yrs) - All Levels Kelie Fisher" at bounding box center [146, 213] width 282 height 91
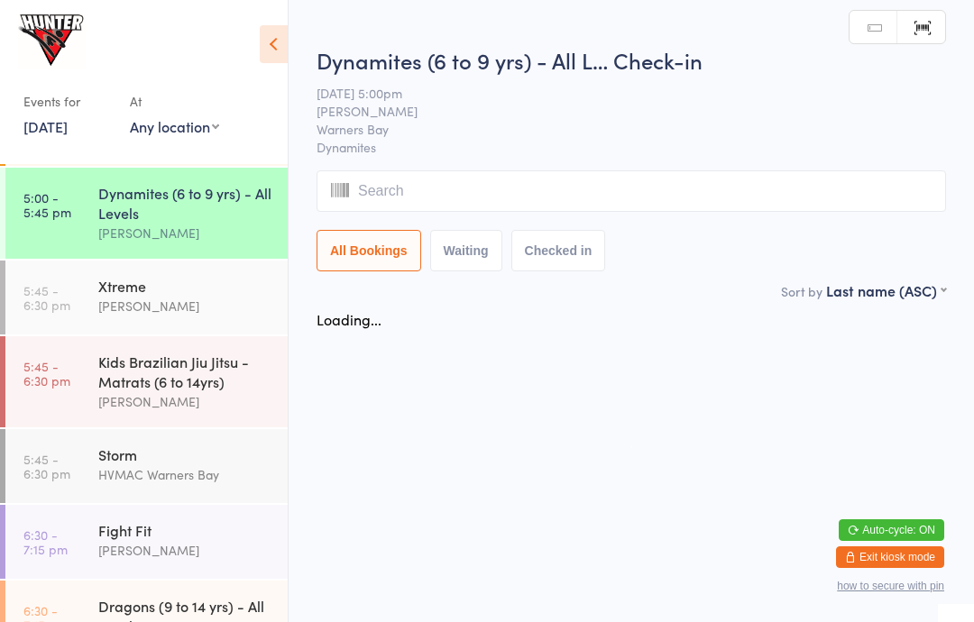
click at [260, 65] on div "Events for [DATE] [DATE] [DATE] Sun Mon Tue Wed Thu Fri Sat 36 31 01 02 03 04 0…" at bounding box center [144, 79] width 288 height 158
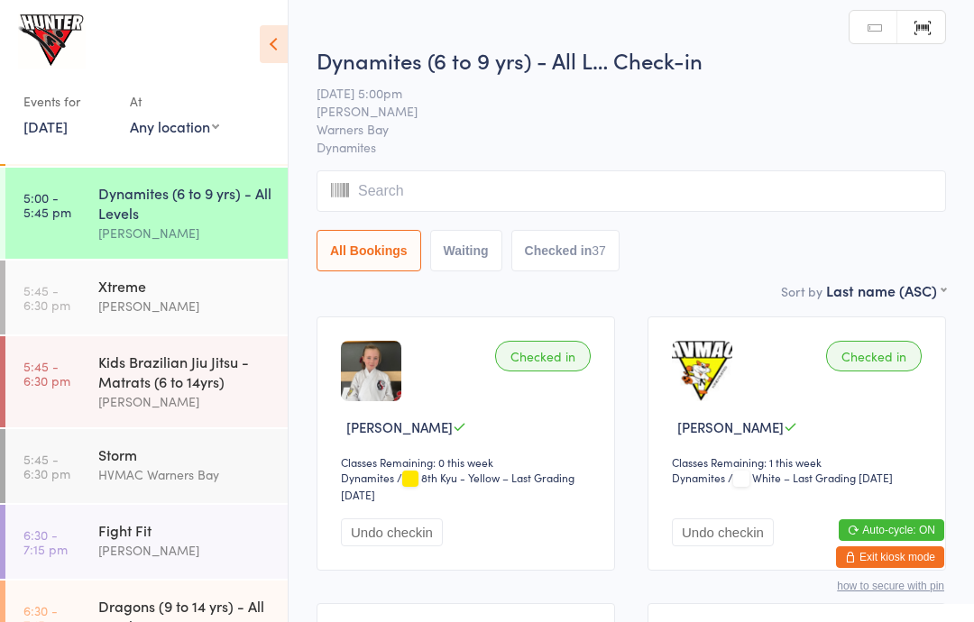
click at [278, 62] on icon at bounding box center [274, 44] width 28 height 38
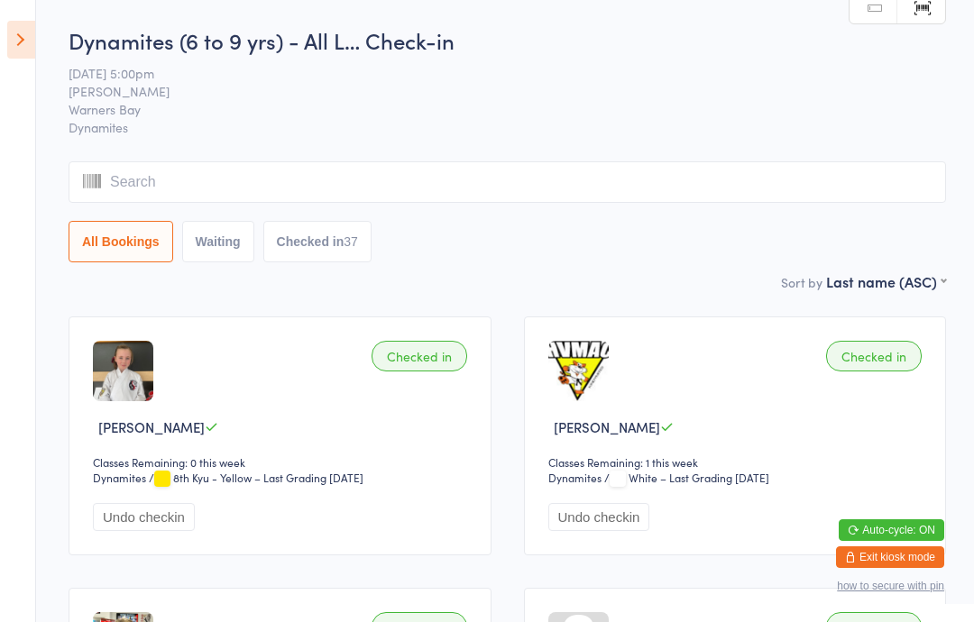
click at [4, 43] on aside "Events for [DATE] [DATE] [DATE] Sun Mon Tue Wed Thu Fri Sat 36 31 01 02 03 04 0…" at bounding box center [18, 311] width 36 height 622
click at [27, 31] on icon at bounding box center [21, 40] width 28 height 38
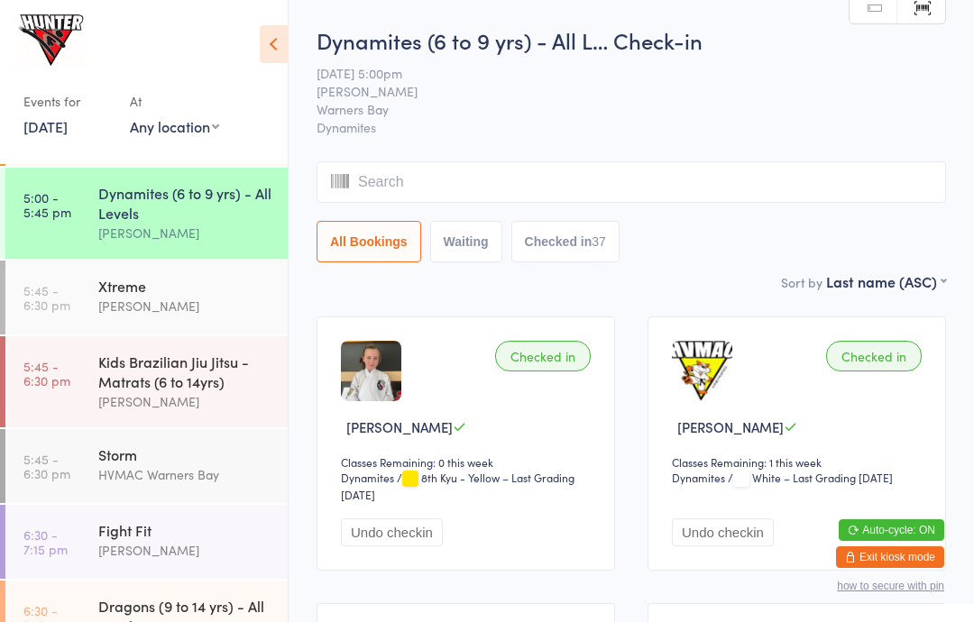
click at [95, 335] on link "5:45 - 6:30 pm Xtreme Rachel Mankelow" at bounding box center [146, 298] width 282 height 74
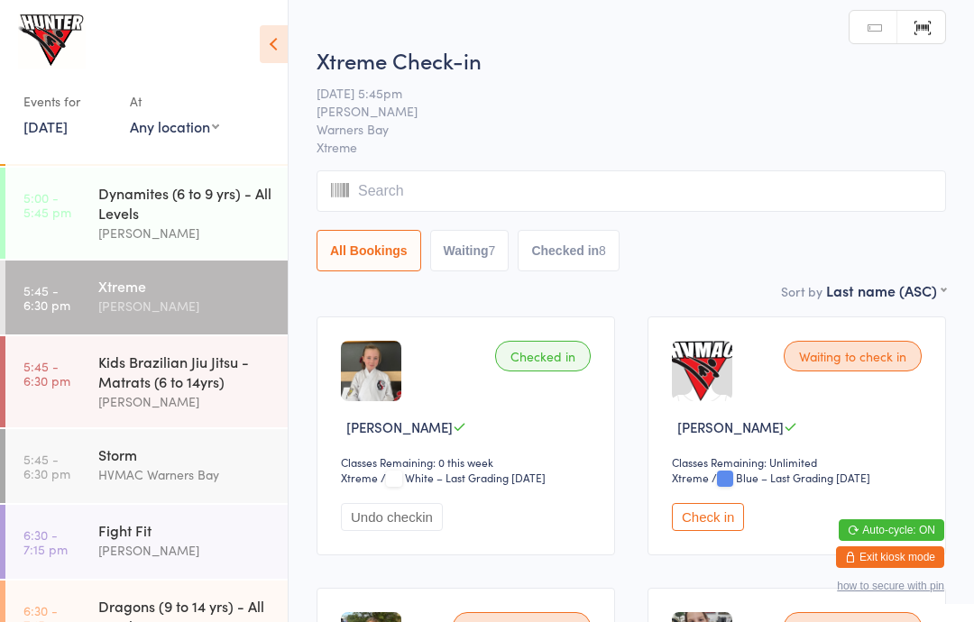
click at [278, 50] on icon at bounding box center [274, 44] width 28 height 38
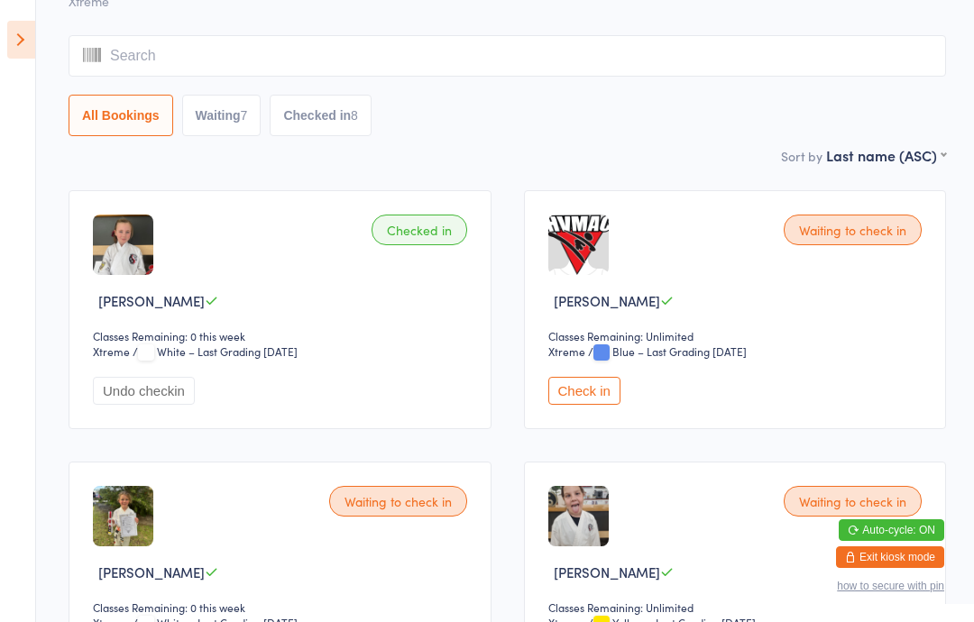
scroll to position [115, 0]
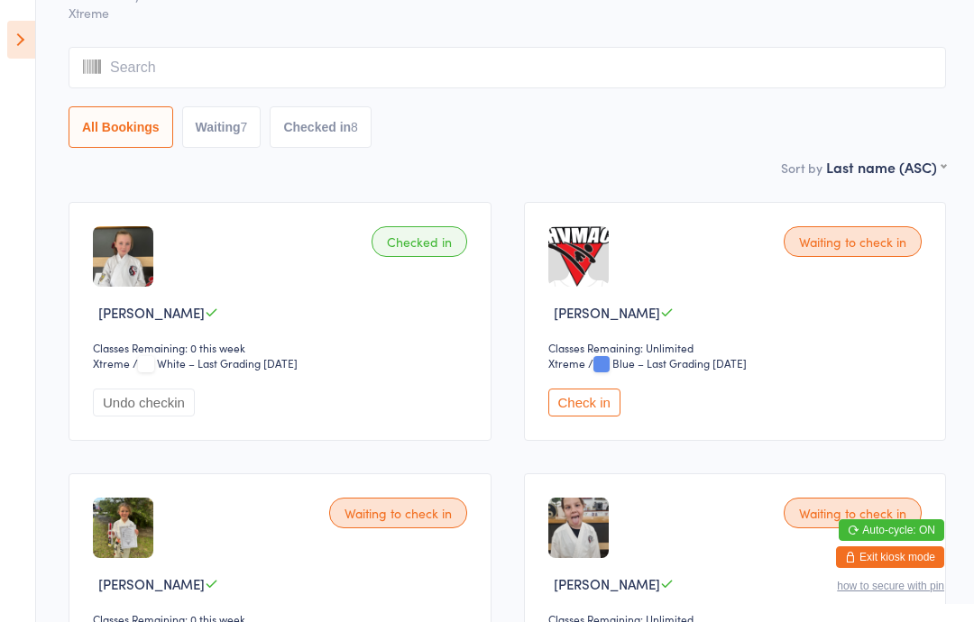
click at [12, 35] on icon at bounding box center [21, 40] width 28 height 38
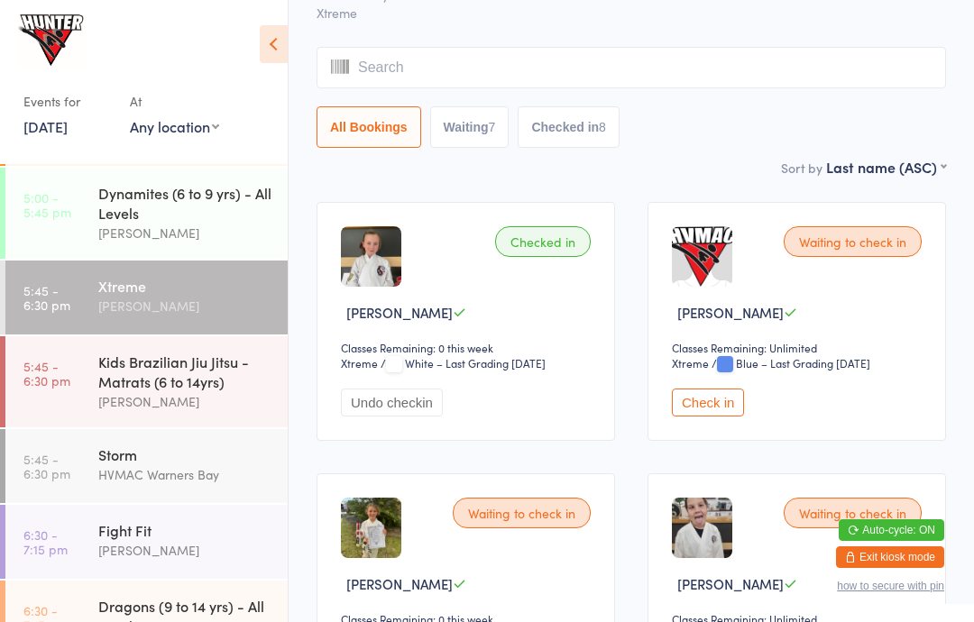
click at [83, 217] on link "5:00 - 5:45 pm Dynamites (6 to 9 yrs) - All Levels Kelie Fisher" at bounding box center [146, 213] width 282 height 91
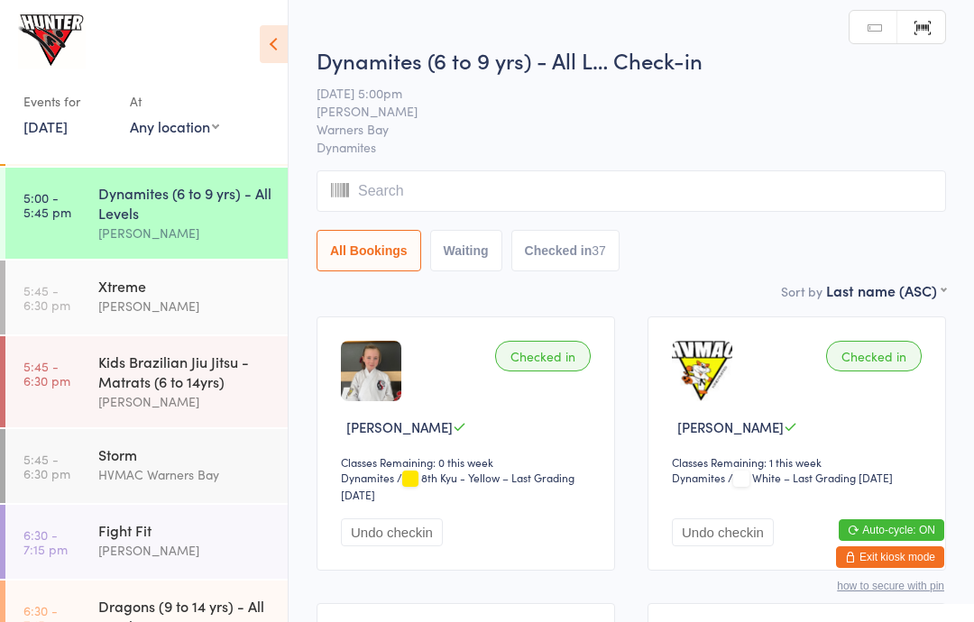
click at [287, 32] on icon at bounding box center [274, 44] width 28 height 38
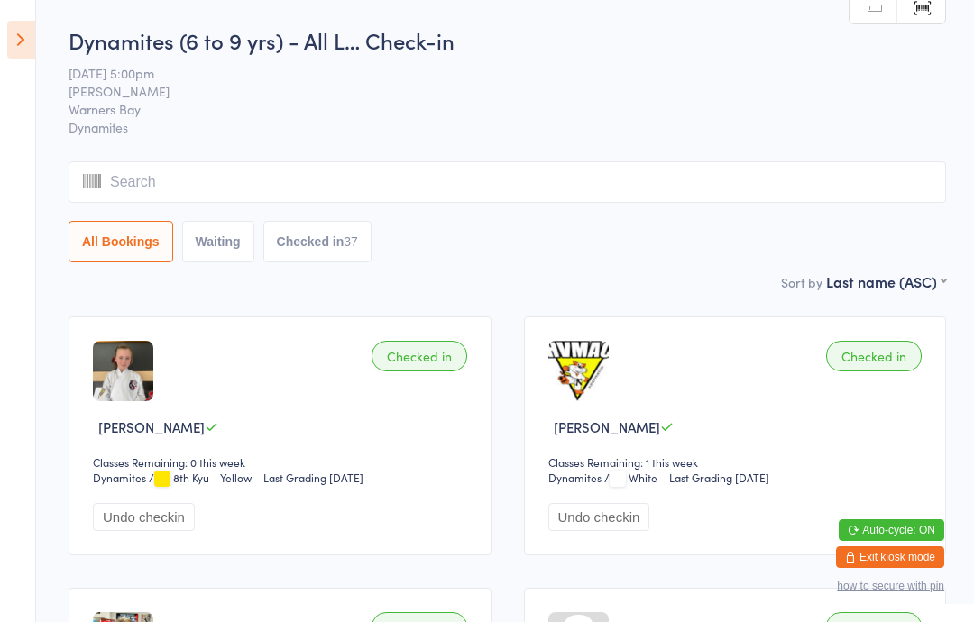
click at [7, 57] on icon at bounding box center [21, 40] width 28 height 38
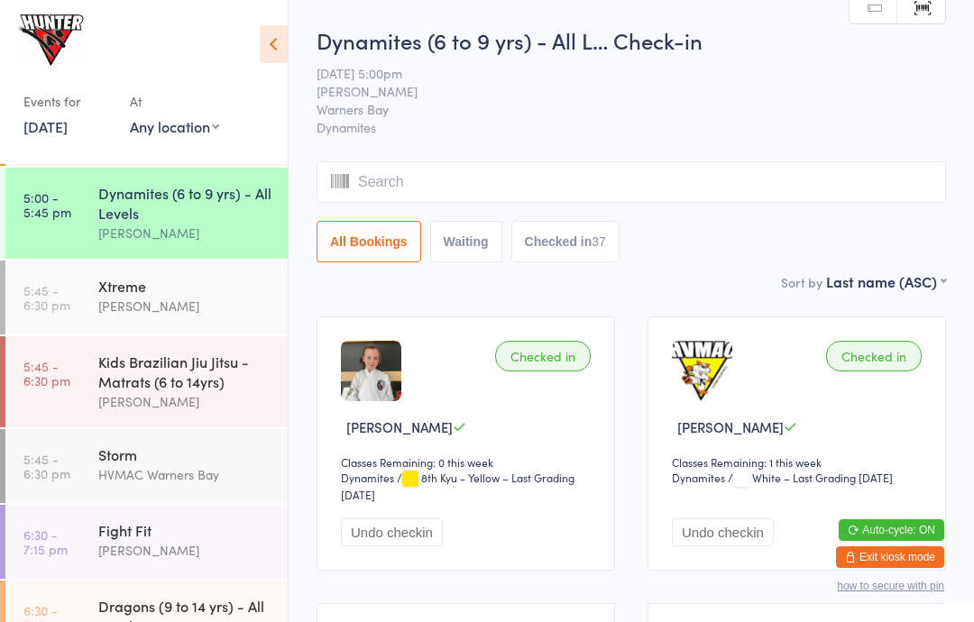
click at [32, 335] on link "5:45 - 6:30 pm Xtreme Rachel Mankelow" at bounding box center [146, 298] width 282 height 74
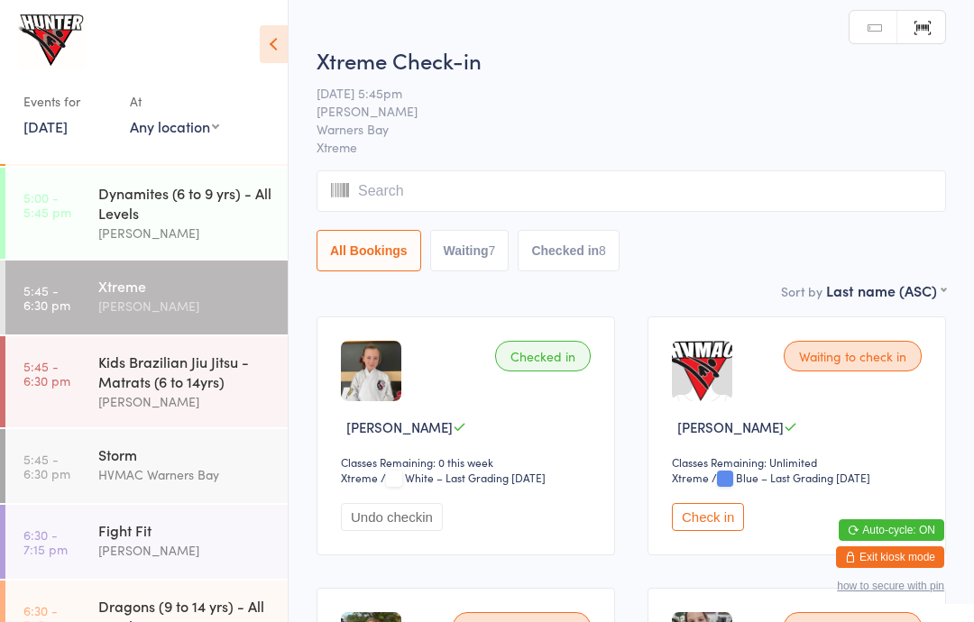
click at [276, 60] on icon at bounding box center [274, 44] width 28 height 38
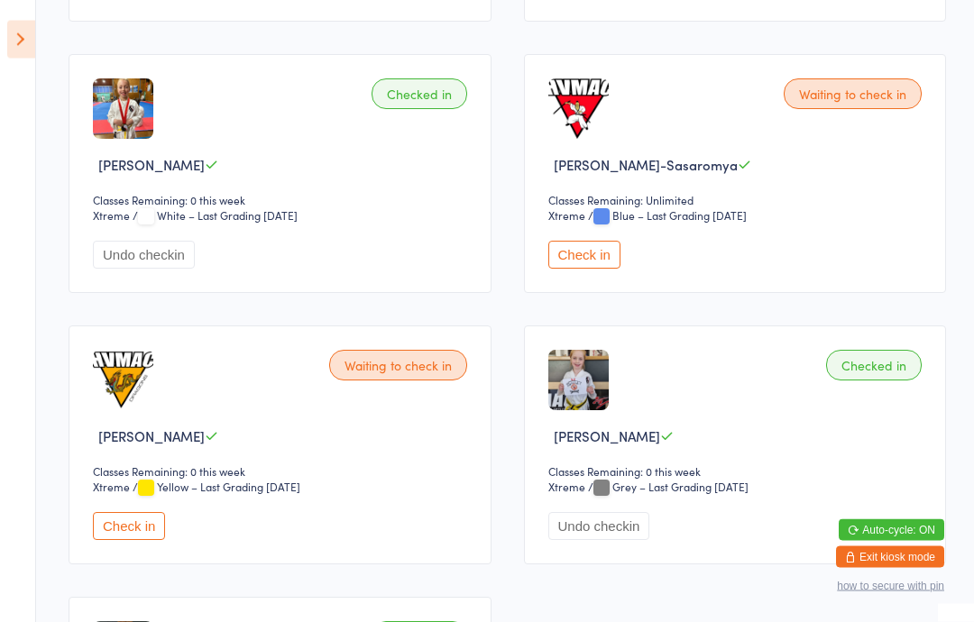
scroll to position [1629, 0]
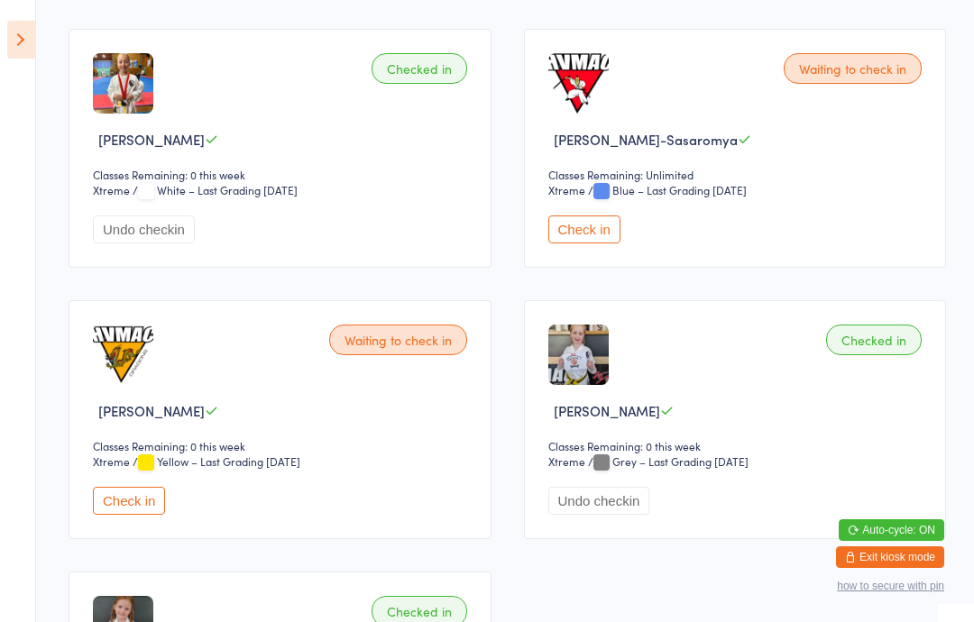
click at [133, 515] on button "Check in" at bounding box center [129, 501] width 72 height 28
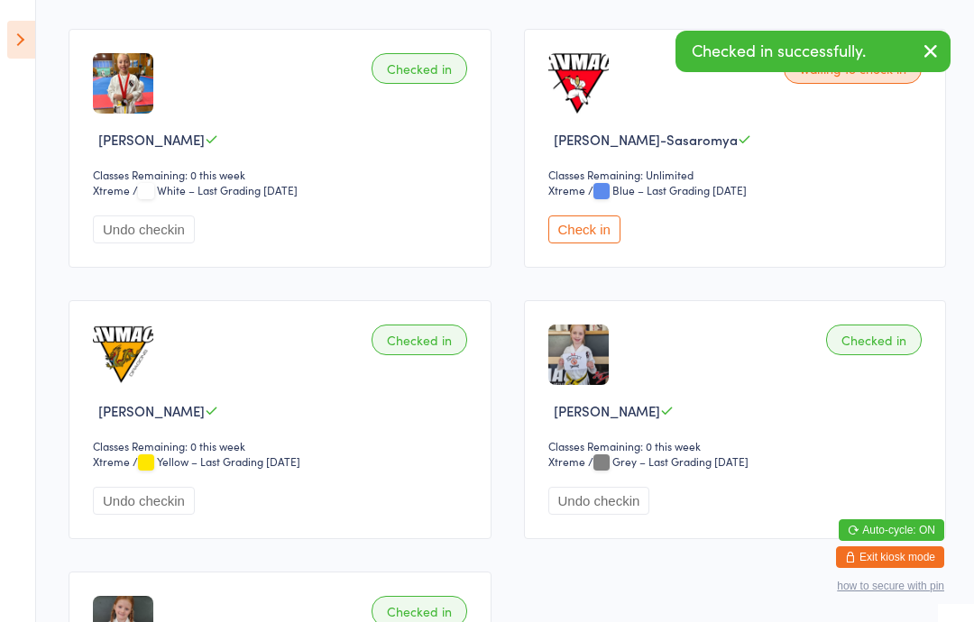
click at [20, 38] on icon at bounding box center [21, 40] width 28 height 38
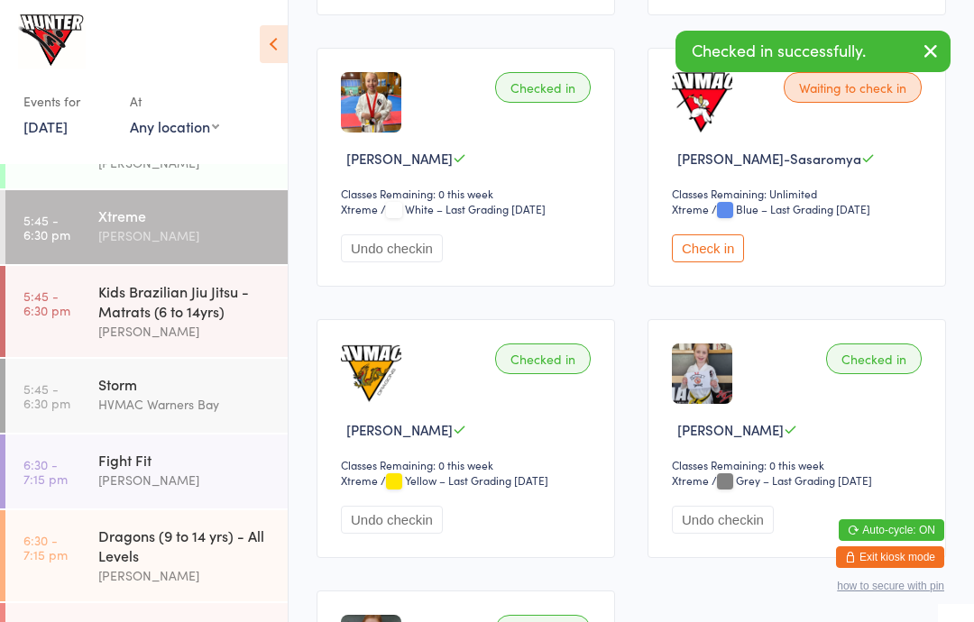
scroll to position [462, 0]
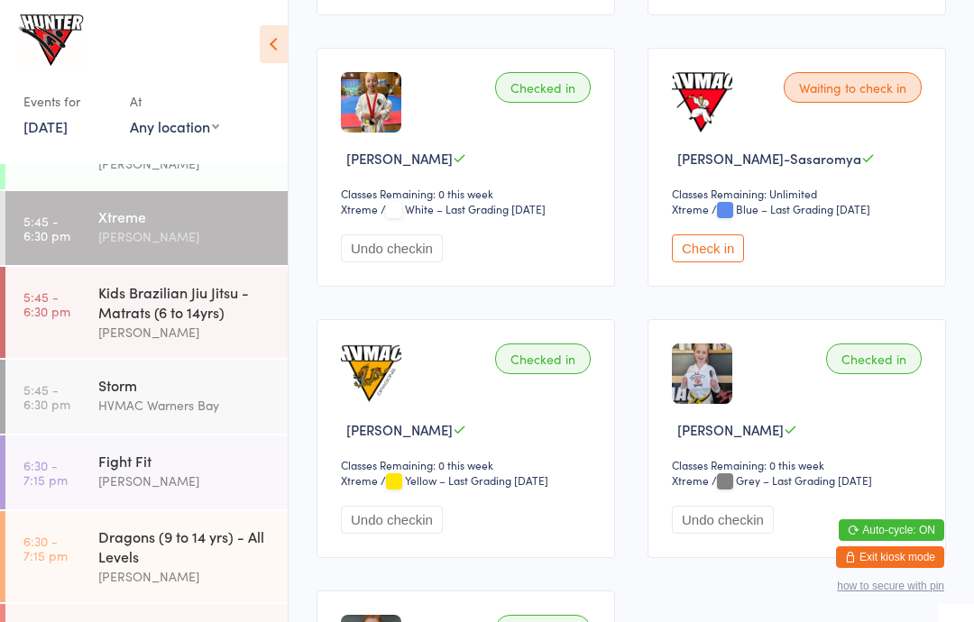
click at [157, 557] on div "Dragons (9 to 14 yrs) - All Levels" at bounding box center [185, 547] width 174 height 40
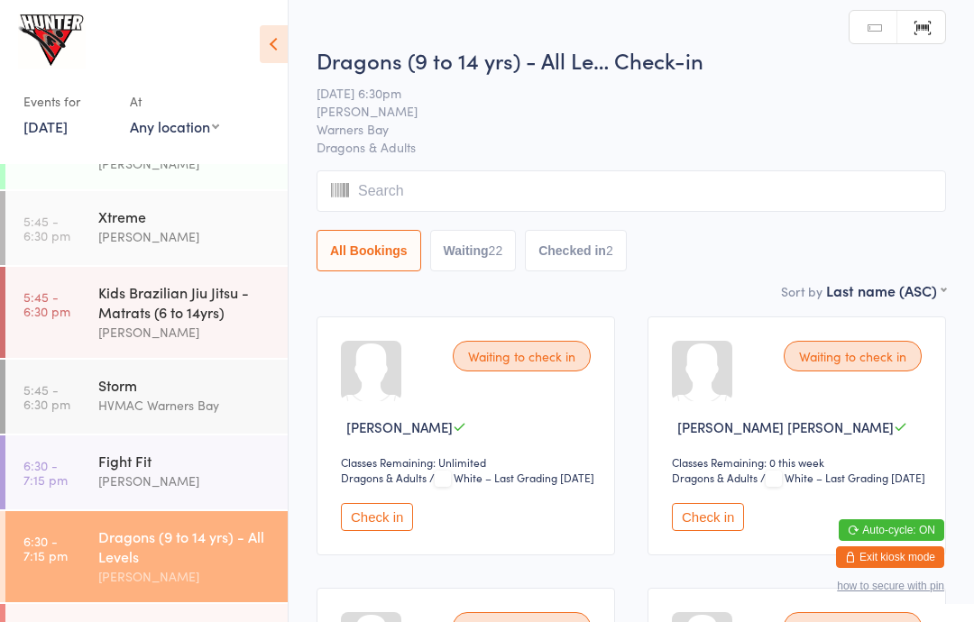
click at [265, 32] on icon at bounding box center [274, 44] width 28 height 38
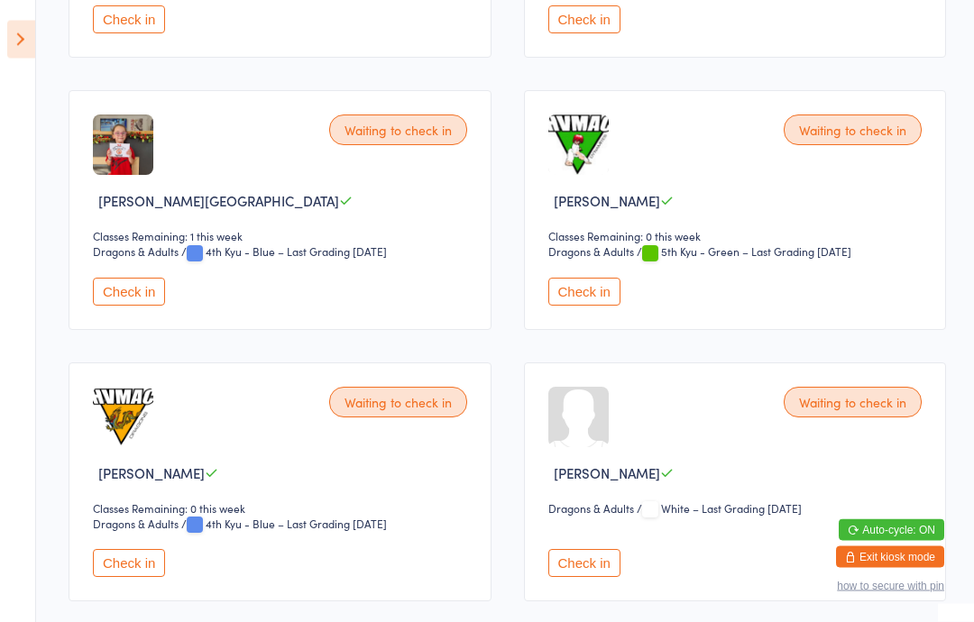
scroll to position [2134, 0]
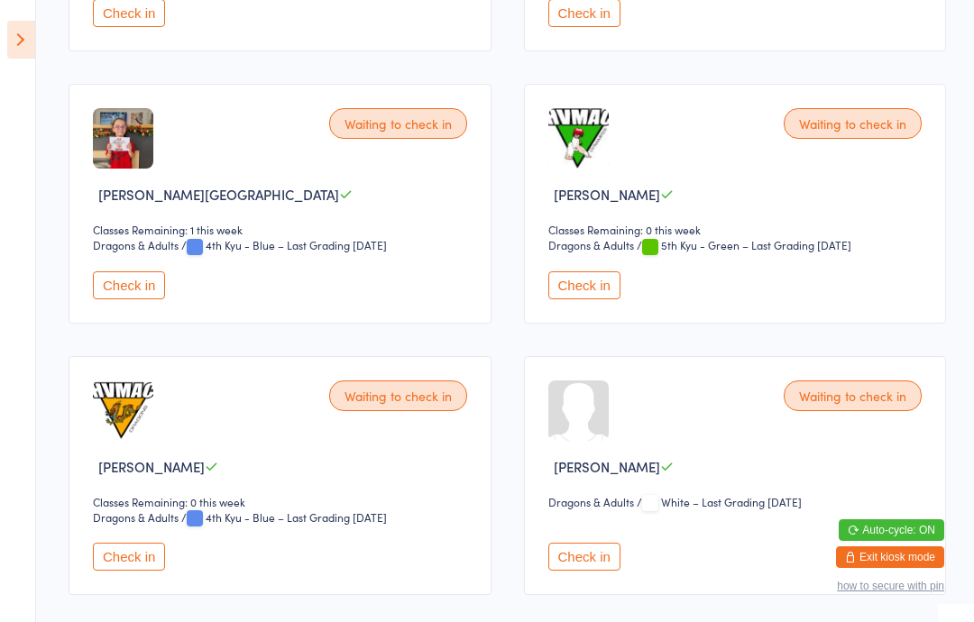
click at [123, 571] on button "Check in" at bounding box center [129, 557] width 72 height 28
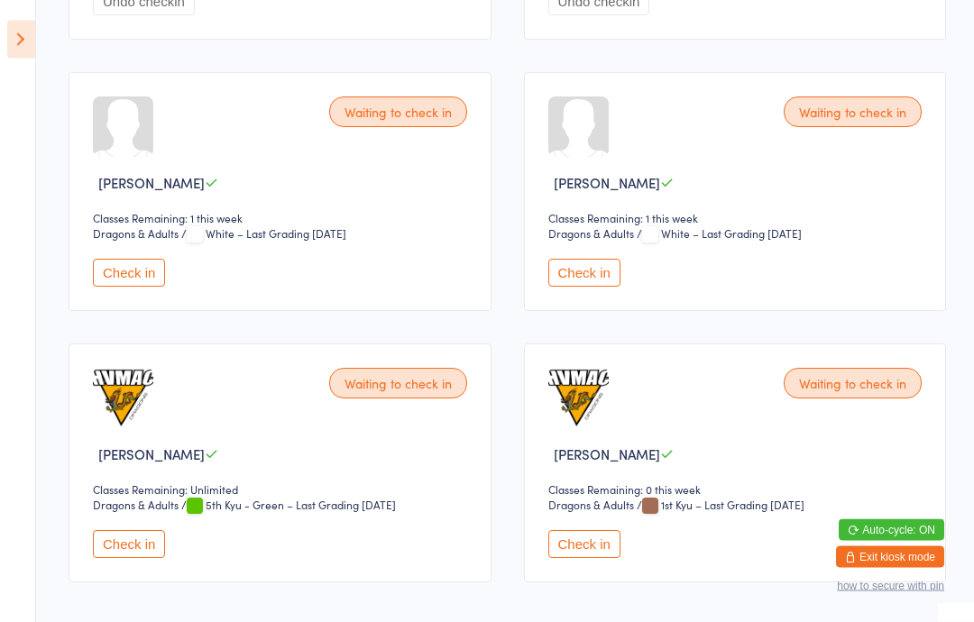
scroll to position [3046, 0]
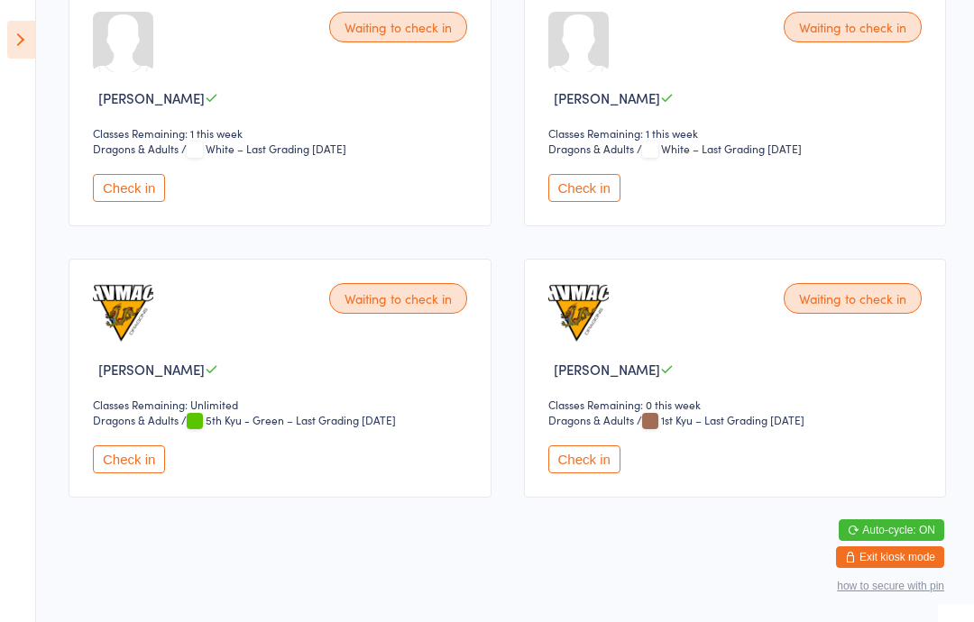
click at [123, 344] on img at bounding box center [123, 313] width 60 height 60
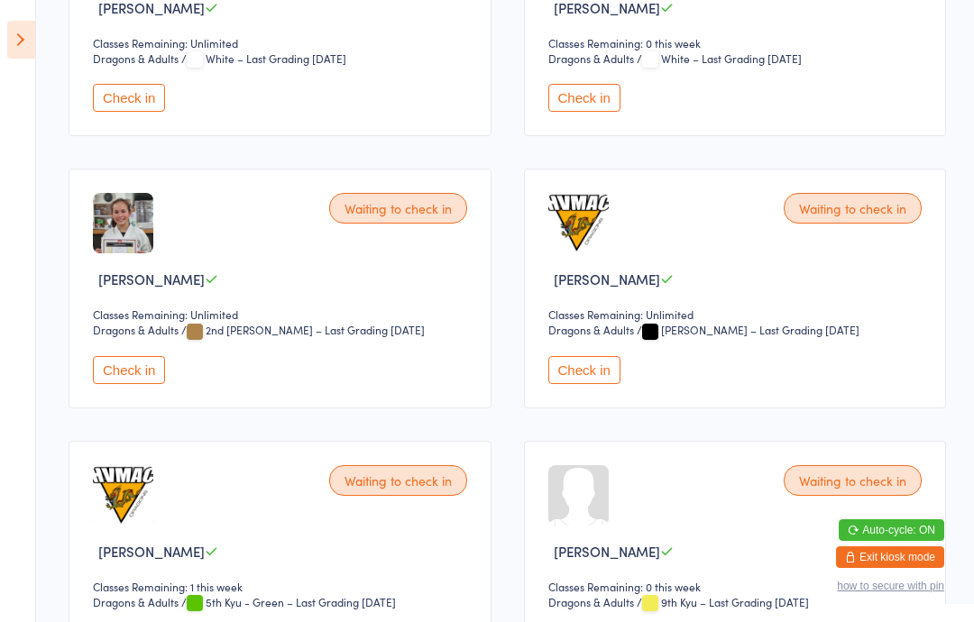
scroll to position [693, 0]
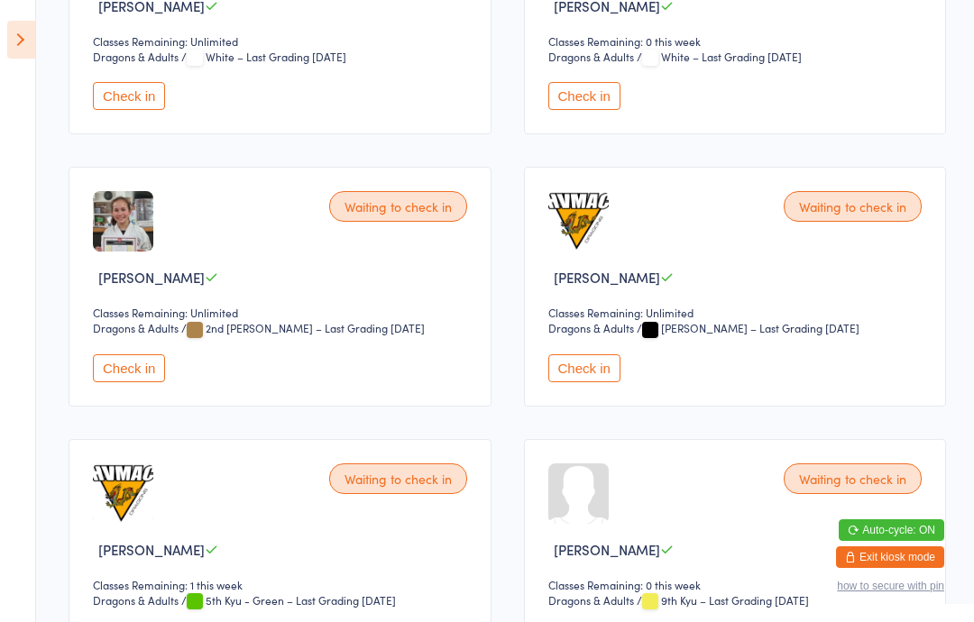
click at [4, 32] on aside "Events for [DATE] [DATE] [DATE] Sun Mon Tue Wed Thu Fri Sat 36 31 01 02 03 04 0…" at bounding box center [18, 311] width 36 height 622
click at [23, 38] on icon at bounding box center [21, 40] width 28 height 38
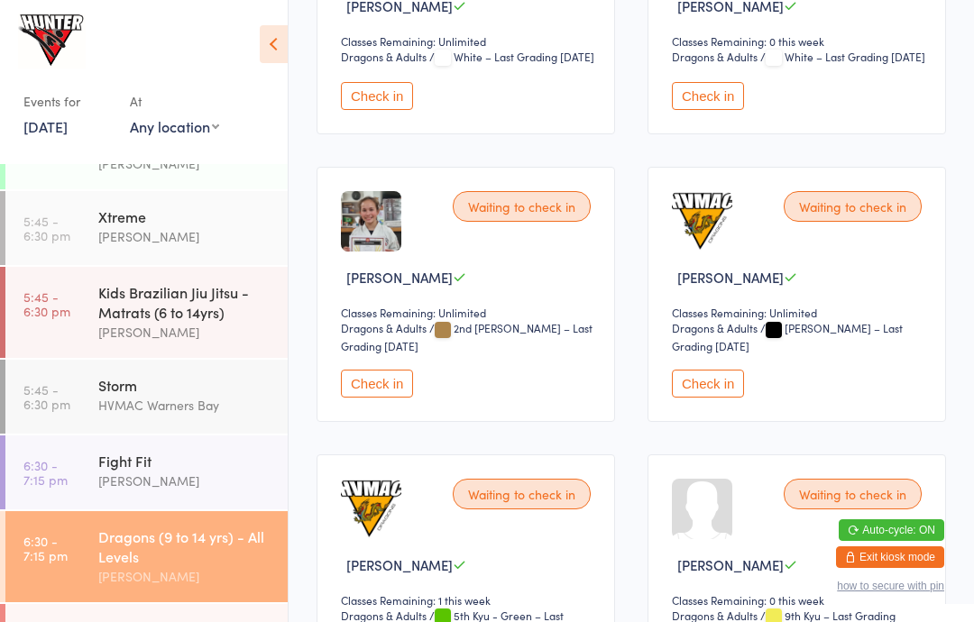
click at [90, 333] on link "5:45 - 6:30 pm Kids Brazilian Jiu Jitsu - Matrats (6 to 14yrs) Kelie Fisher" at bounding box center [146, 312] width 282 height 91
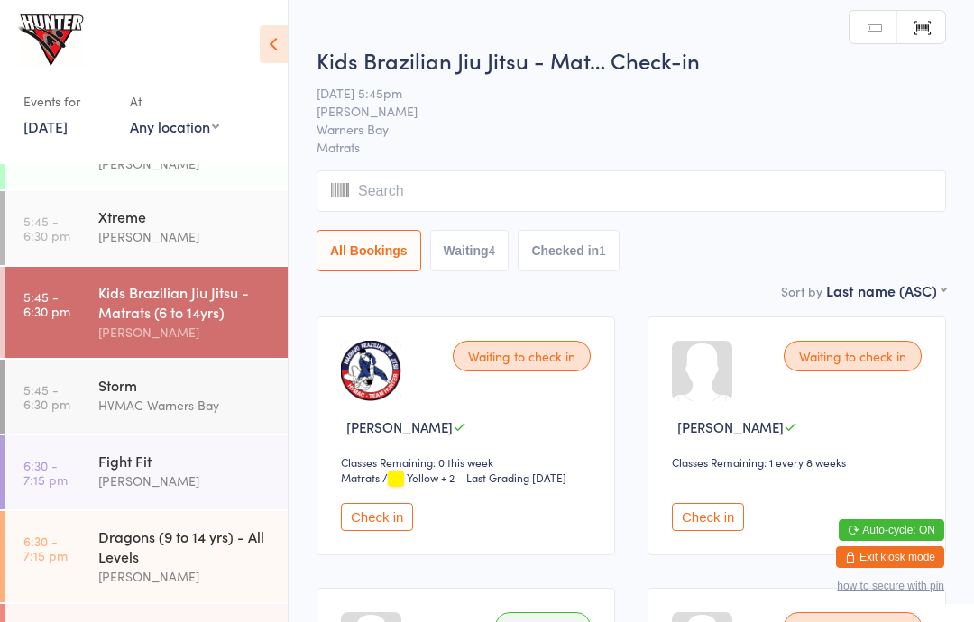
click at [277, 33] on icon at bounding box center [274, 44] width 28 height 38
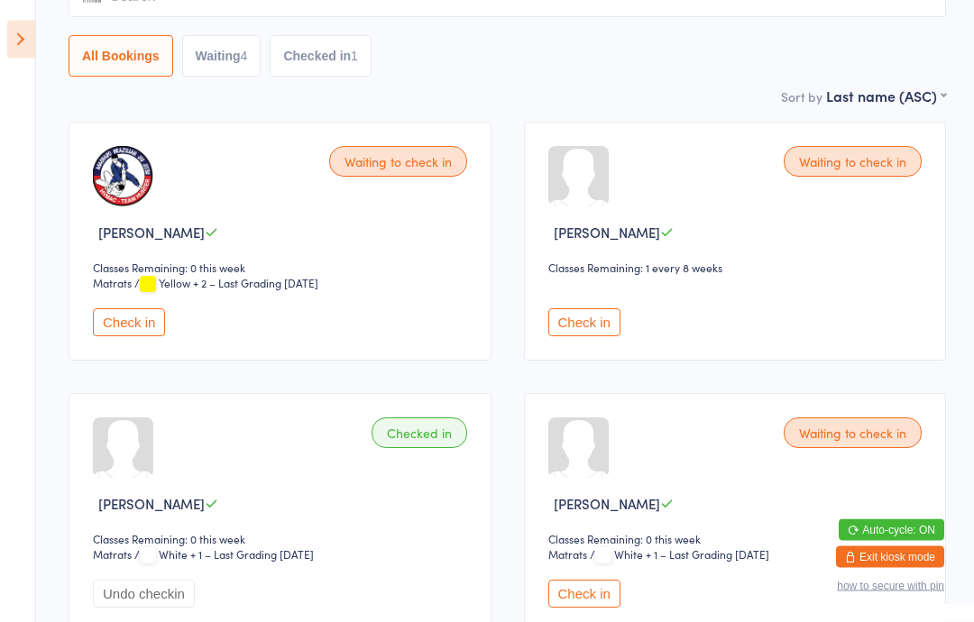
scroll to position [217, 0]
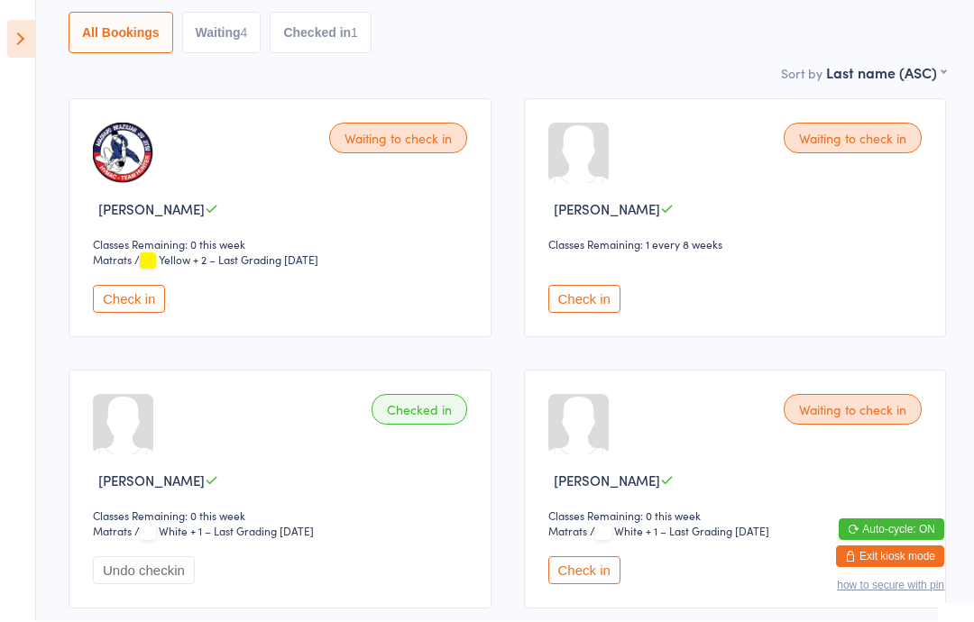
click at [575, 309] on button "Check in" at bounding box center [584, 300] width 72 height 28
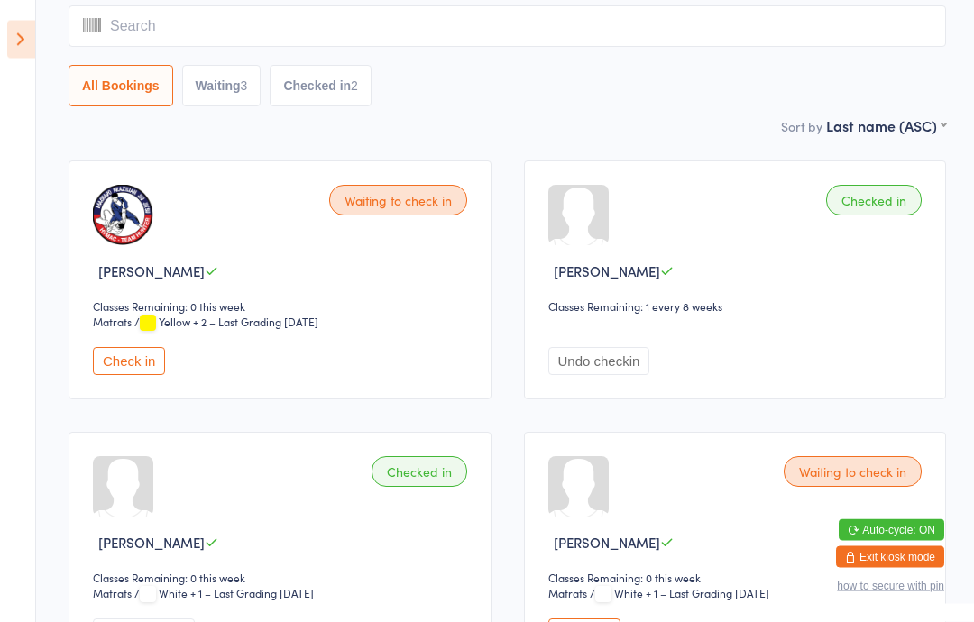
scroll to position [0, 0]
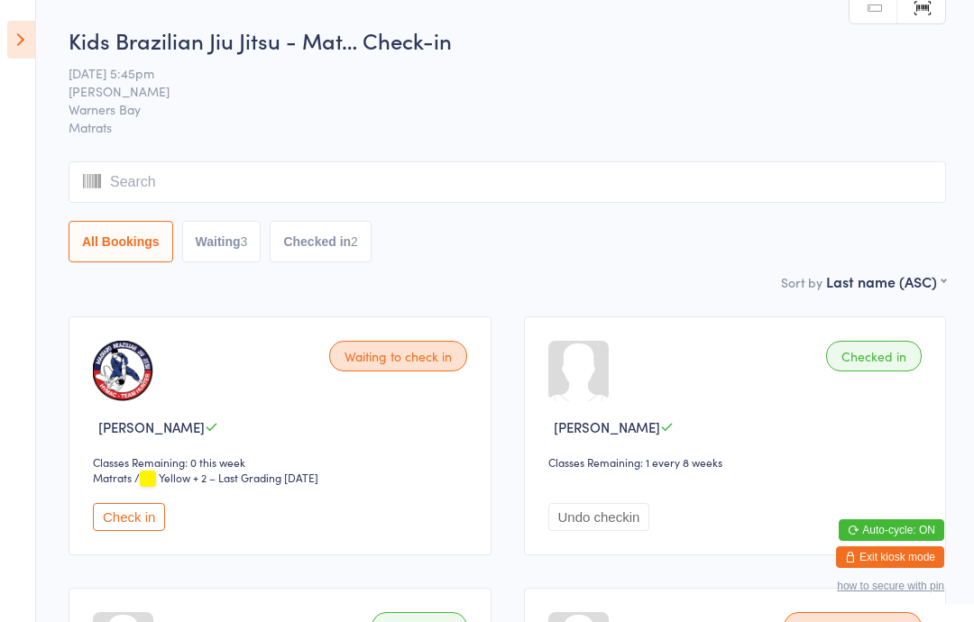
click at [8, 54] on icon at bounding box center [21, 40] width 28 height 38
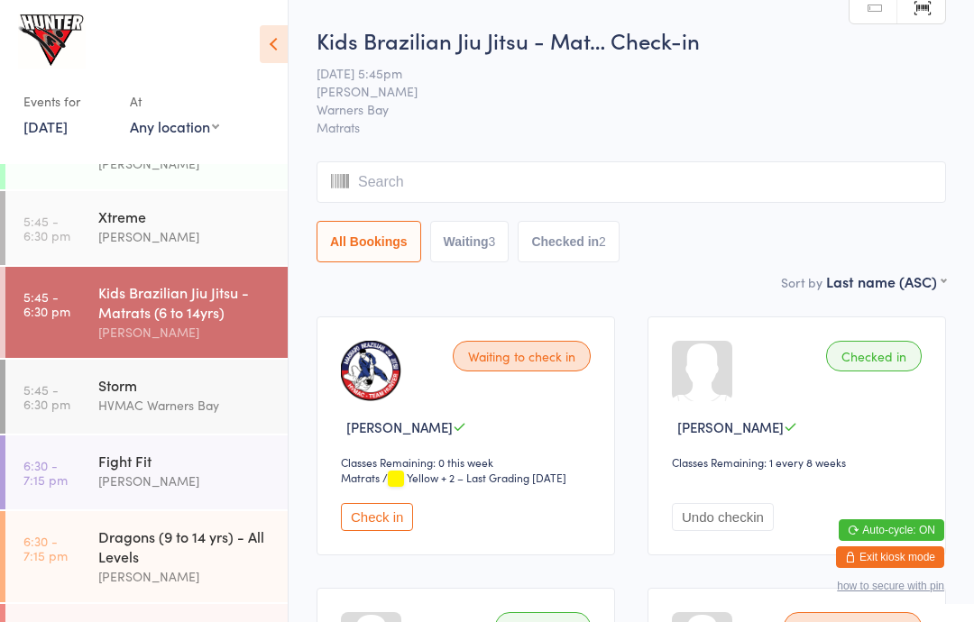
click at [110, 226] on div "Xtreme" at bounding box center [185, 217] width 174 height 20
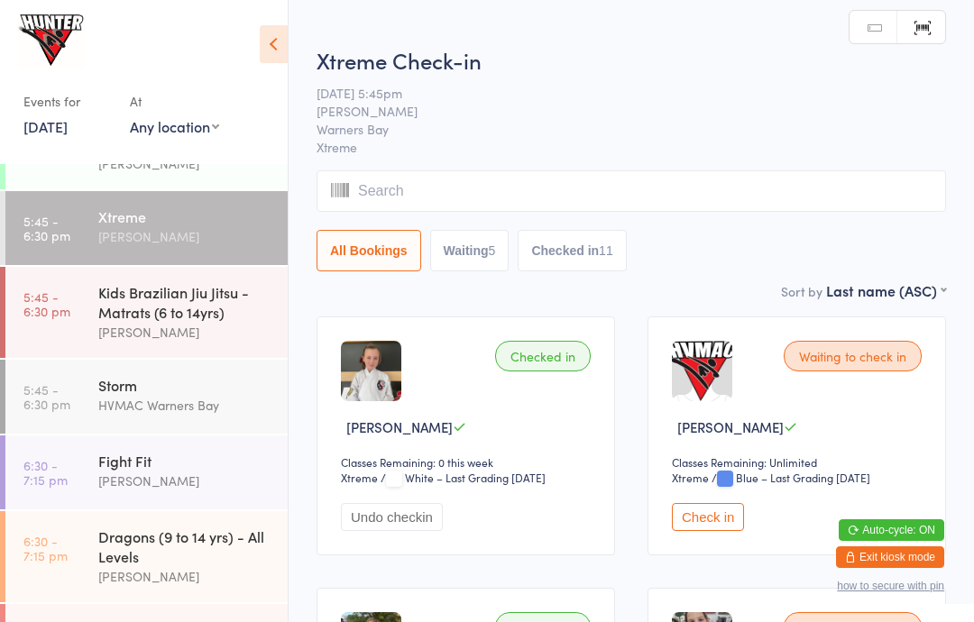
click at [264, 32] on icon at bounding box center [274, 44] width 28 height 38
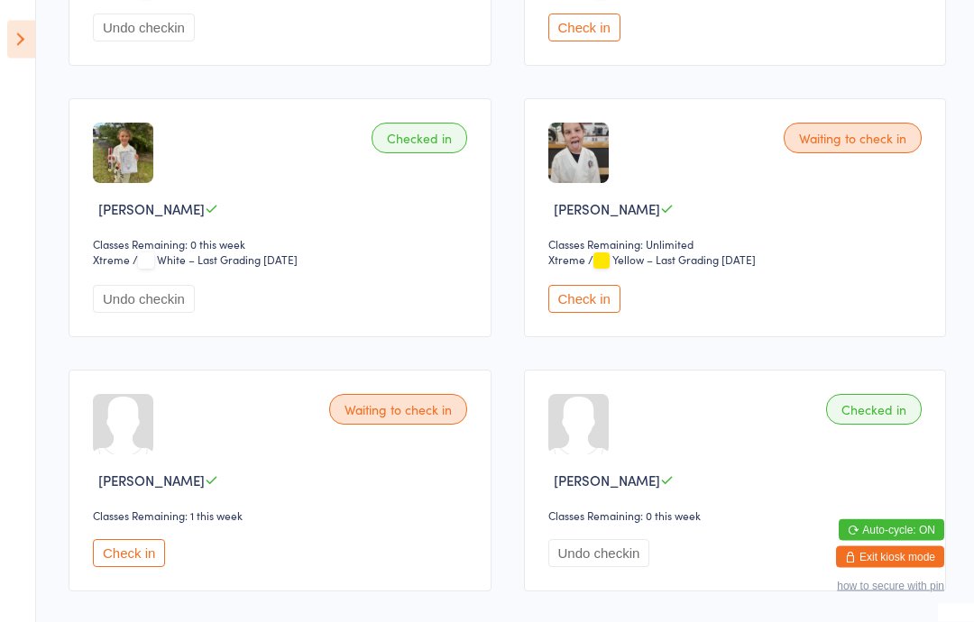
scroll to position [493, 0]
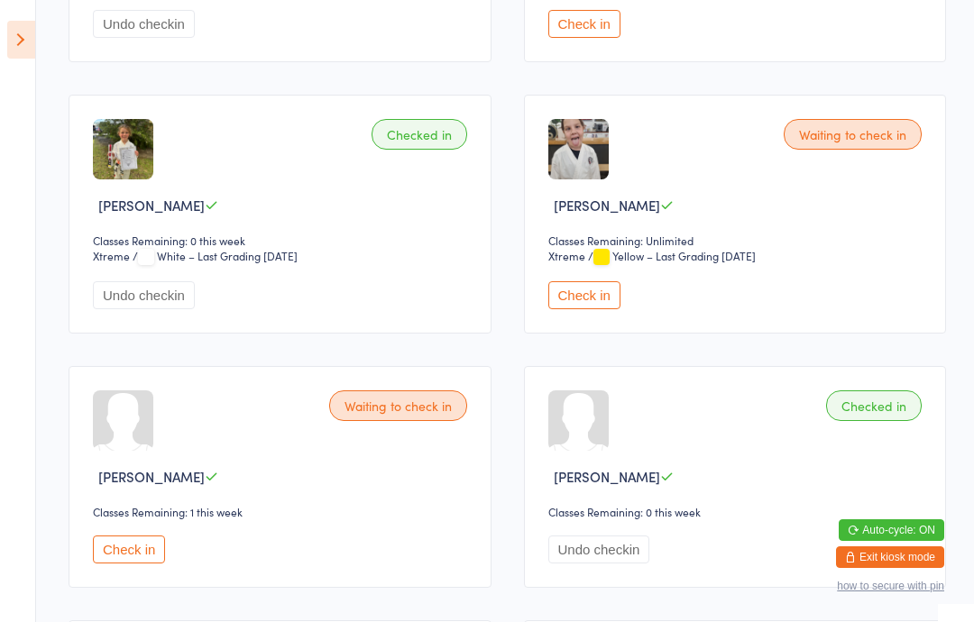
click at [584, 309] on button "Check in" at bounding box center [584, 295] width 72 height 28
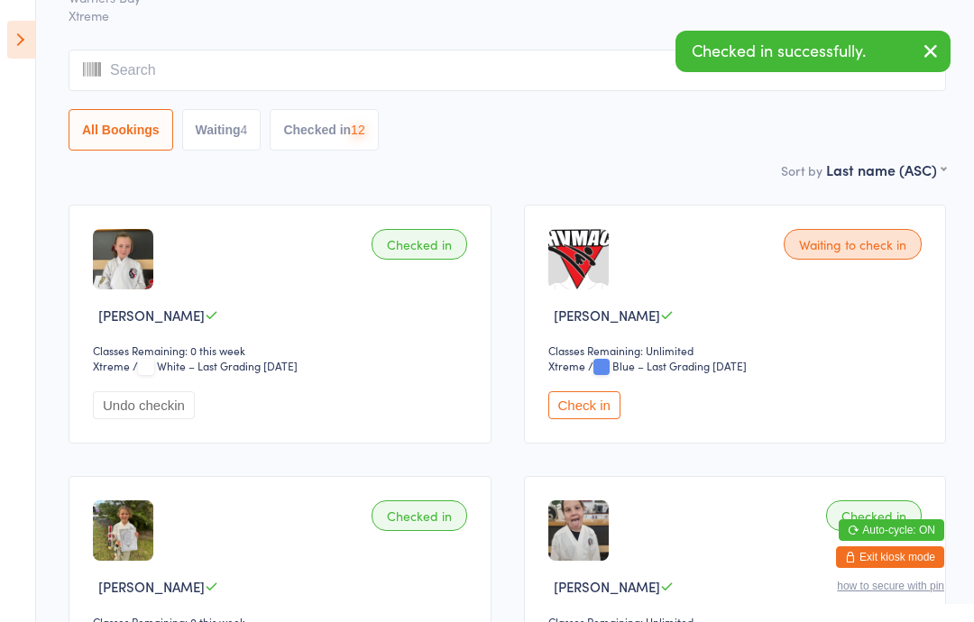
scroll to position [0, 0]
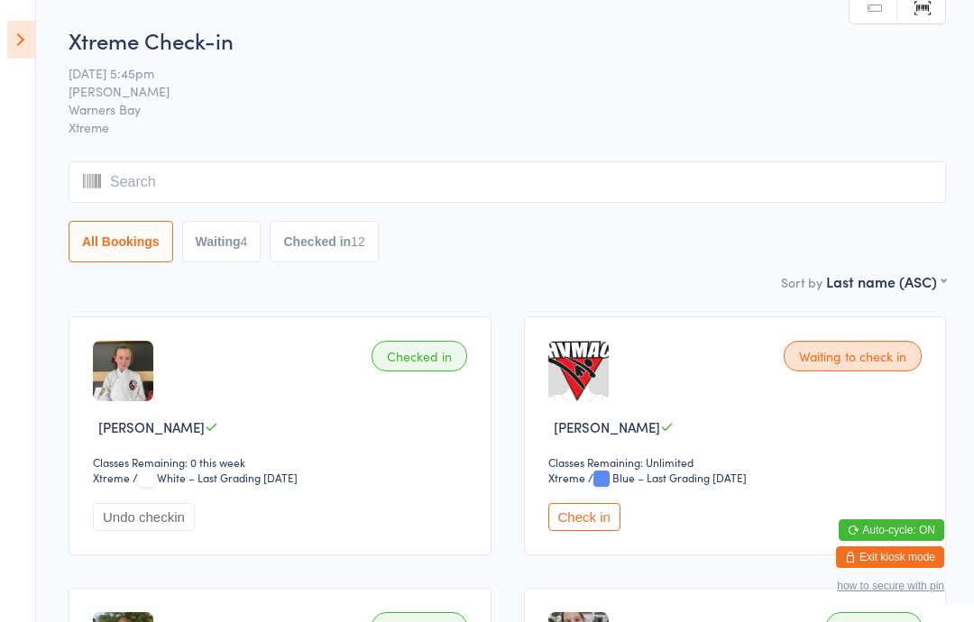
click at [221, 219] on div "All Bookings Waiting 4 Checked in 12" at bounding box center [508, 211] width 878 height 101
click at [220, 239] on button "Waiting 4" at bounding box center [221, 241] width 79 height 41
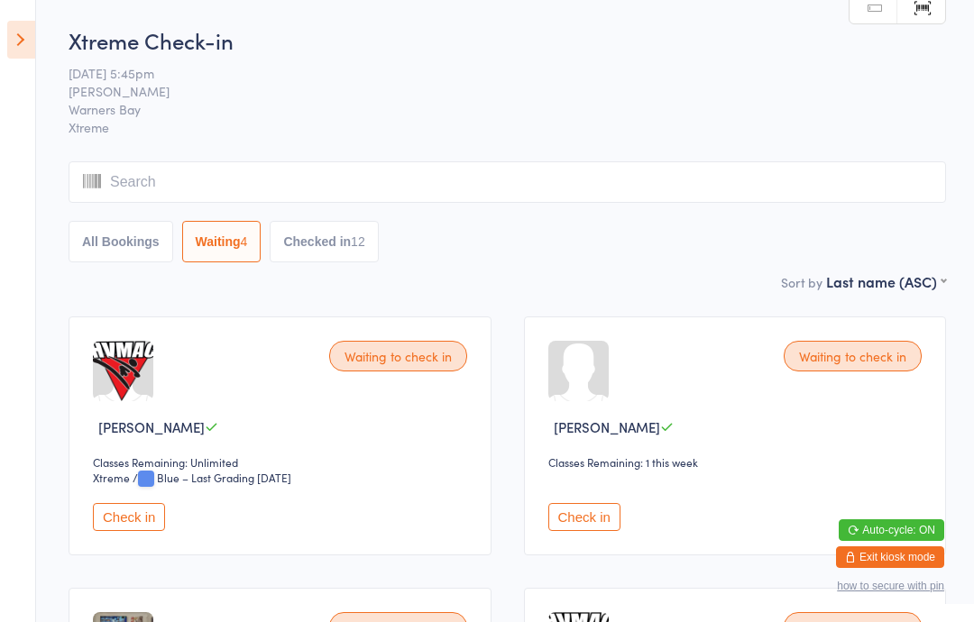
click at [115, 249] on button "All Bookings" at bounding box center [121, 241] width 105 height 41
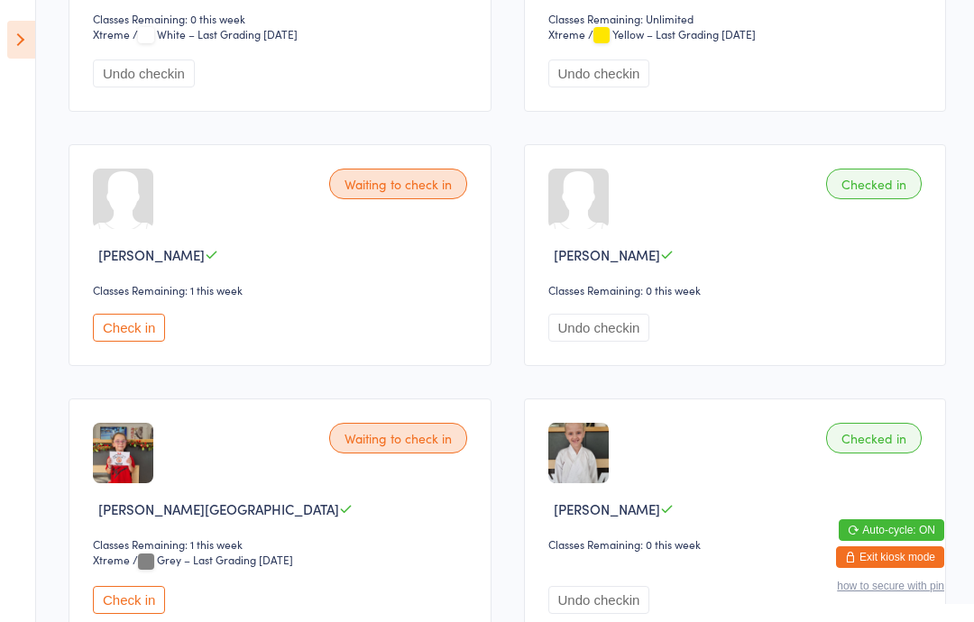
scroll to position [719, 0]
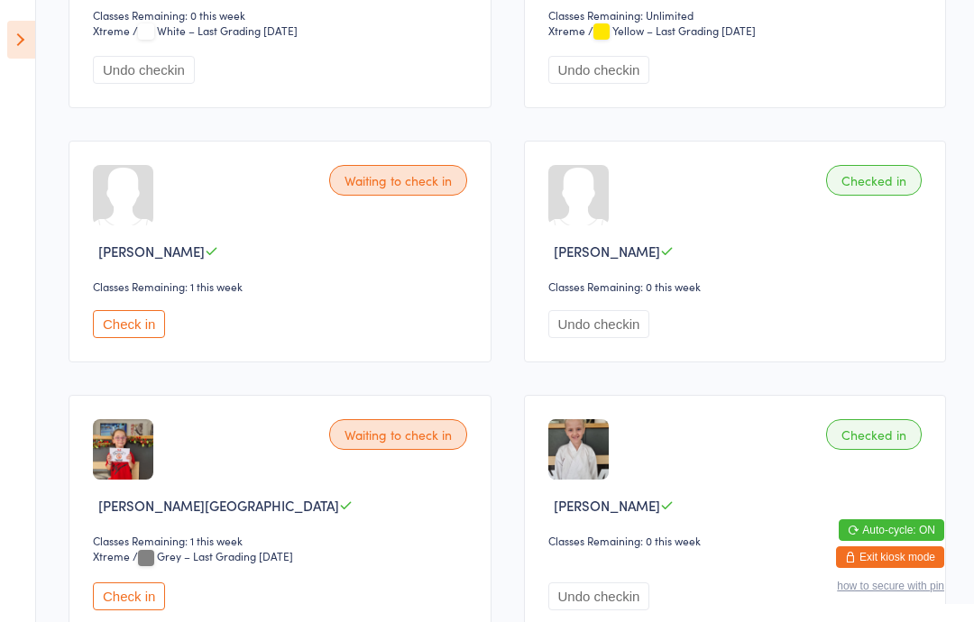
click at [124, 338] on button "Check in" at bounding box center [129, 324] width 72 height 28
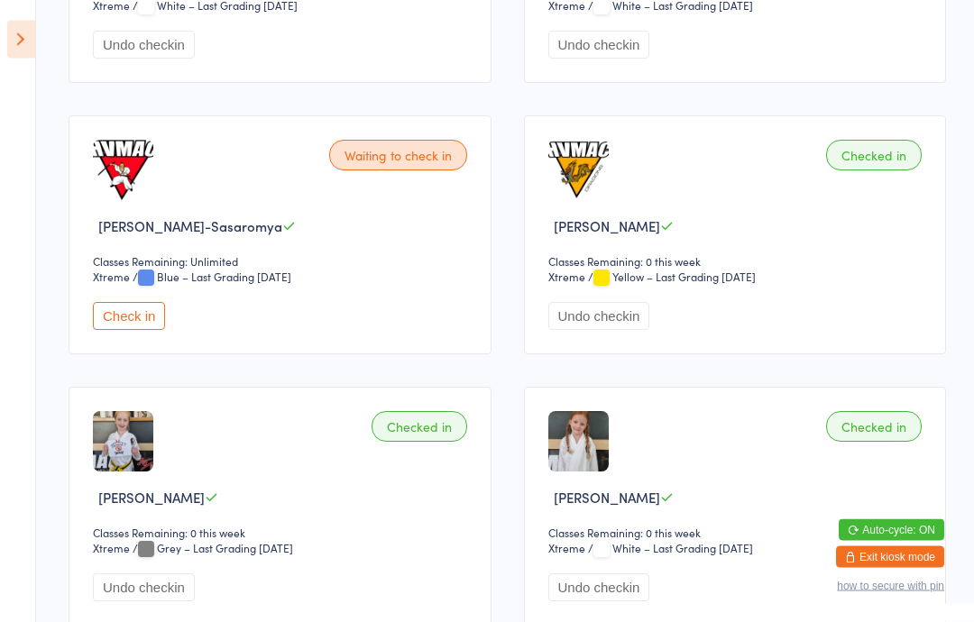
click at [107, 331] on button "Check in" at bounding box center [129, 317] width 72 height 28
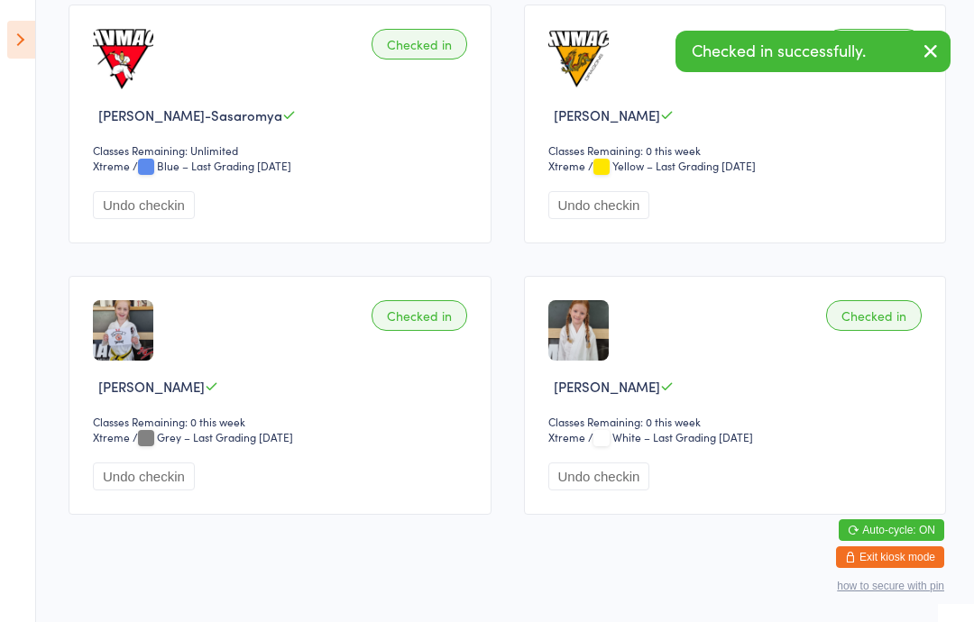
scroll to position [1924, 0]
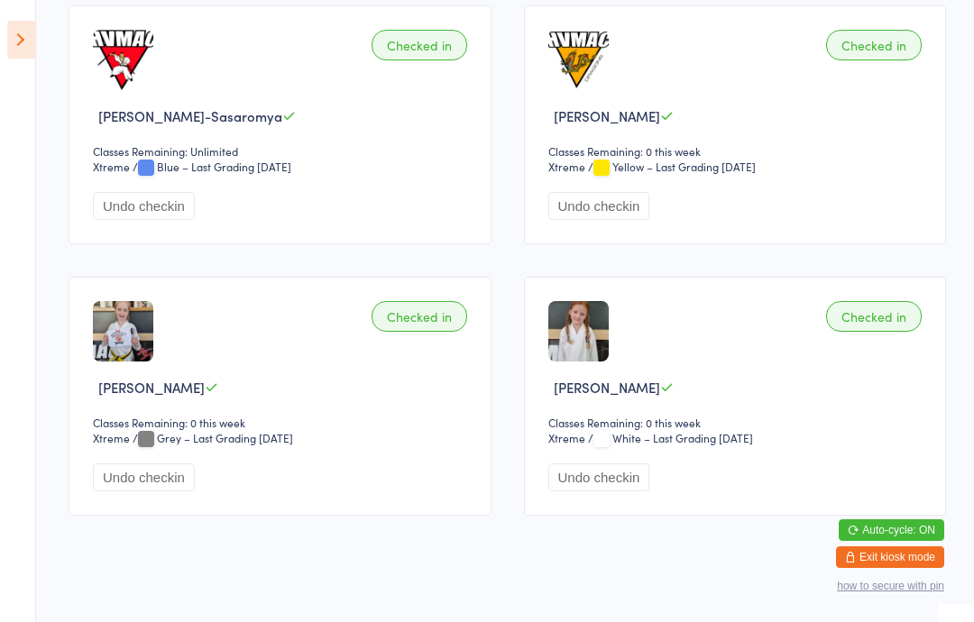
click at [293, 446] on span "/ Grey – Last Grading May 14, 2025" at bounding box center [213, 437] width 161 height 15
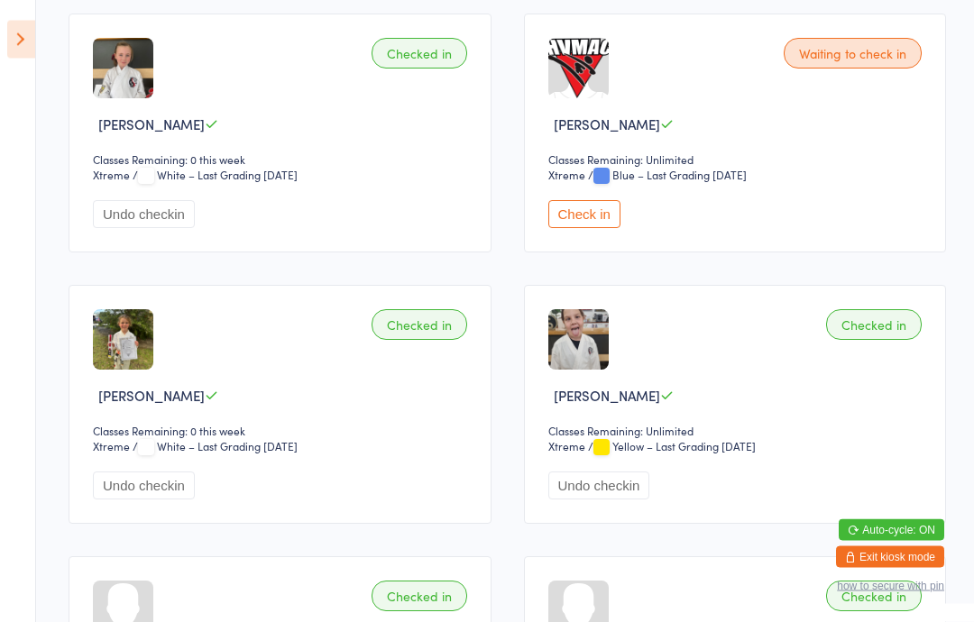
scroll to position [0, 0]
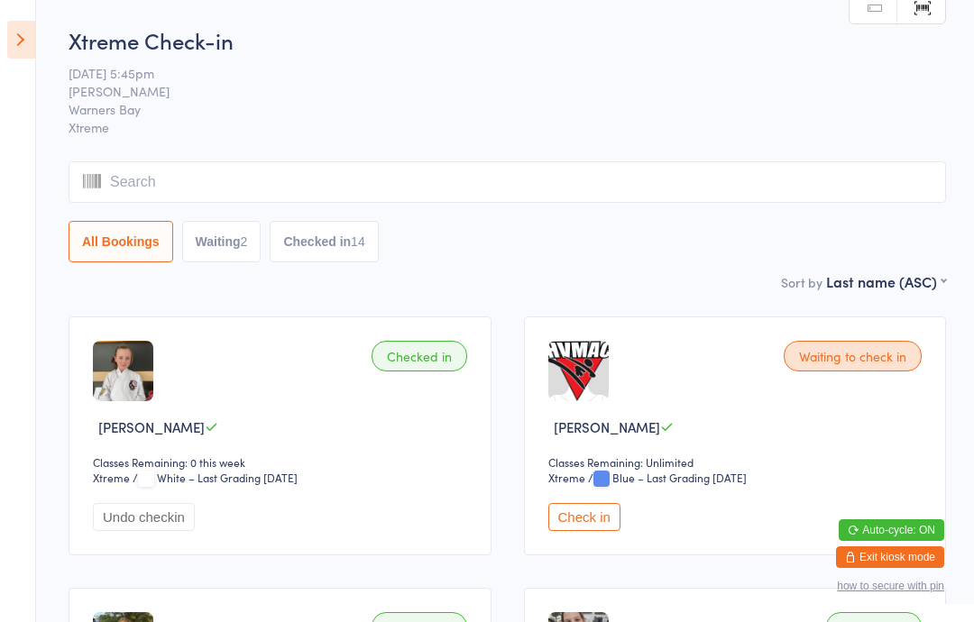
click at [8, 40] on icon at bounding box center [21, 40] width 28 height 38
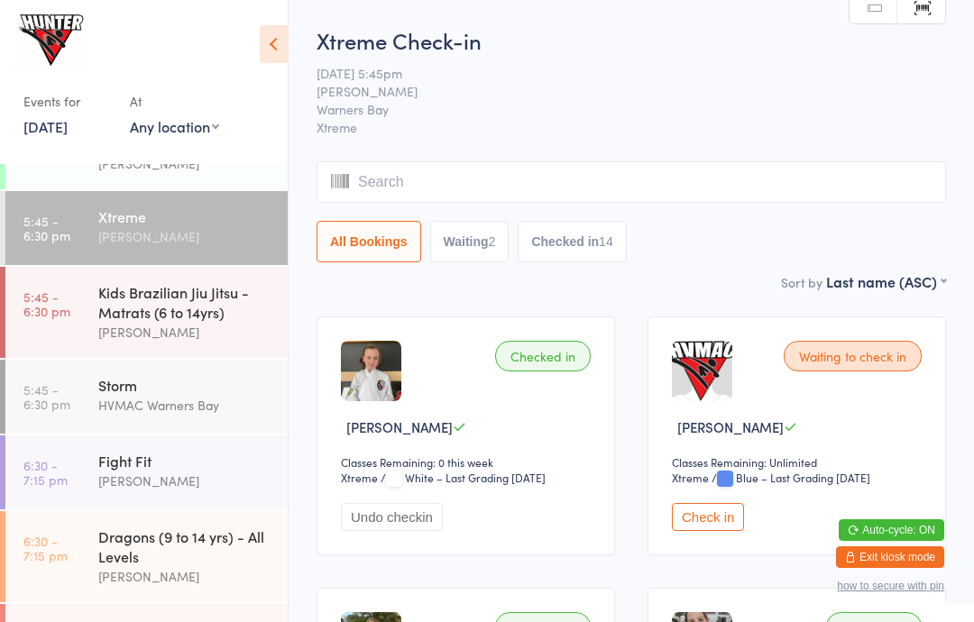
click at [284, 44] on icon at bounding box center [274, 44] width 28 height 38
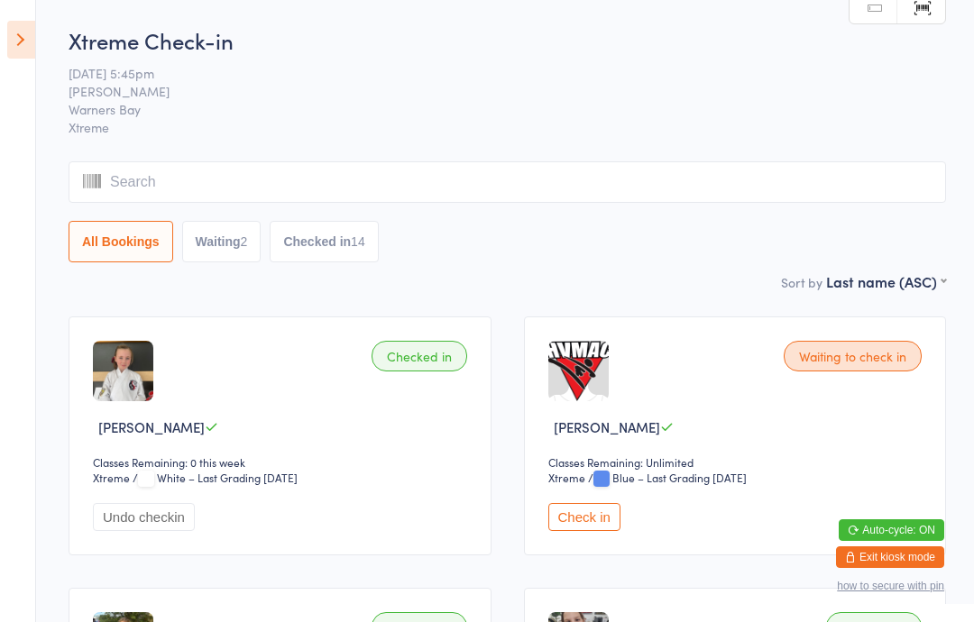
click at [591, 530] on button "Check in" at bounding box center [584, 517] width 72 height 28
click at [12, 29] on icon at bounding box center [21, 40] width 28 height 38
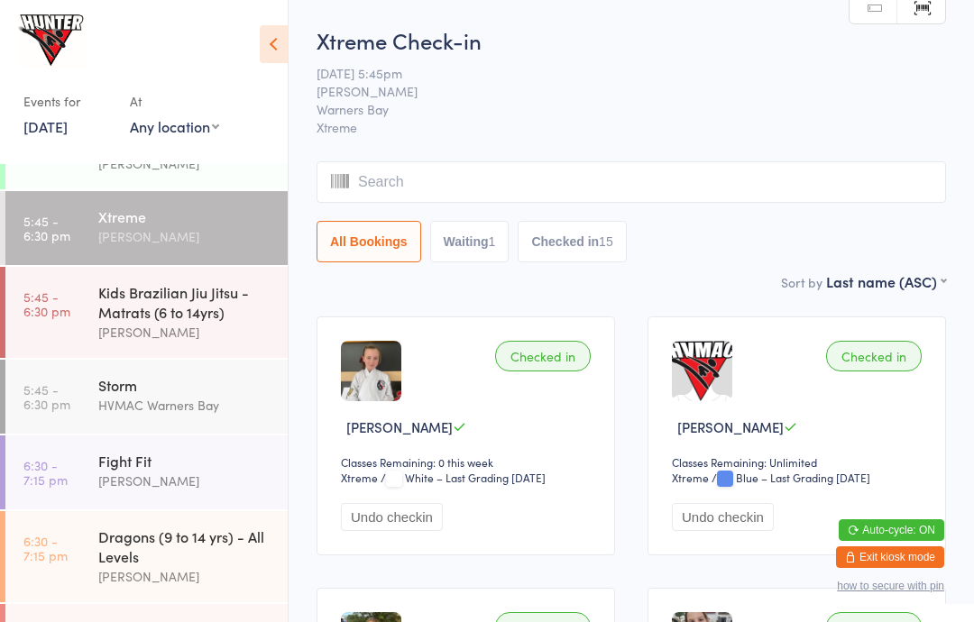
click at [179, 553] on div "Dragons (9 to 14 yrs) - All Levels" at bounding box center [185, 547] width 174 height 40
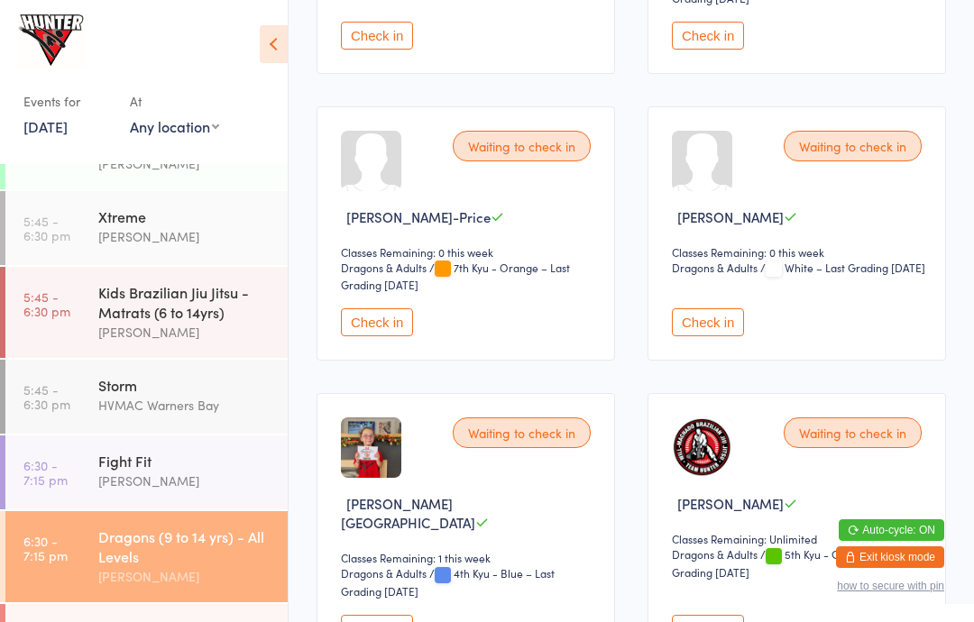
scroll to position [1909, 0]
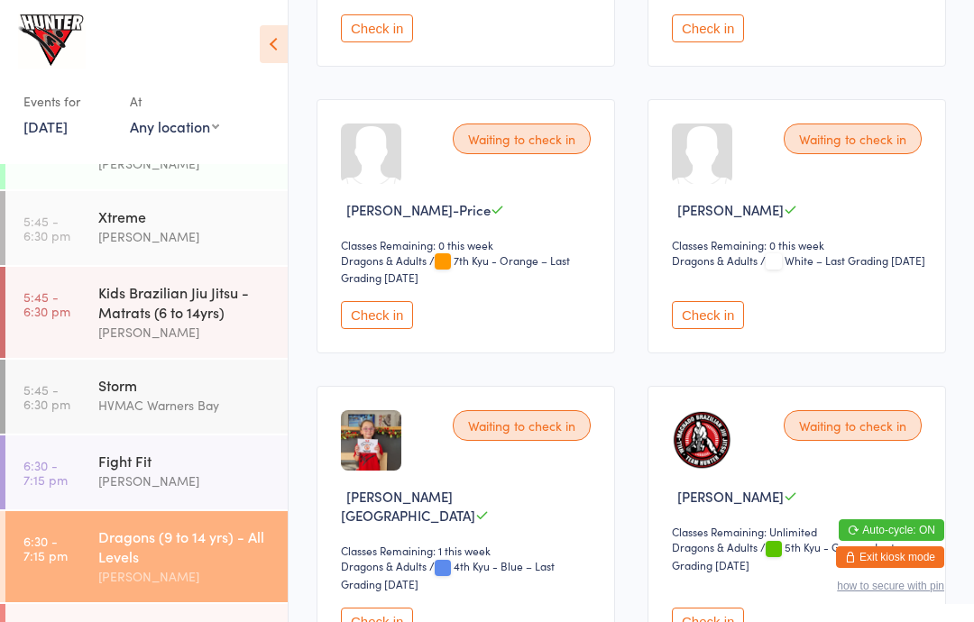
click at [704, 621] on button "Check in" at bounding box center [708, 622] width 72 height 28
click at [214, 484] on div "[PERSON_NAME]" at bounding box center [185, 481] width 174 height 21
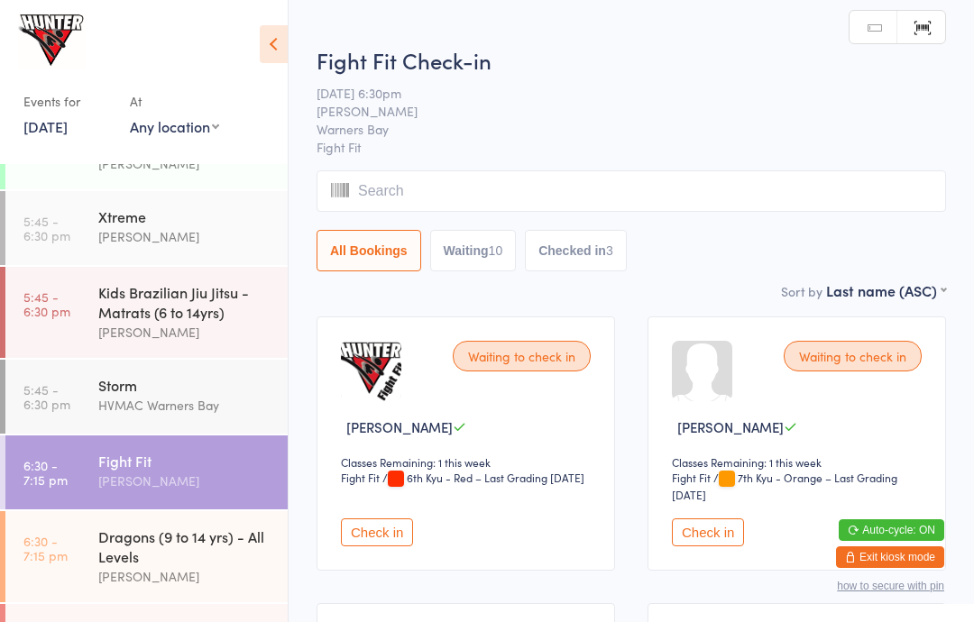
click at [278, 32] on icon at bounding box center [274, 44] width 28 height 38
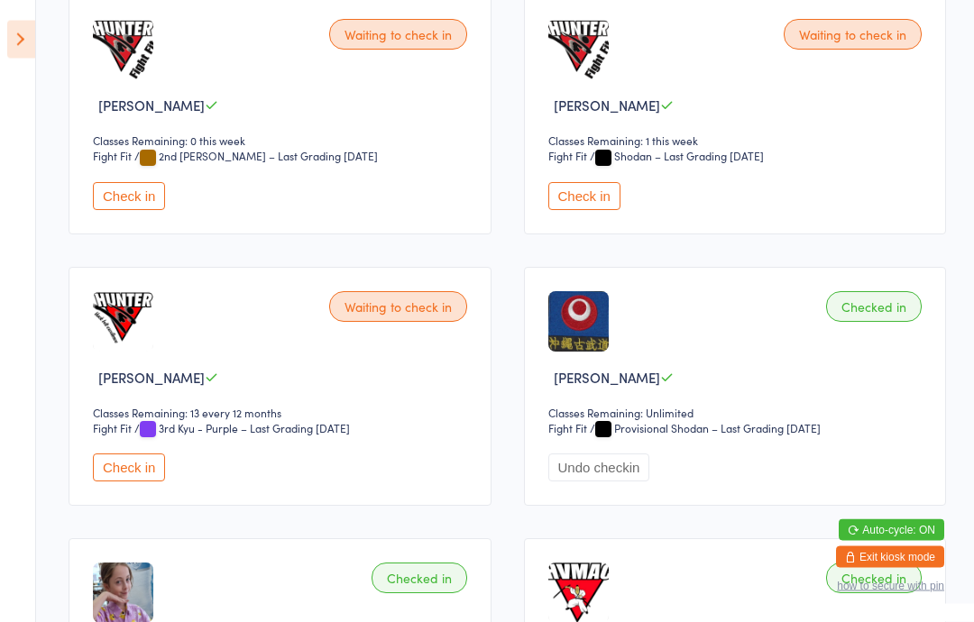
scroll to position [887, 0]
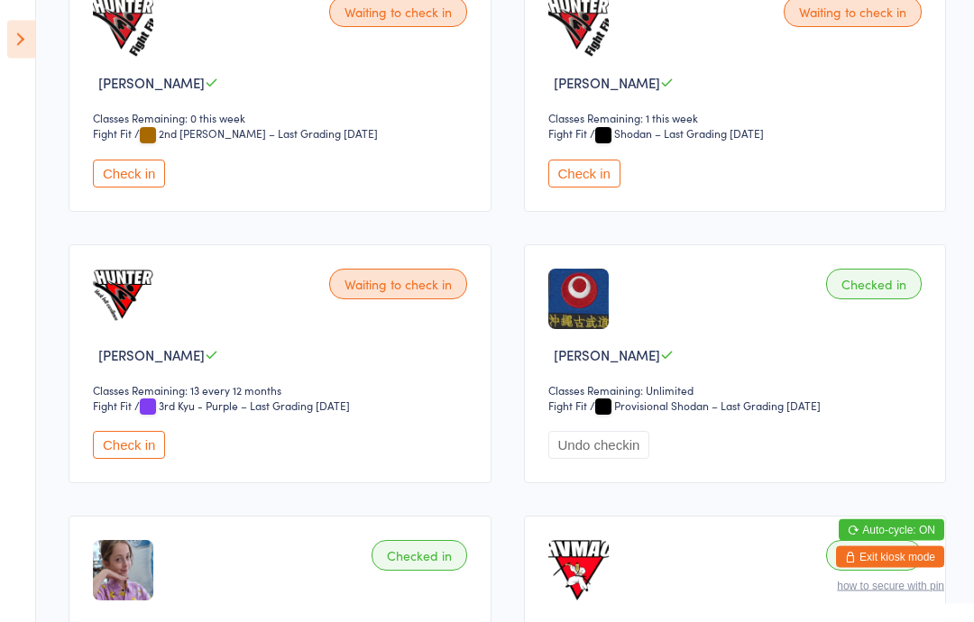
click at [604, 171] on div "Waiting to check in Belinda Moss Classes Remaining: 1 this week Fight Fit Fight…" at bounding box center [735, 92] width 423 height 239
click at [580, 180] on button "Check in" at bounding box center [584, 174] width 72 height 28
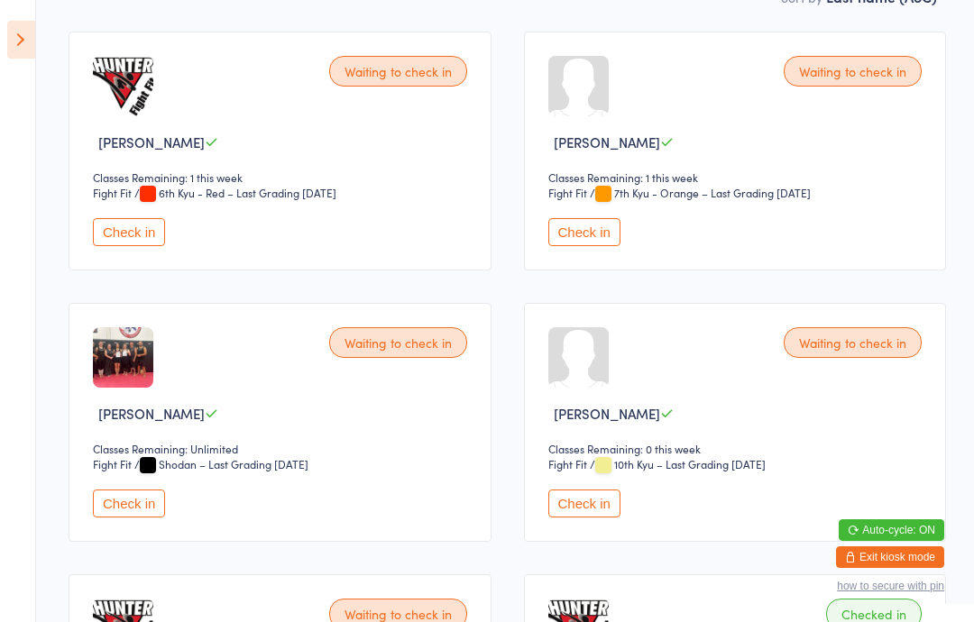
scroll to position [0, 0]
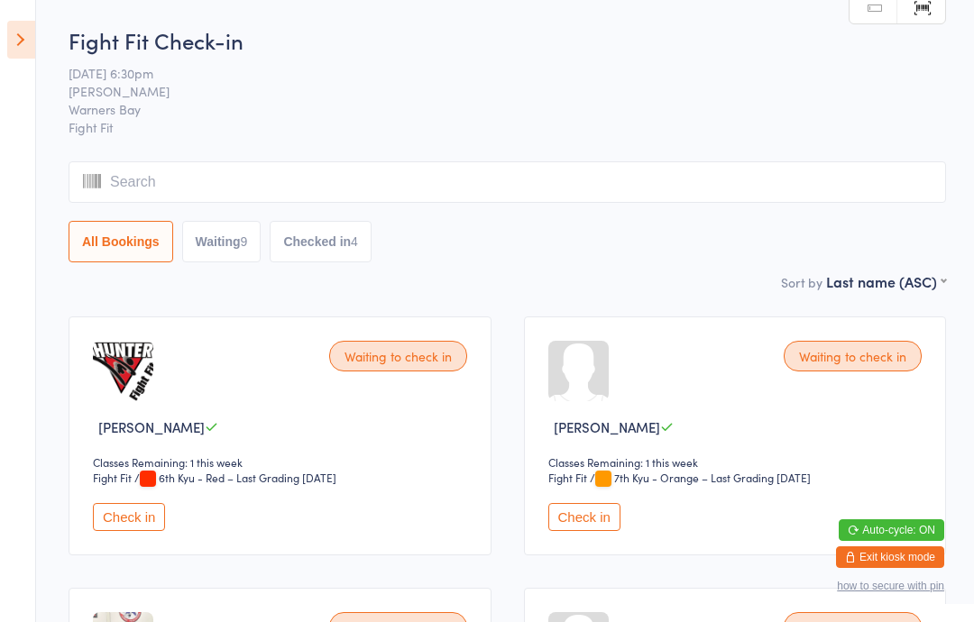
click at [4, 32] on aside "Events for [DATE] [DATE] [DATE] Sun Mon Tue Wed Thu Fri Sat 36 31 01 02 03 04 0…" at bounding box center [18, 311] width 36 height 622
click at [33, 57] on icon at bounding box center [21, 40] width 28 height 38
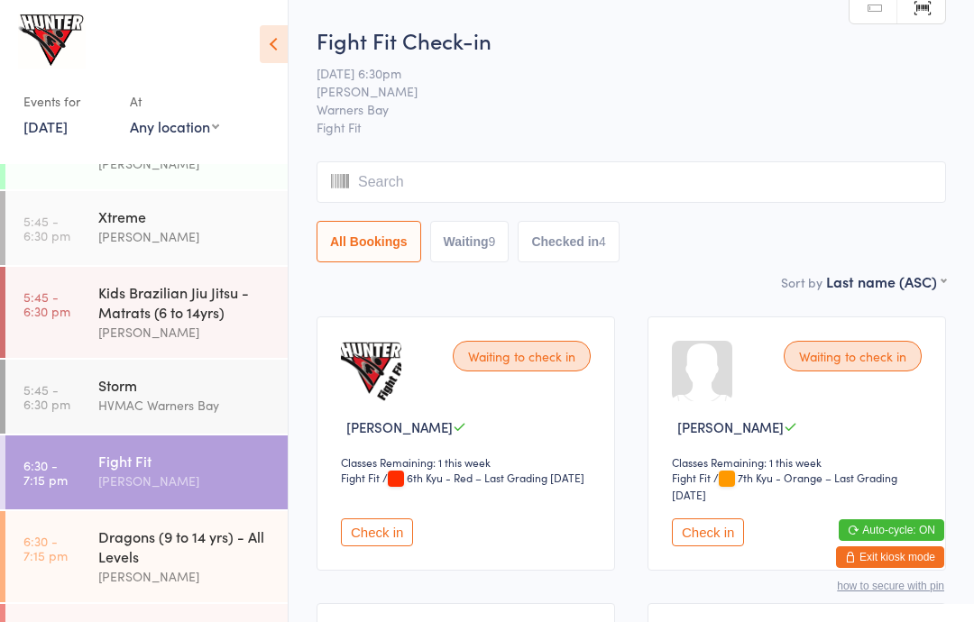
click at [169, 216] on div "Xtreme" at bounding box center [185, 217] width 174 height 20
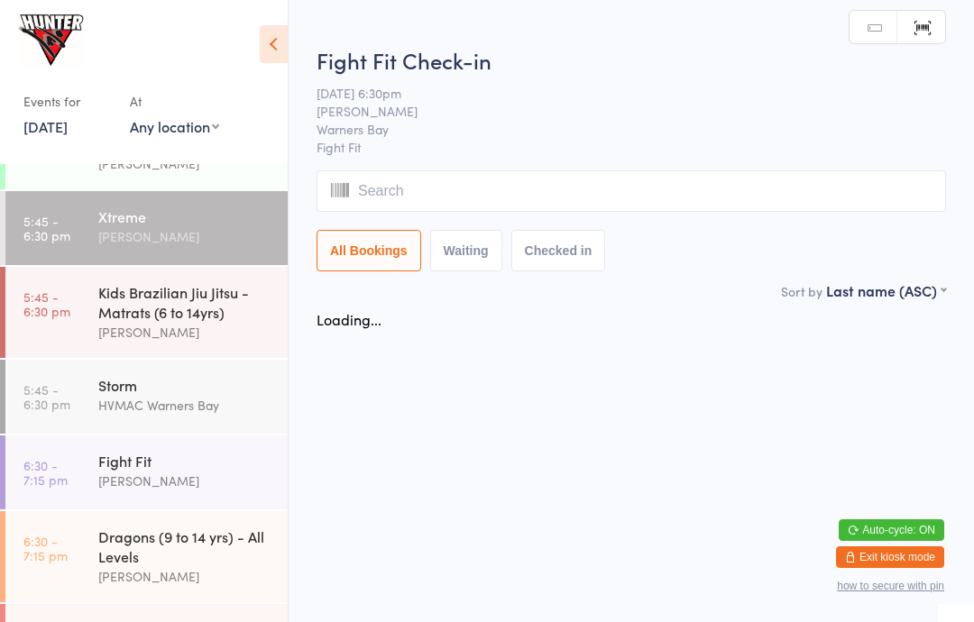
click at [284, 45] on icon at bounding box center [274, 44] width 28 height 38
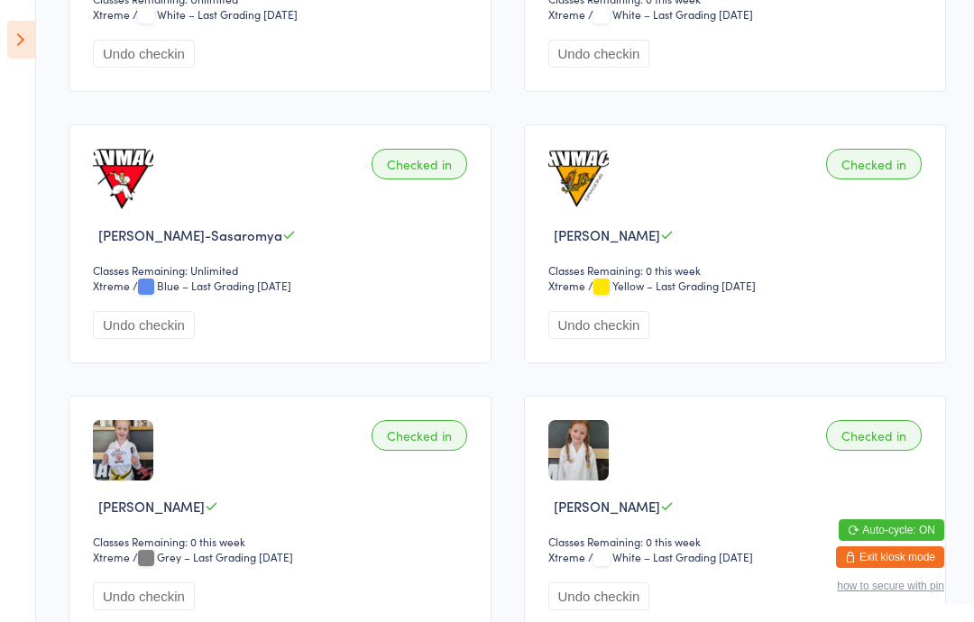
scroll to position [1881, 0]
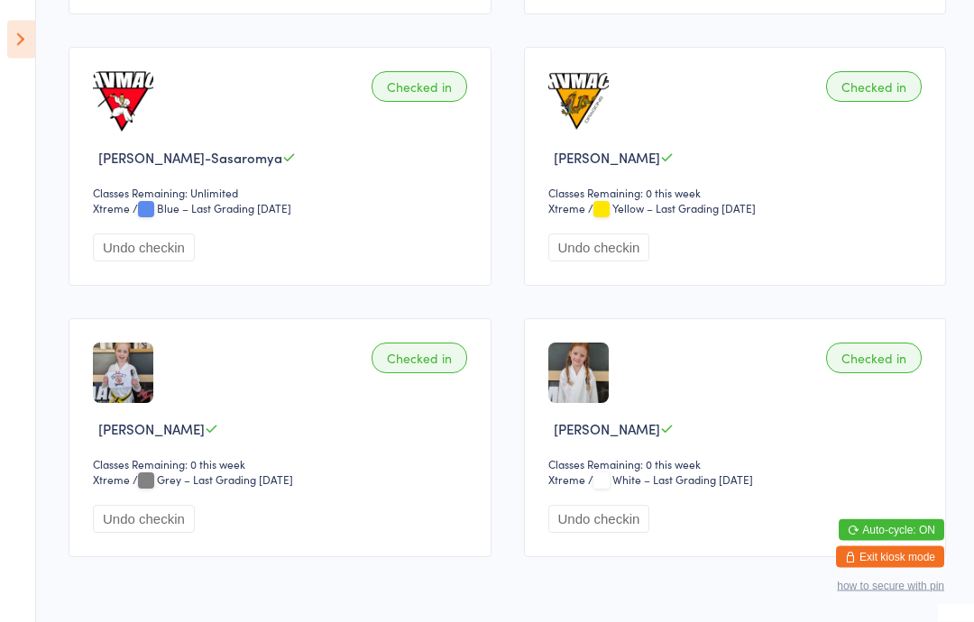
click at [3, 50] on aside "Events for [DATE] [DATE] [DATE] Sun Mon Tue Wed Thu Fri Sat 36 31 01 02 03 04 0…" at bounding box center [18, 311] width 36 height 622
click at [33, 46] on icon at bounding box center [21, 40] width 28 height 38
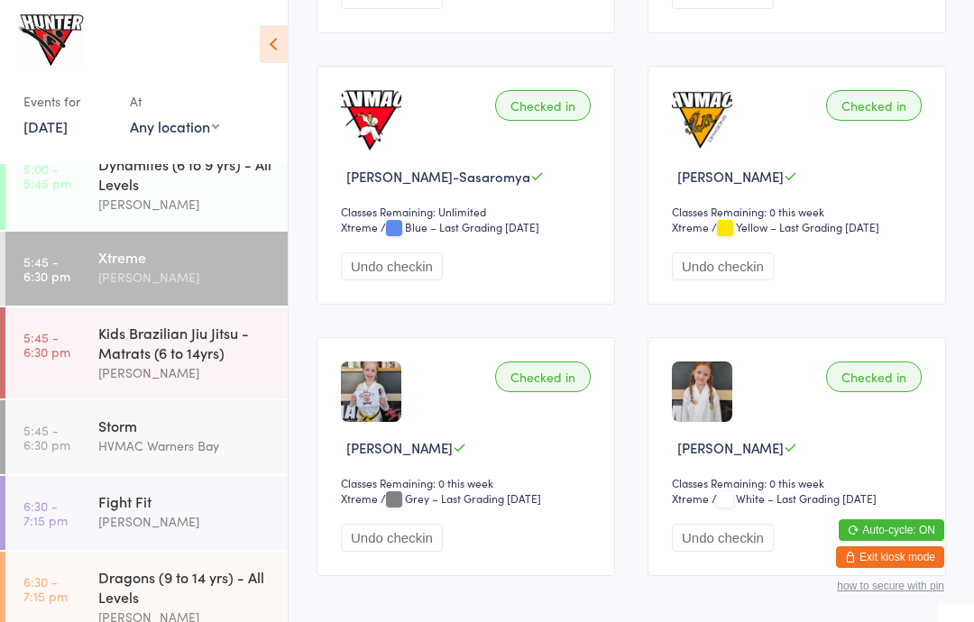
scroll to position [420, 0]
click at [83, 529] on link "6:30 - 7:15 pm Fight Fit Anna Hayes" at bounding box center [146, 514] width 282 height 74
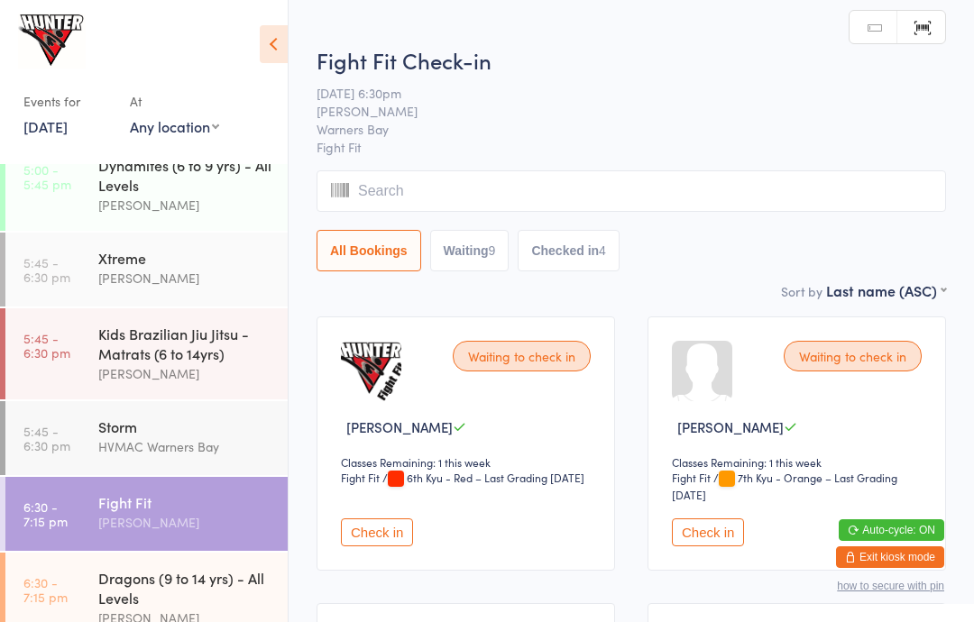
click at [284, 41] on icon at bounding box center [274, 44] width 28 height 38
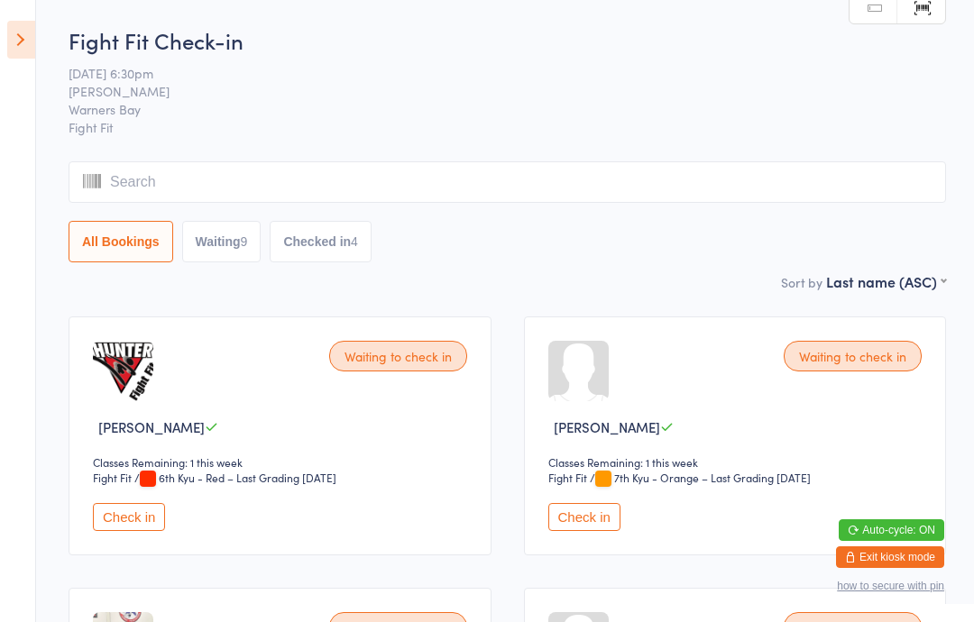
click at [580, 516] on button "Check in" at bounding box center [584, 517] width 72 height 28
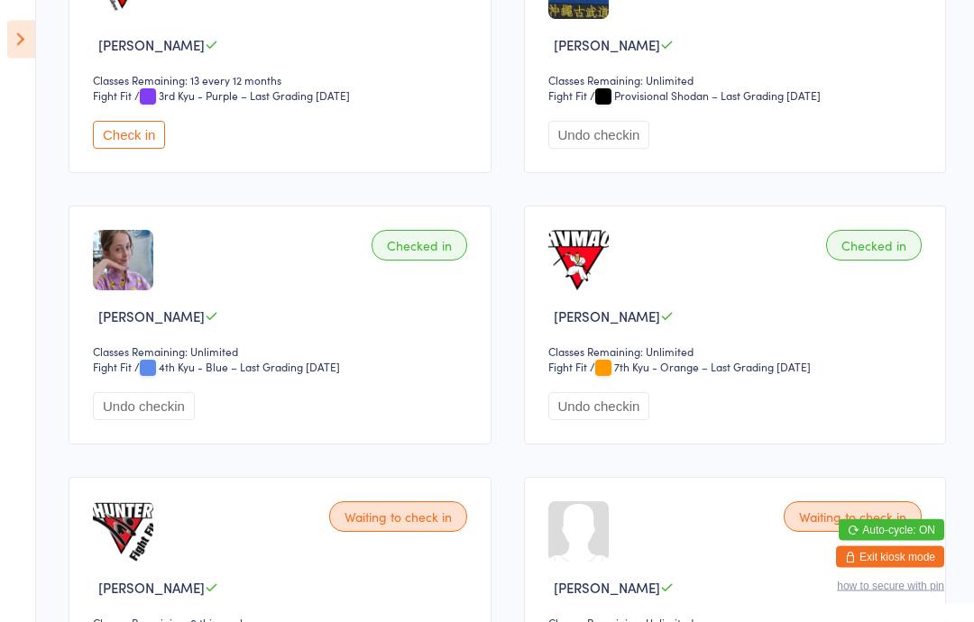
scroll to position [1220, 0]
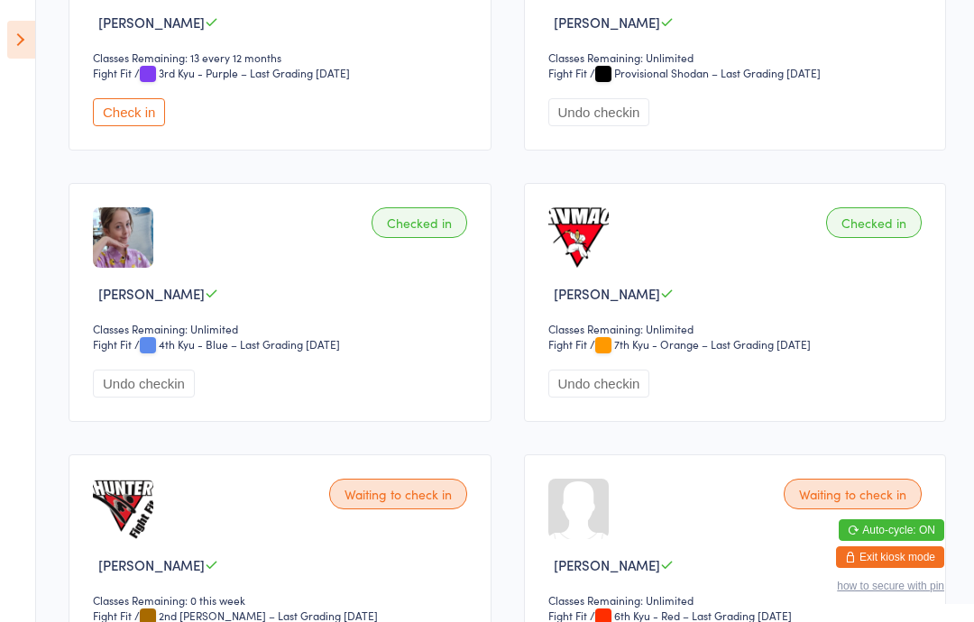
click at [121, 126] on button "Check in" at bounding box center [129, 112] width 72 height 28
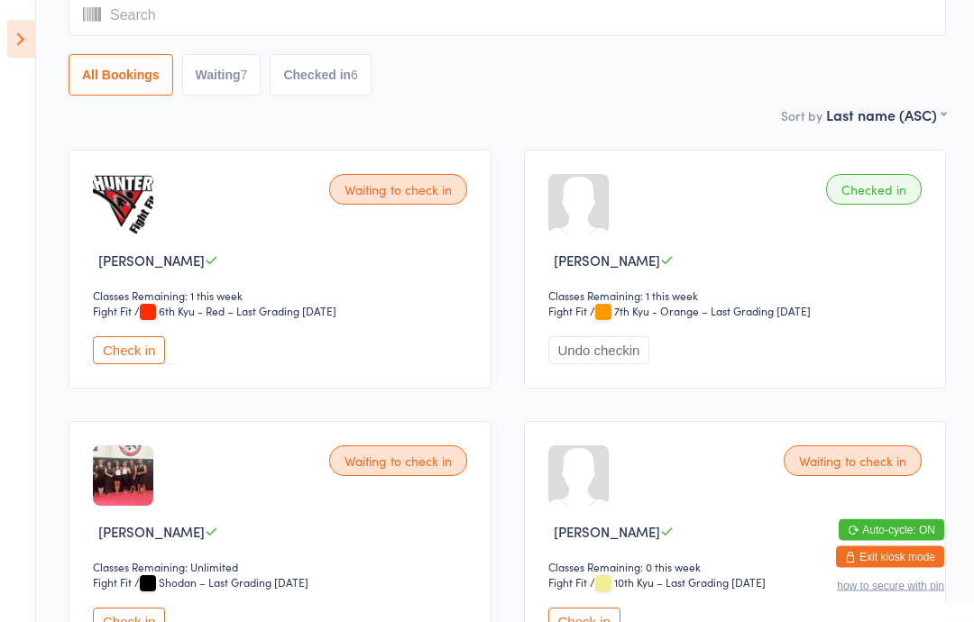
scroll to position [0, 0]
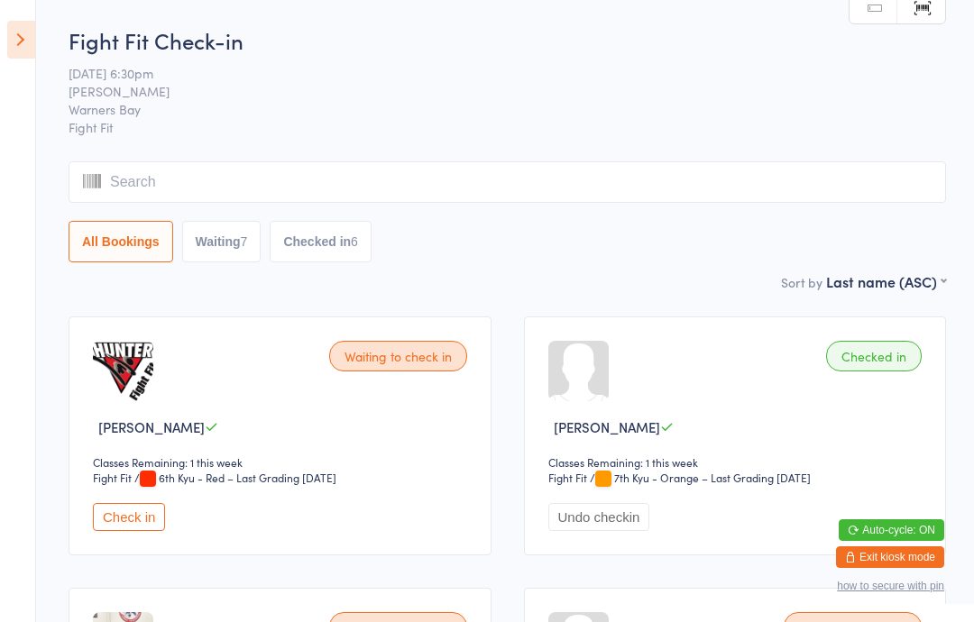
click at [9, 38] on icon at bounding box center [21, 40] width 28 height 38
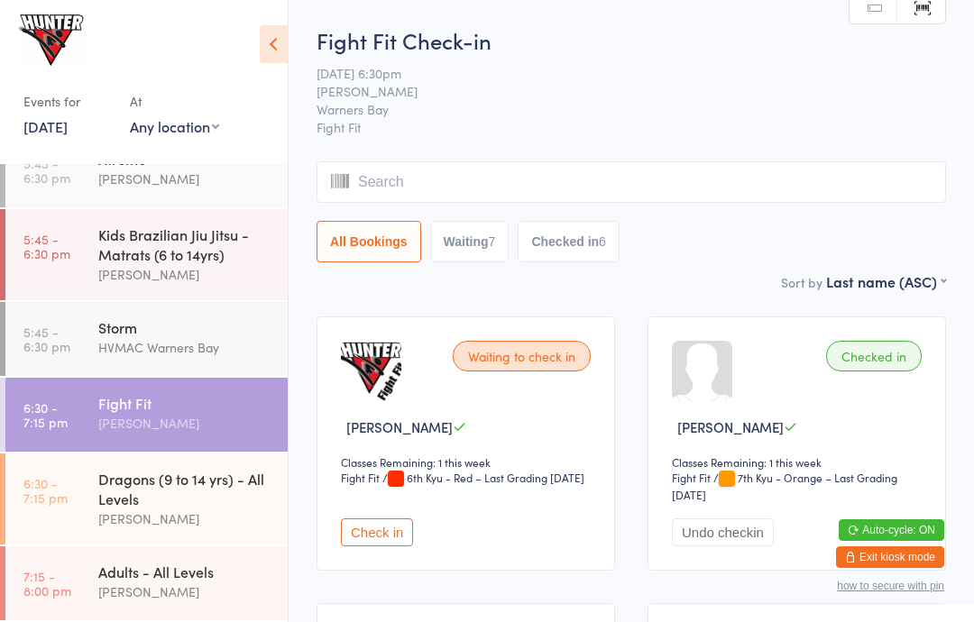
scroll to position [534, 0]
click at [174, 478] on div "Dragons (9 to 14 yrs) - All Levels" at bounding box center [185, 489] width 174 height 40
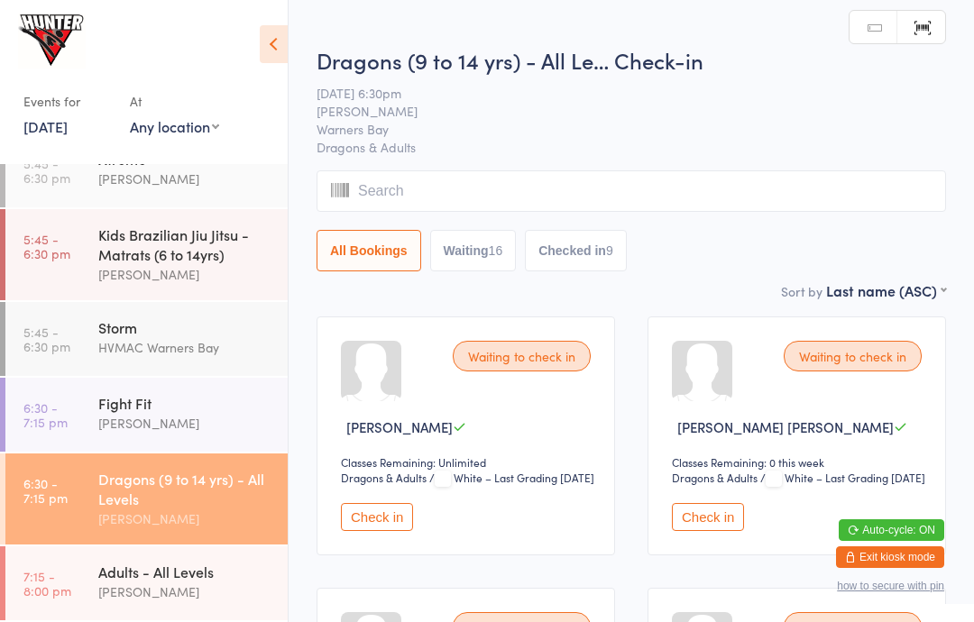
click at [266, 38] on icon at bounding box center [274, 44] width 28 height 38
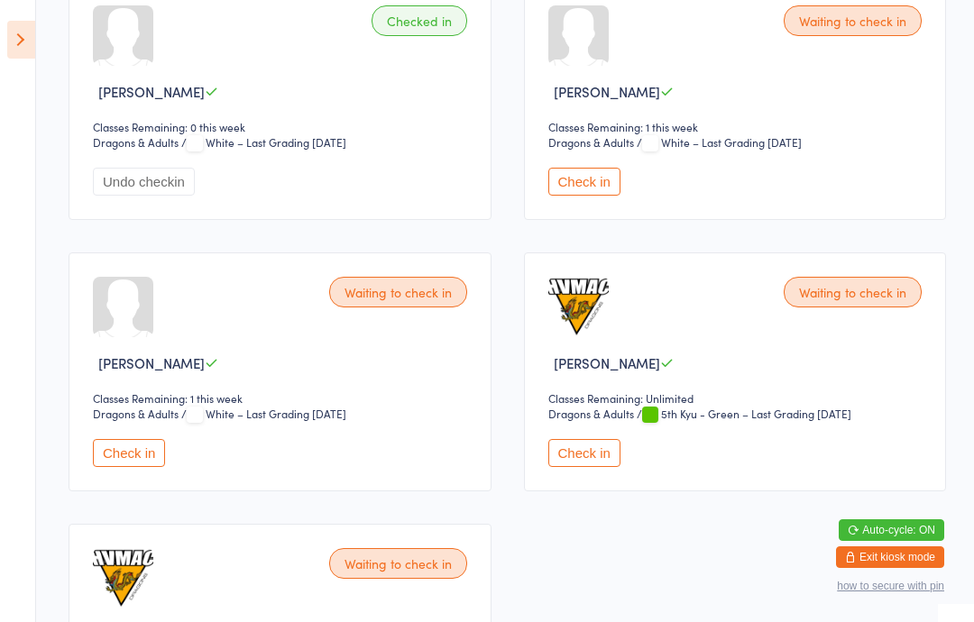
scroll to position [3016, 0]
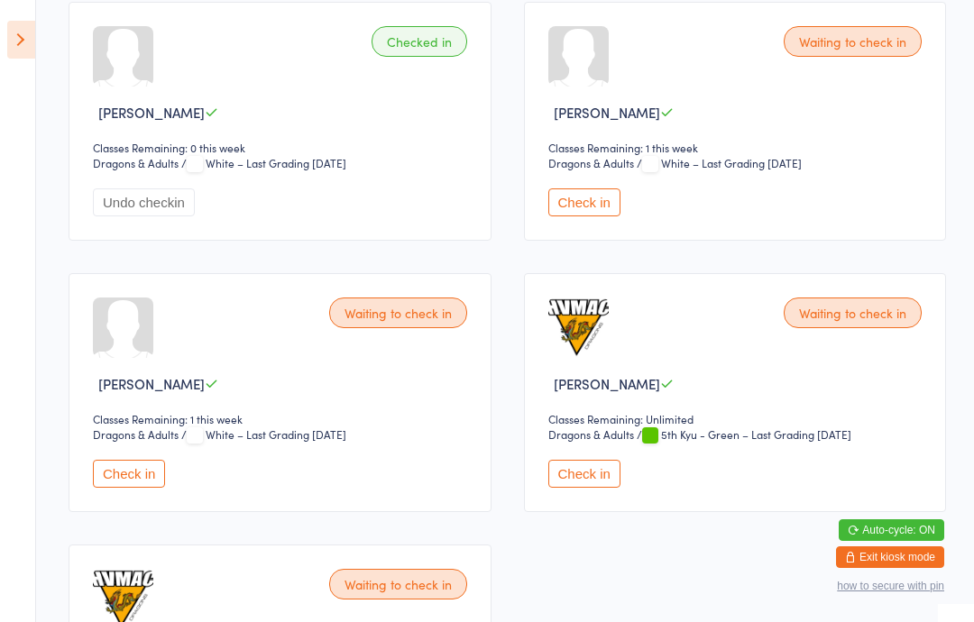
click at [571, 216] on button "Check in" at bounding box center [584, 203] width 72 height 28
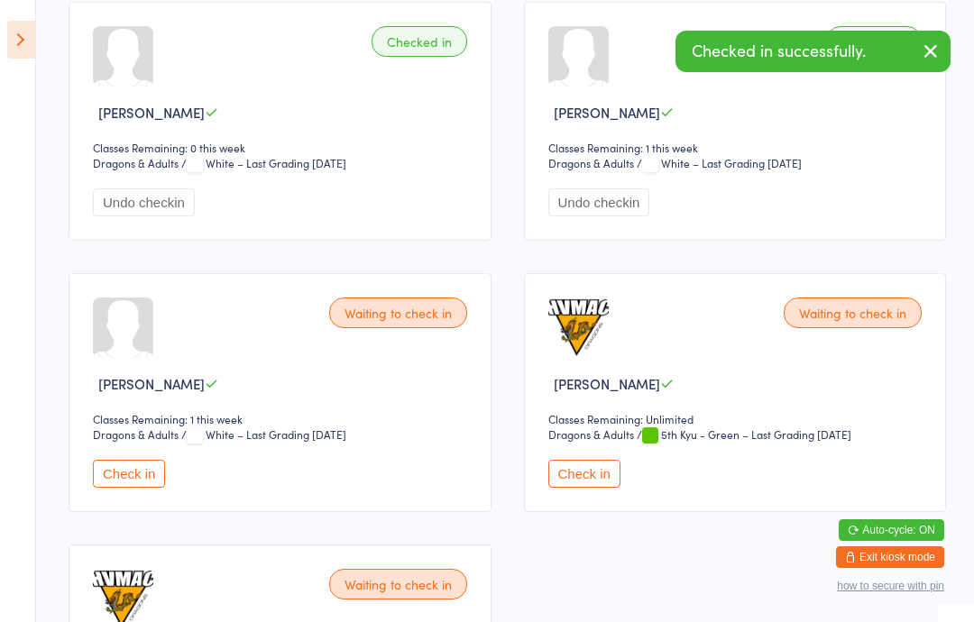
click at [149, 512] on div "Waiting to check in Sophia Strong Classes Remaining: 1 this week Dragons & Adul…" at bounding box center [280, 392] width 423 height 239
click at [130, 488] on button "Check in" at bounding box center [129, 474] width 72 height 28
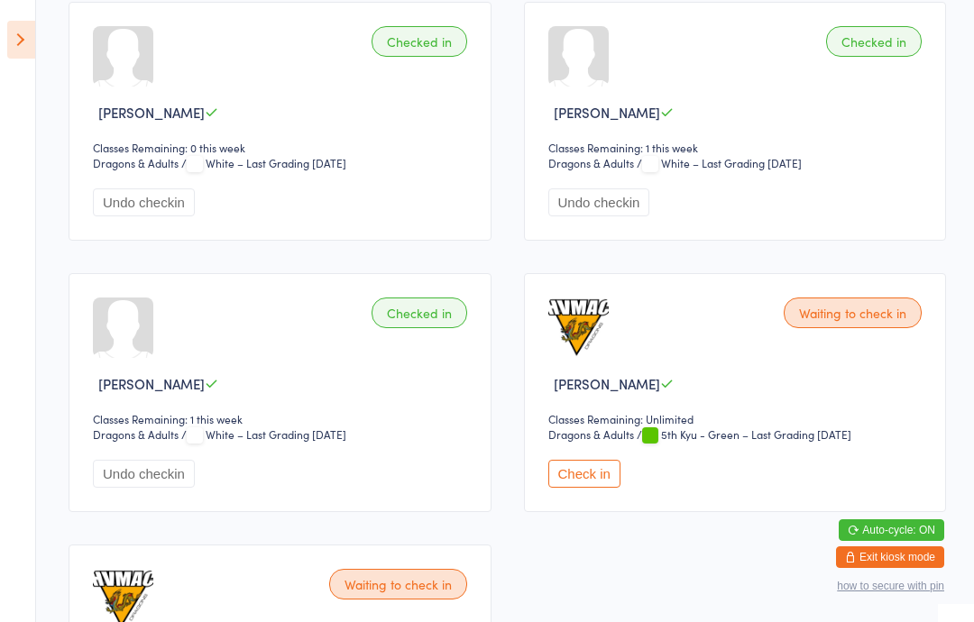
click at [25, 28] on icon at bounding box center [21, 40] width 28 height 38
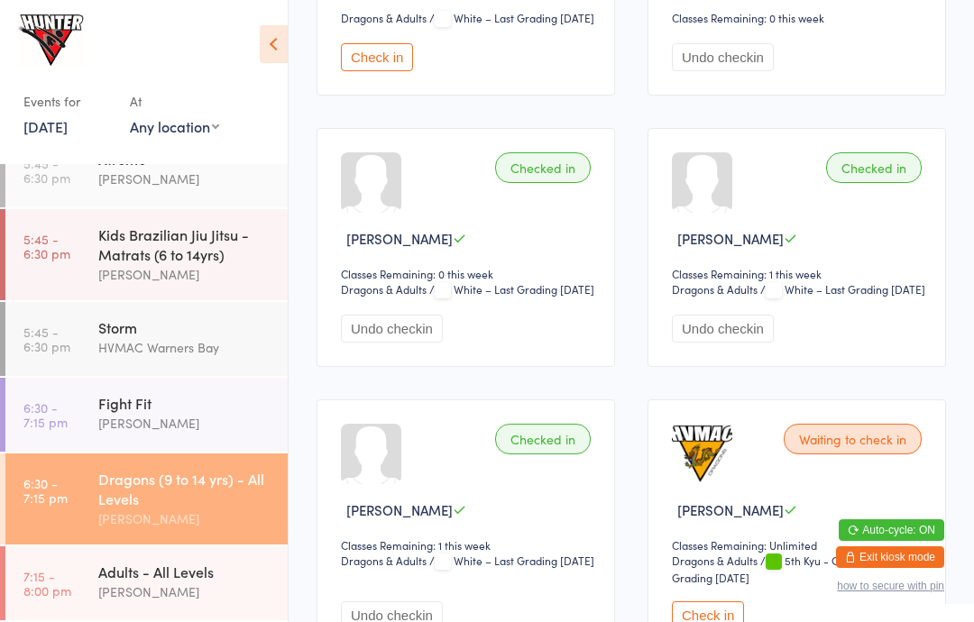
scroll to position [462, 0]
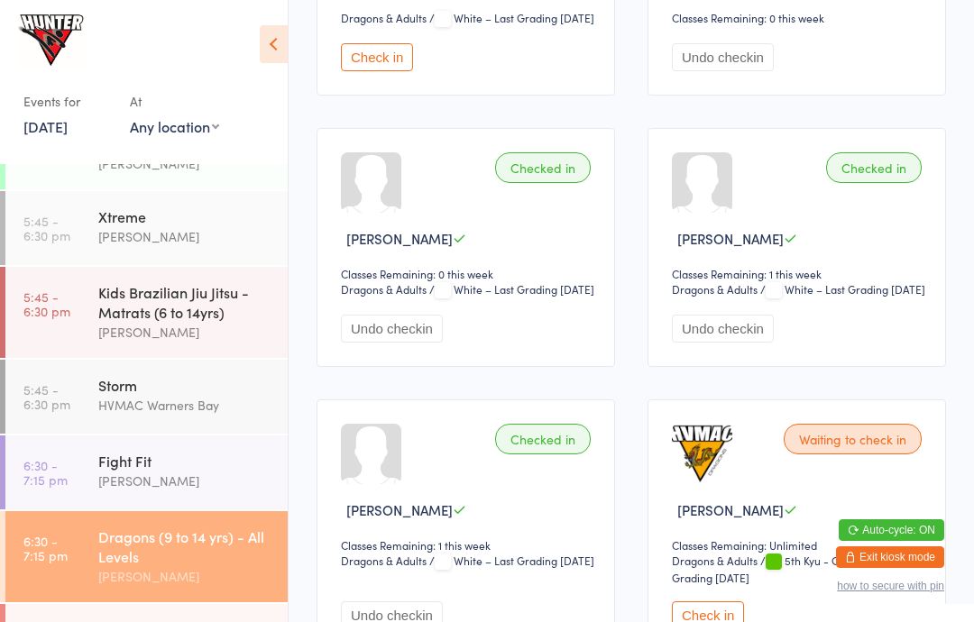
click at [99, 490] on div "[PERSON_NAME]" at bounding box center [185, 481] width 174 height 21
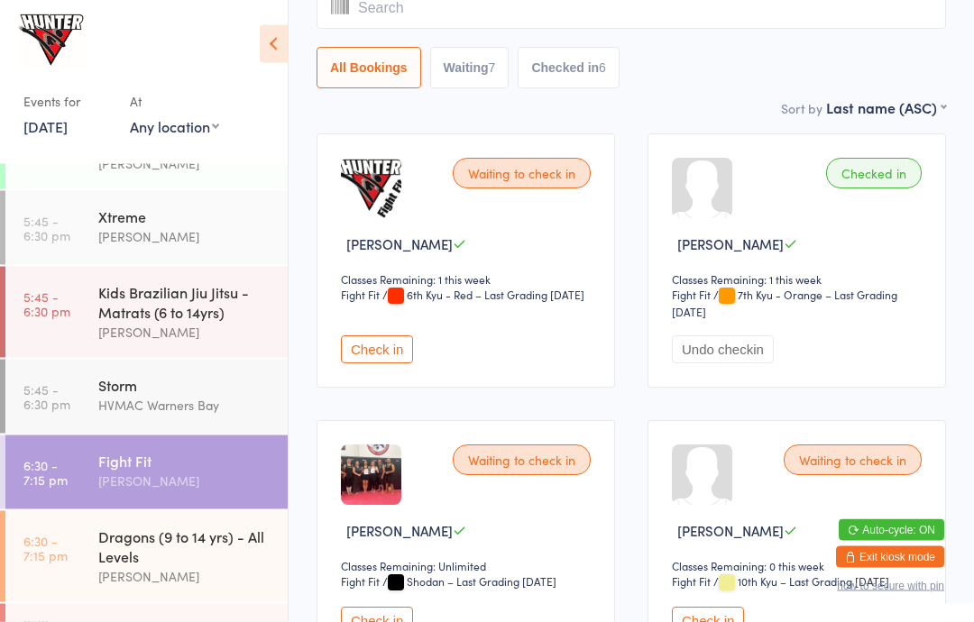
scroll to position [183, 0]
click at [364, 621] on button "Check in" at bounding box center [377, 621] width 72 height 28
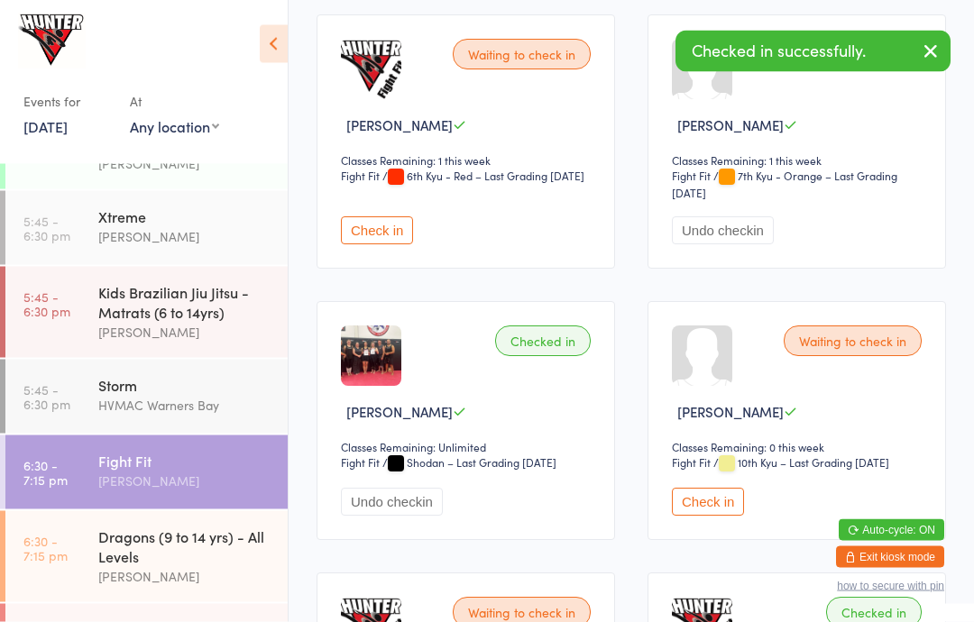
scroll to position [329, 0]
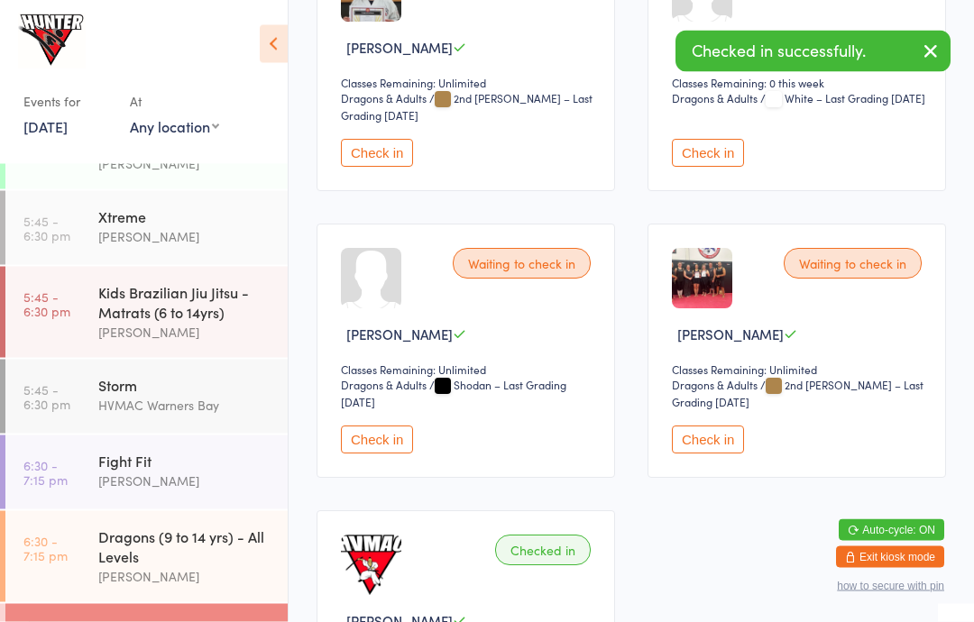
scroll to position [379, 0]
click at [705, 455] on button "Check in" at bounding box center [708, 441] width 72 height 28
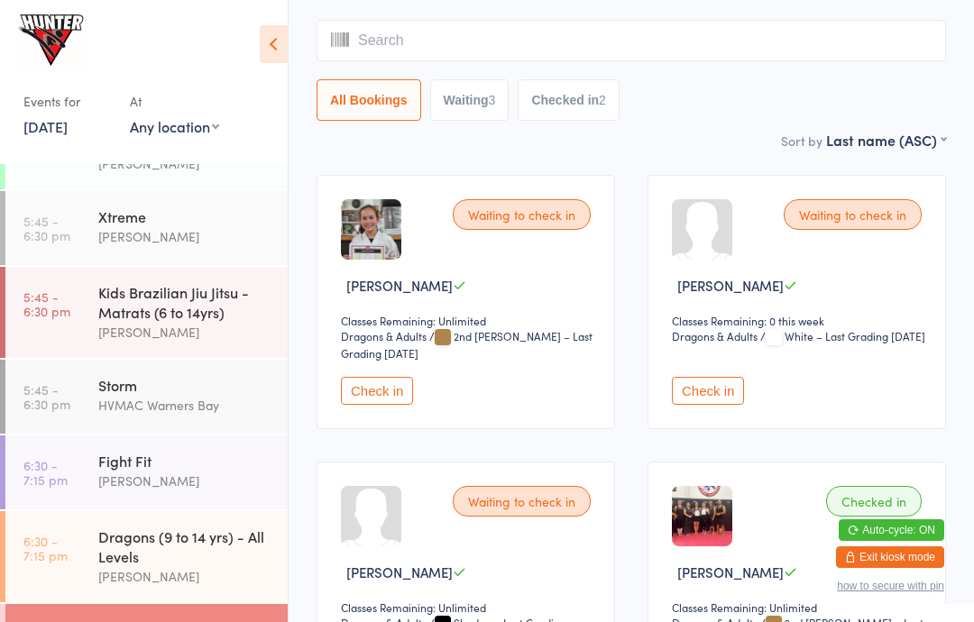
scroll to position [141, 0]
click at [71, 467] on link "6:30 - 7:15 pm Fight Fit Anna Hayes" at bounding box center [146, 473] width 282 height 74
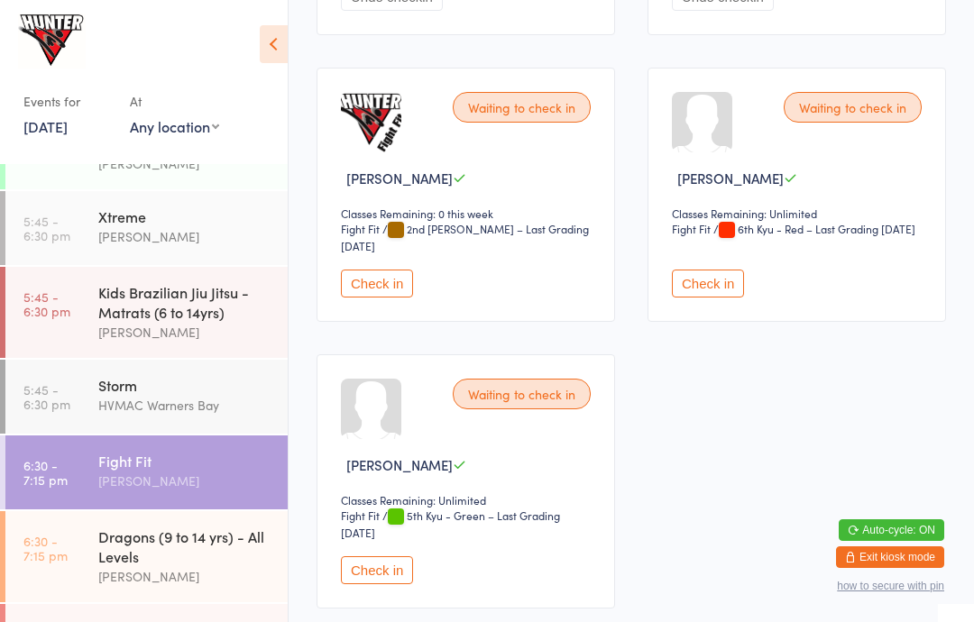
scroll to position [1671, 0]
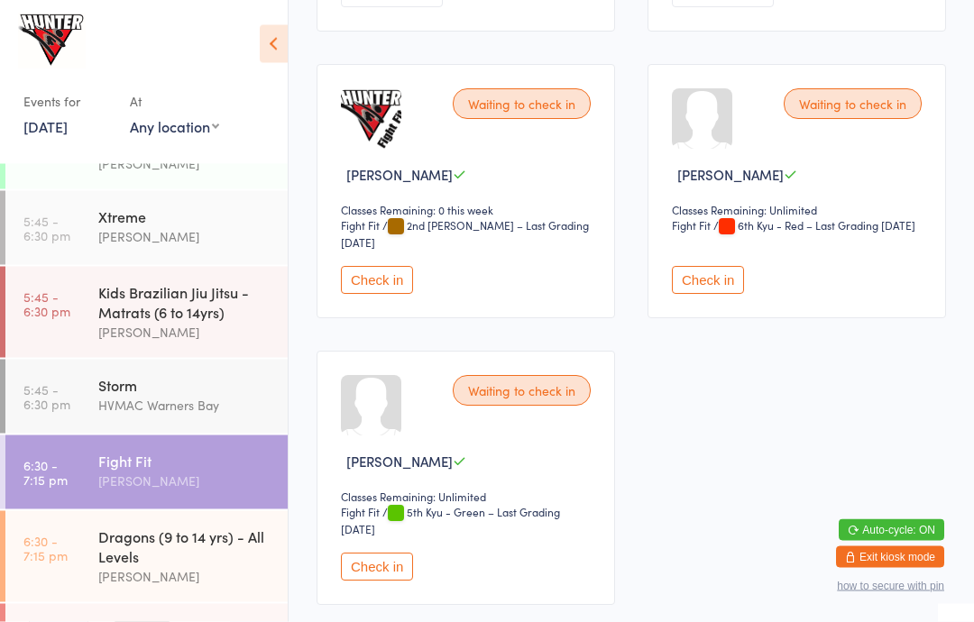
click at [395, 582] on button "Check in" at bounding box center [377, 568] width 72 height 28
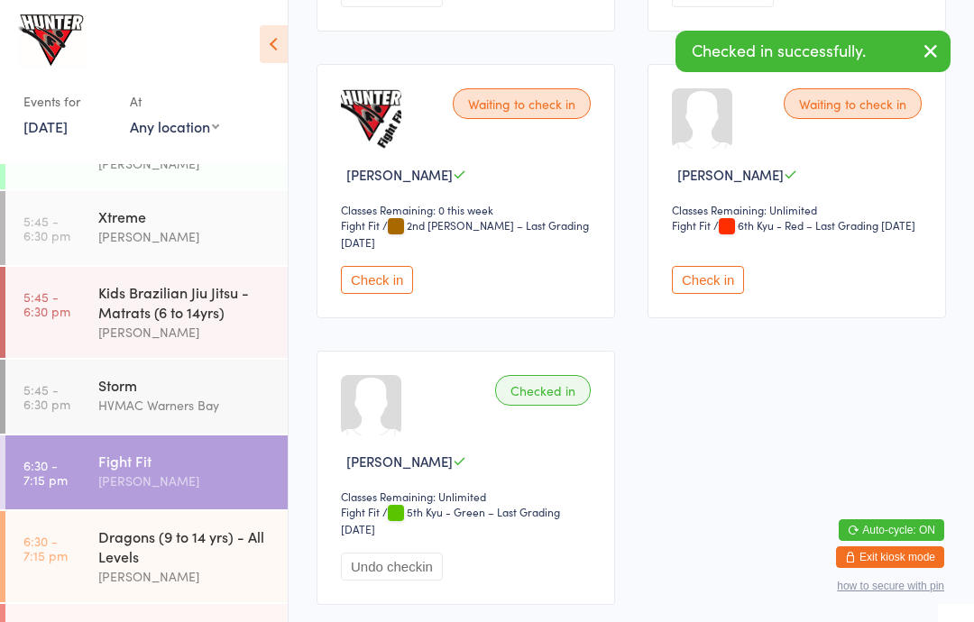
click at [723, 294] on button "Check in" at bounding box center [708, 280] width 72 height 28
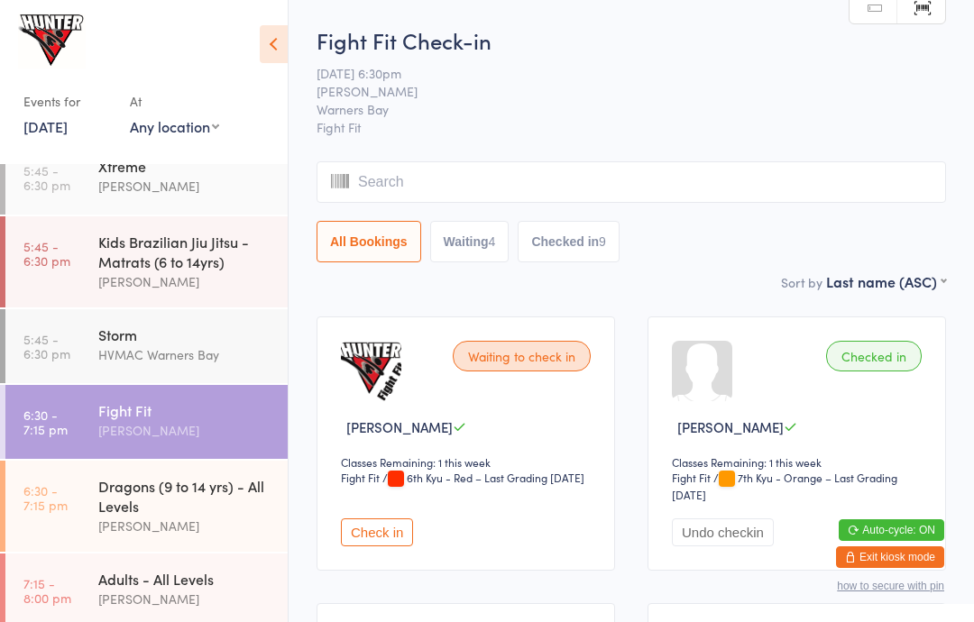
scroll to position [523, 0]
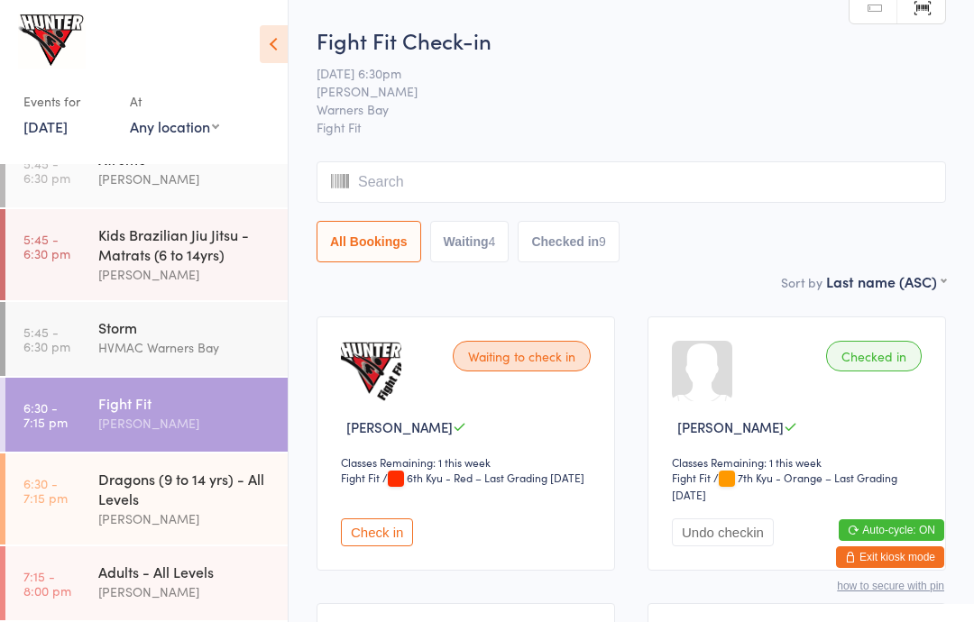
click at [206, 494] on div "Dragons (9 to 14 yrs) - All Levels" at bounding box center [185, 489] width 174 height 40
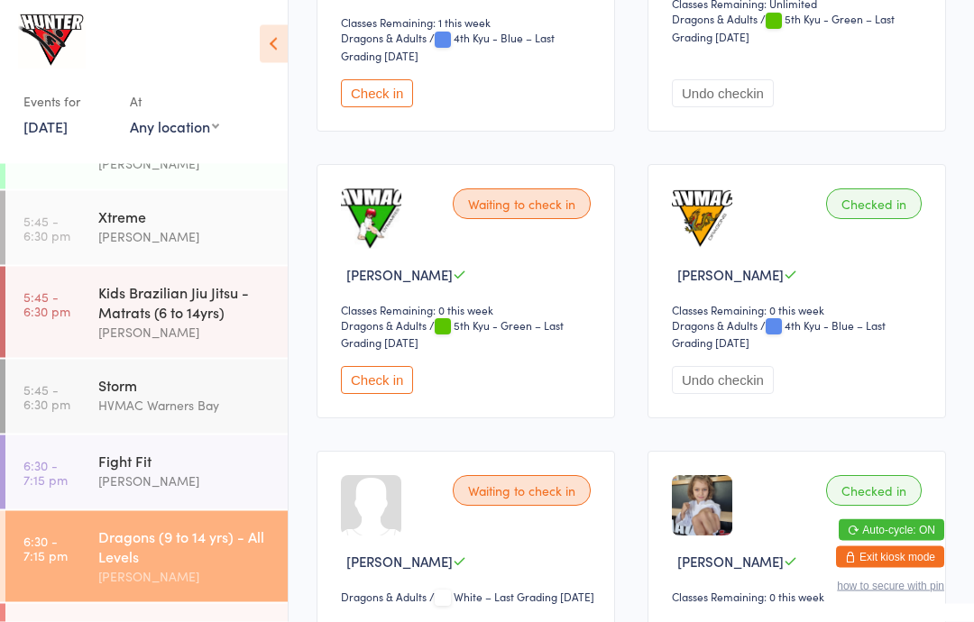
scroll to position [2438, 0]
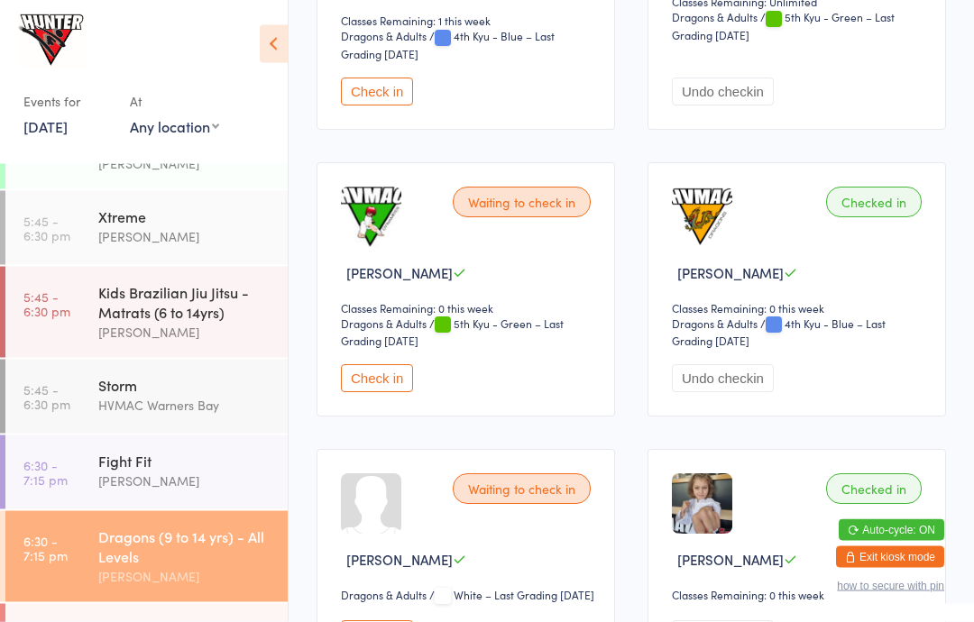
click at [395, 418] on div "Waiting to check in Noah Mepham Classes Remaining: 0 this week Dragons & Adults…" at bounding box center [466, 290] width 299 height 254
click at [381, 392] on button "Check in" at bounding box center [377, 378] width 72 height 28
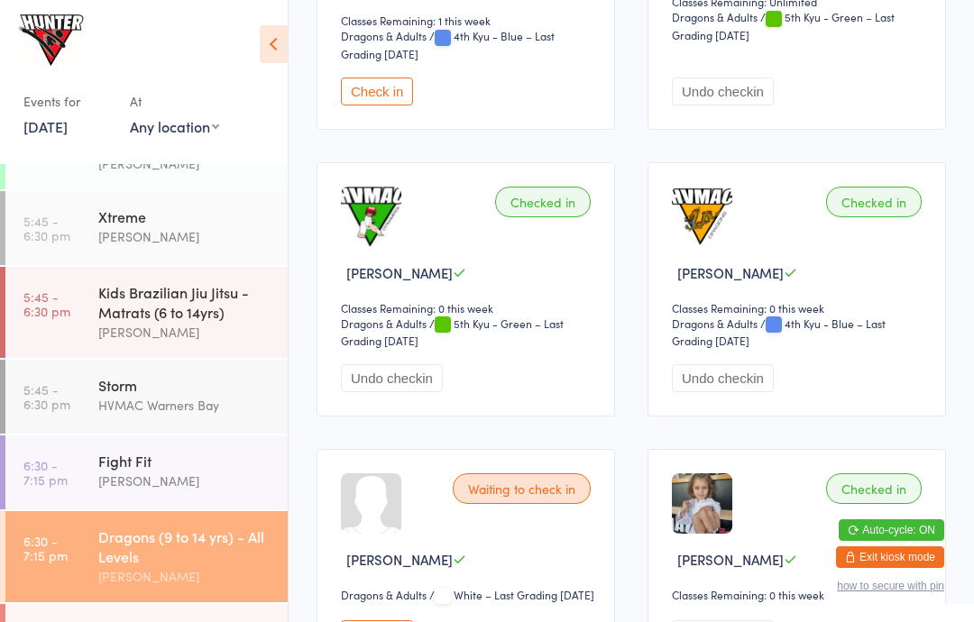
click at [86, 469] on link "6:30 - 7:15 pm Fight Fit Anna Hayes" at bounding box center [146, 473] width 282 height 74
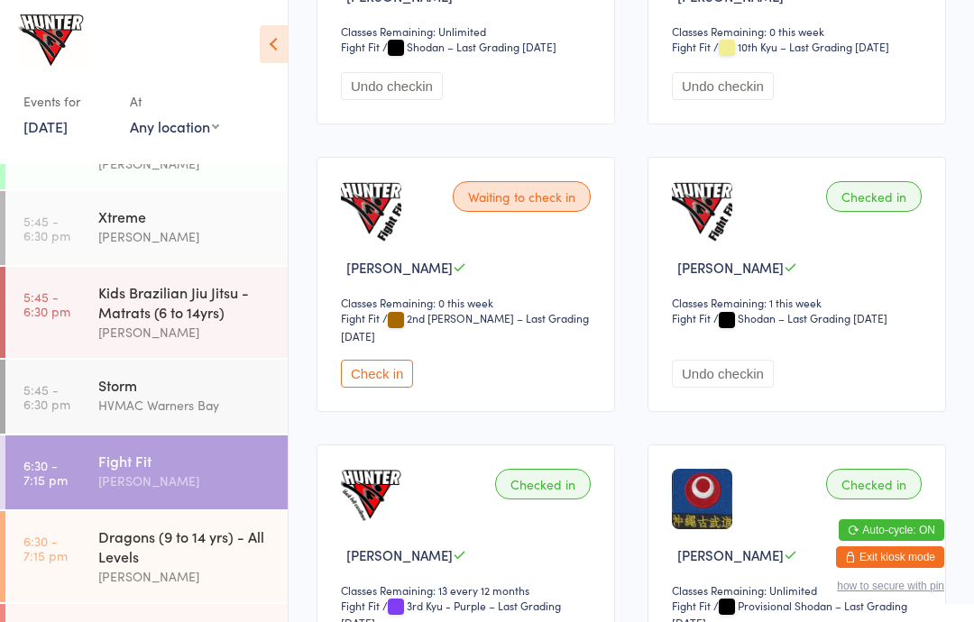
scroll to position [719, 0]
click at [384, 387] on button "Check in" at bounding box center [377, 373] width 72 height 28
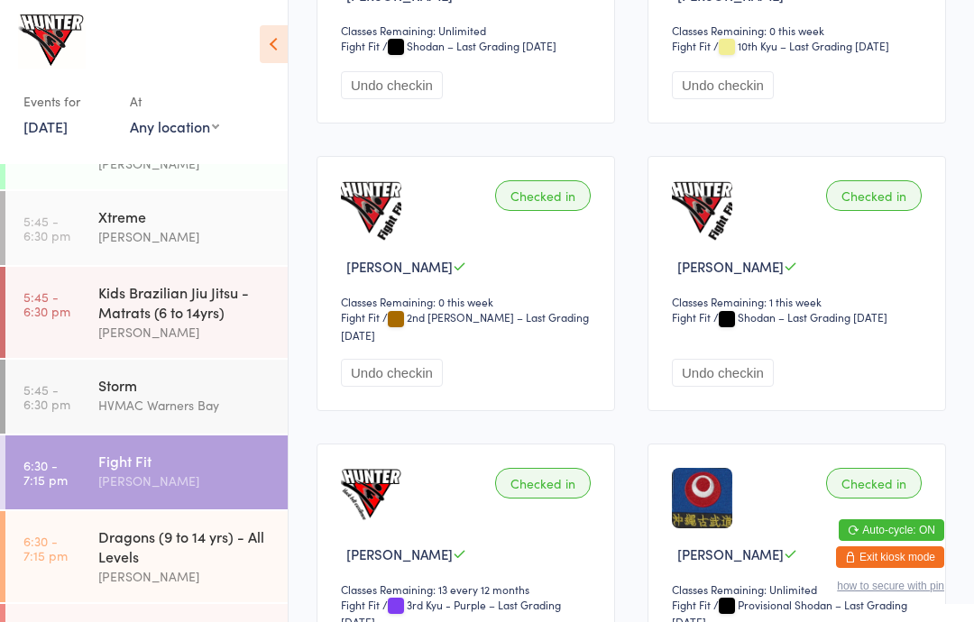
click at [168, 556] on div "Dragons (9 to 14 yrs) - All Levels" at bounding box center [185, 547] width 174 height 40
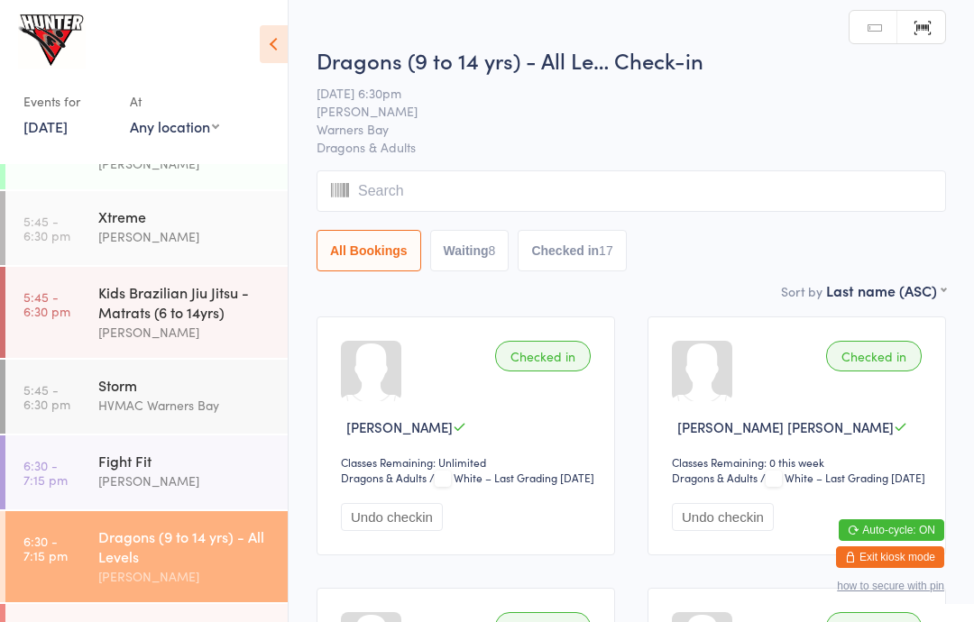
click at [286, 36] on icon at bounding box center [274, 44] width 28 height 38
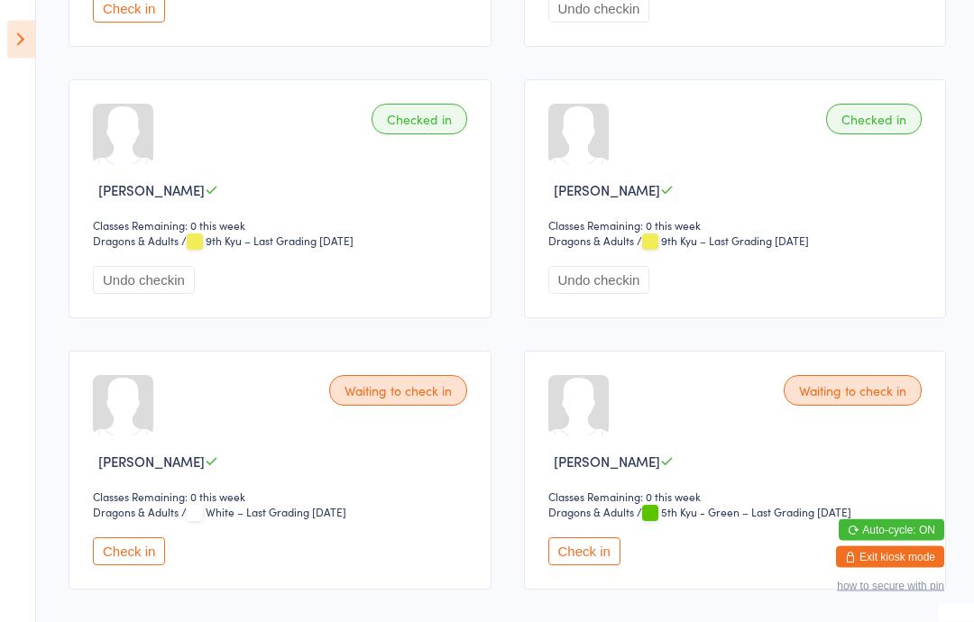
scroll to position [1325, 0]
click at [610, 565] on button "Check in" at bounding box center [584, 551] width 72 height 28
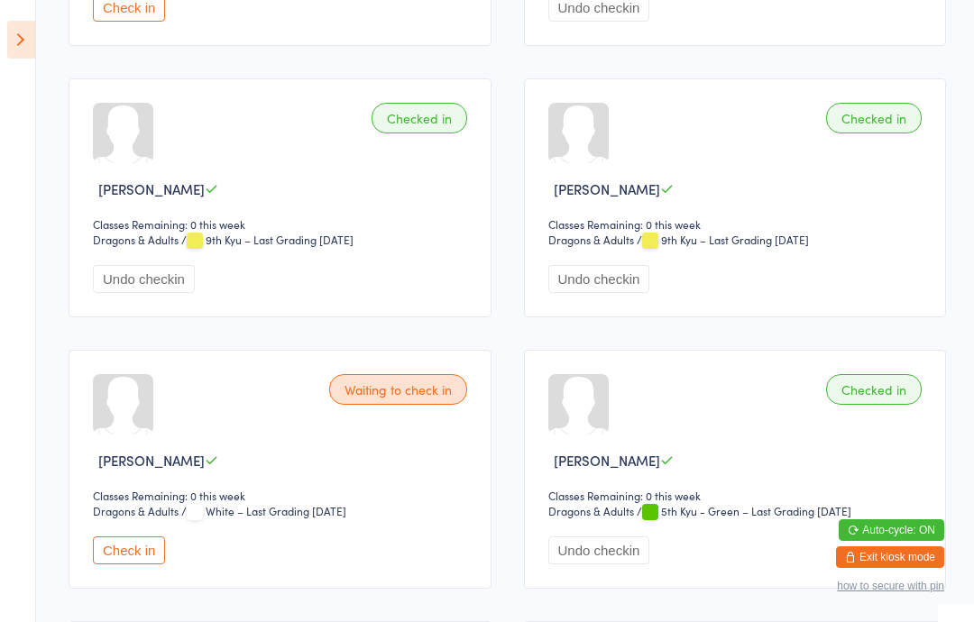
click at [2, 28] on aside "Events for [DATE] [DATE] [DATE] Sun Mon Tue Wed Thu Fri Sat 36 31 01 02 03 04 0…" at bounding box center [18, 311] width 36 height 622
click at [14, 28] on icon at bounding box center [21, 40] width 28 height 38
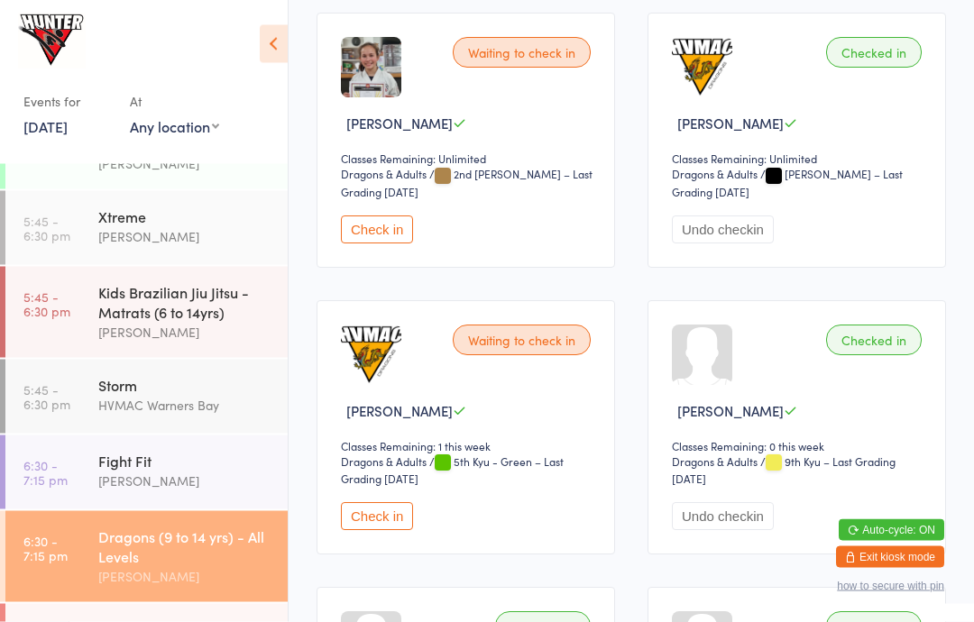
scroll to position [847, 0]
click at [380, 530] on button "Check in" at bounding box center [377, 516] width 72 height 28
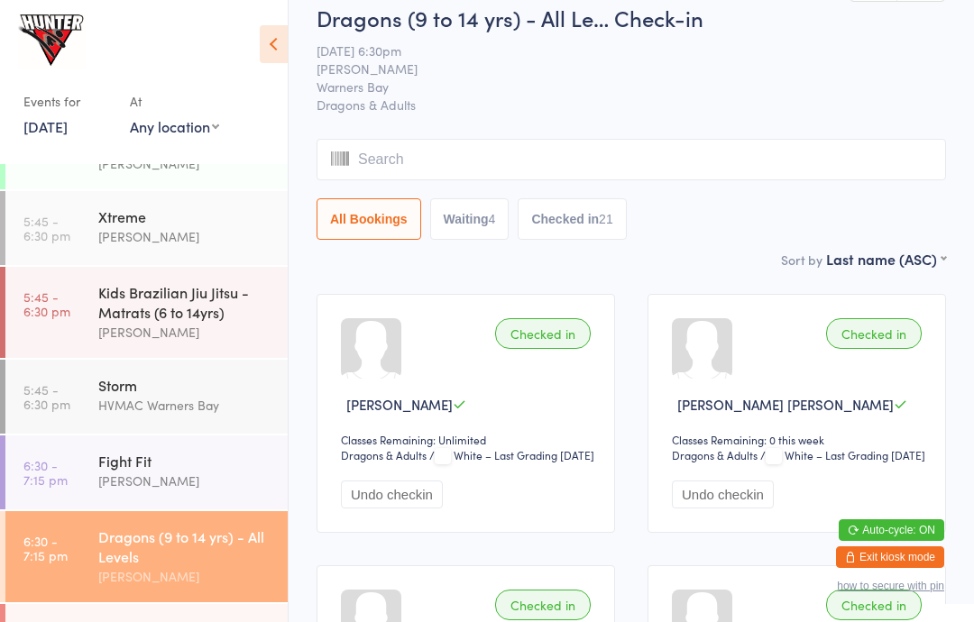
scroll to position [0, 0]
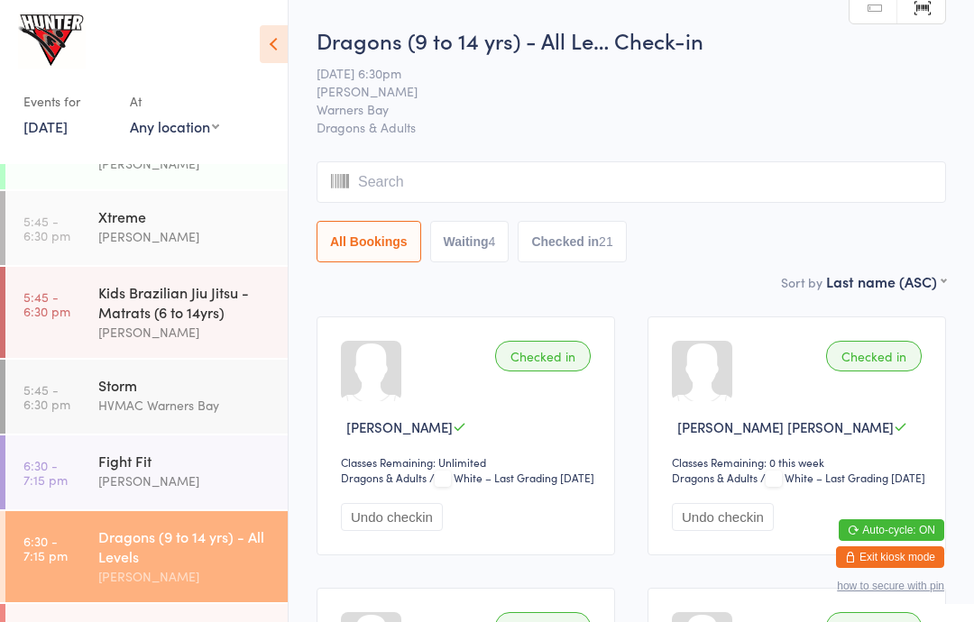
click at [400, 182] on input "search" at bounding box center [632, 181] width 630 height 41
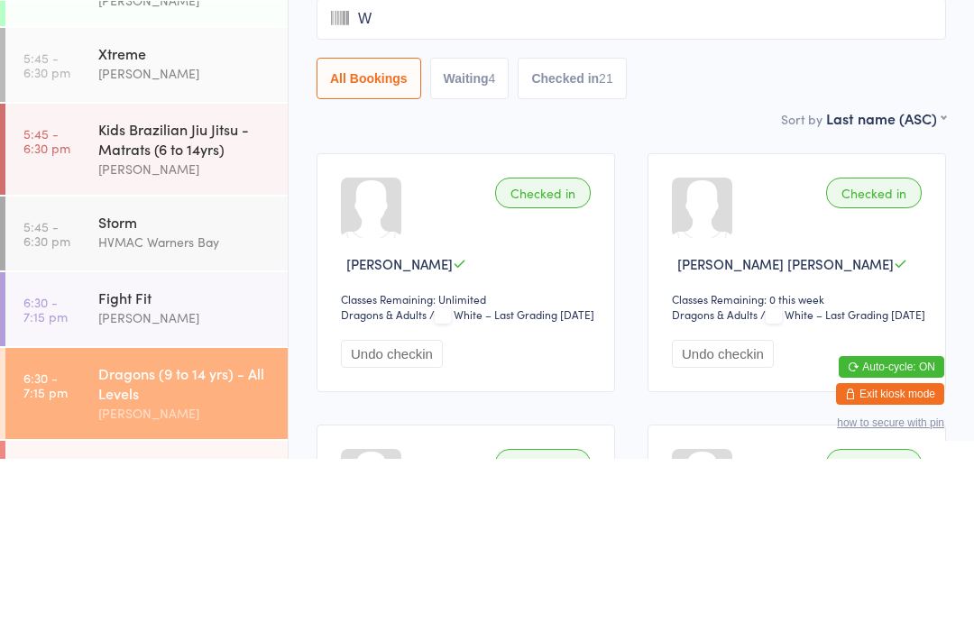
type input "Wi"
type input "L"
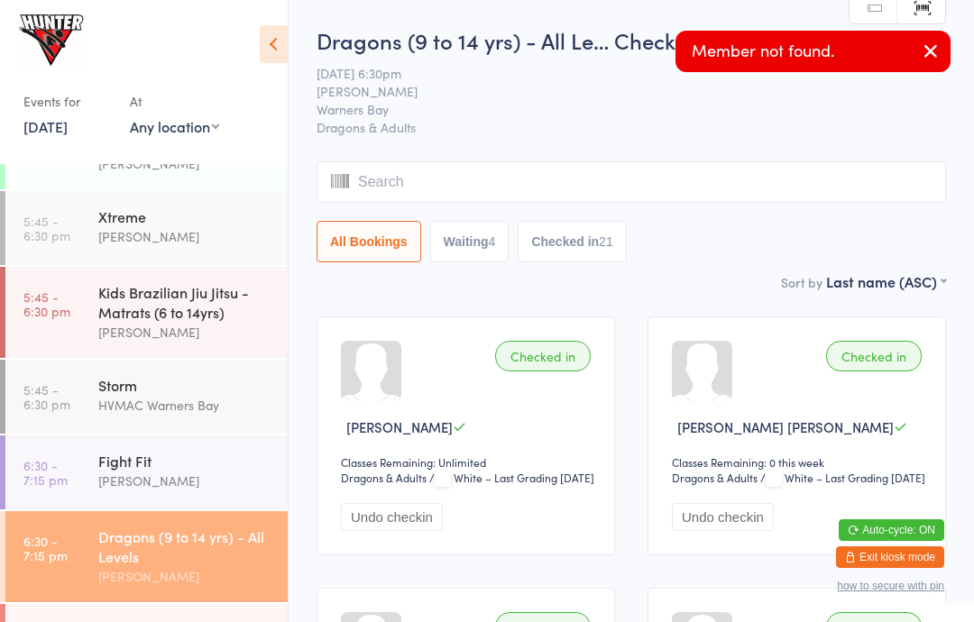
type input "I"
type input "Wi"
type input "i"
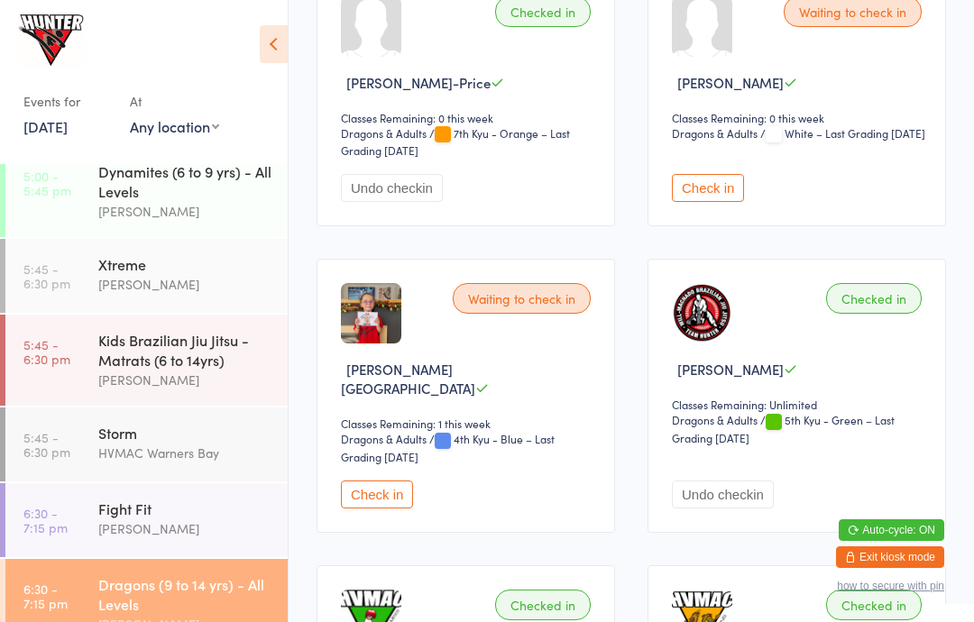
scroll to position [2035, 0]
click at [721, 203] on button "Check in" at bounding box center [708, 189] width 72 height 28
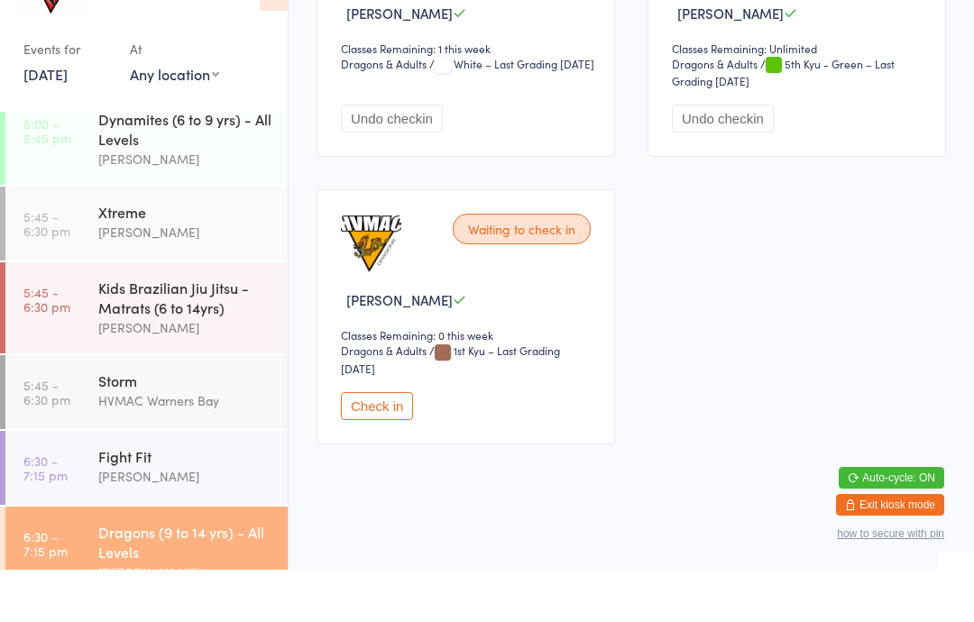
scroll to position [3517, 0]
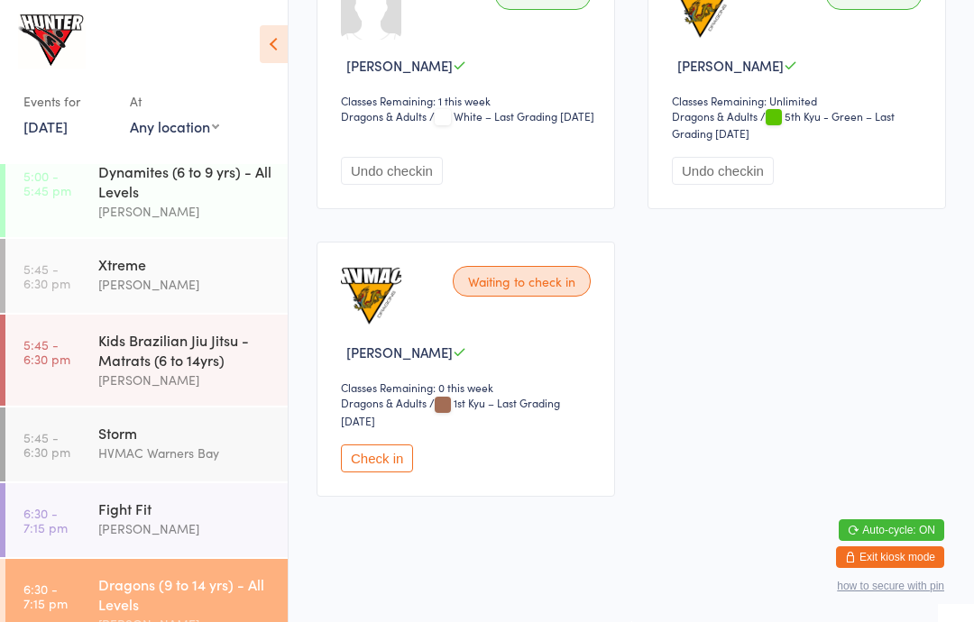
click at [373, 473] on button "Check in" at bounding box center [377, 459] width 72 height 28
